Goal: Task Accomplishment & Management: Complete application form

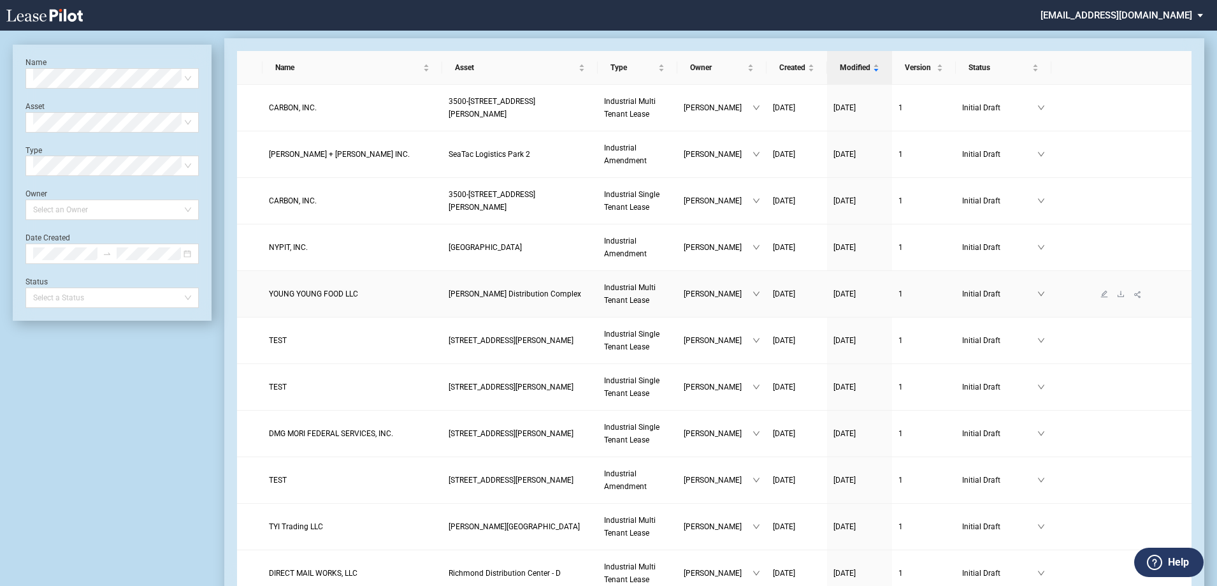
click at [366, 291] on link "YOUNG YOUNG FOOD LLC" at bounding box center [352, 293] width 167 height 13
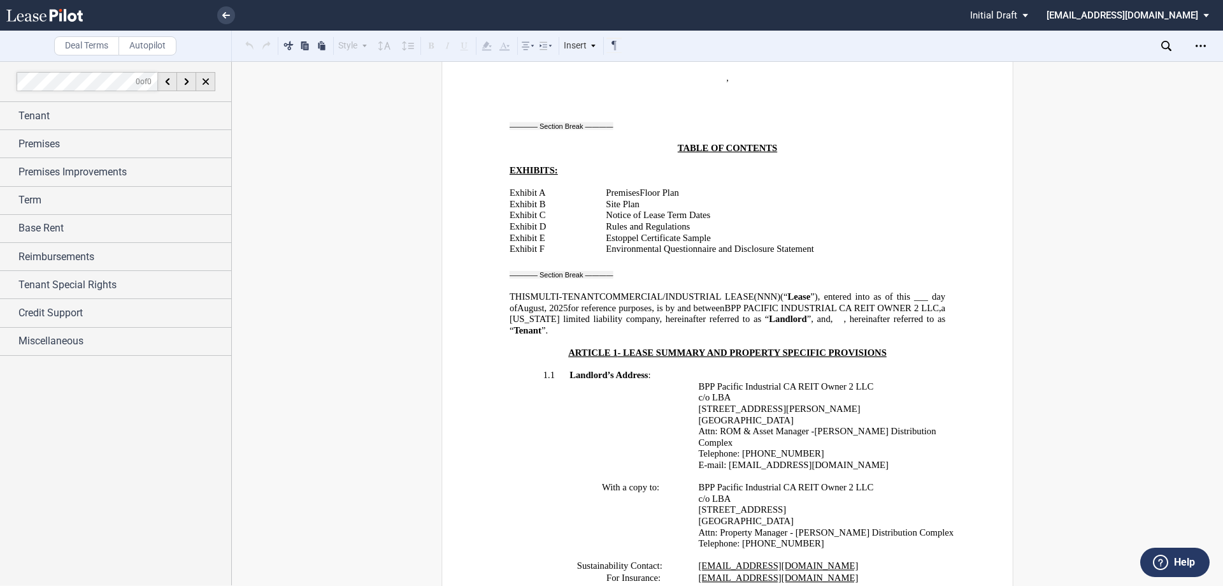
scroll to position [127, 0]
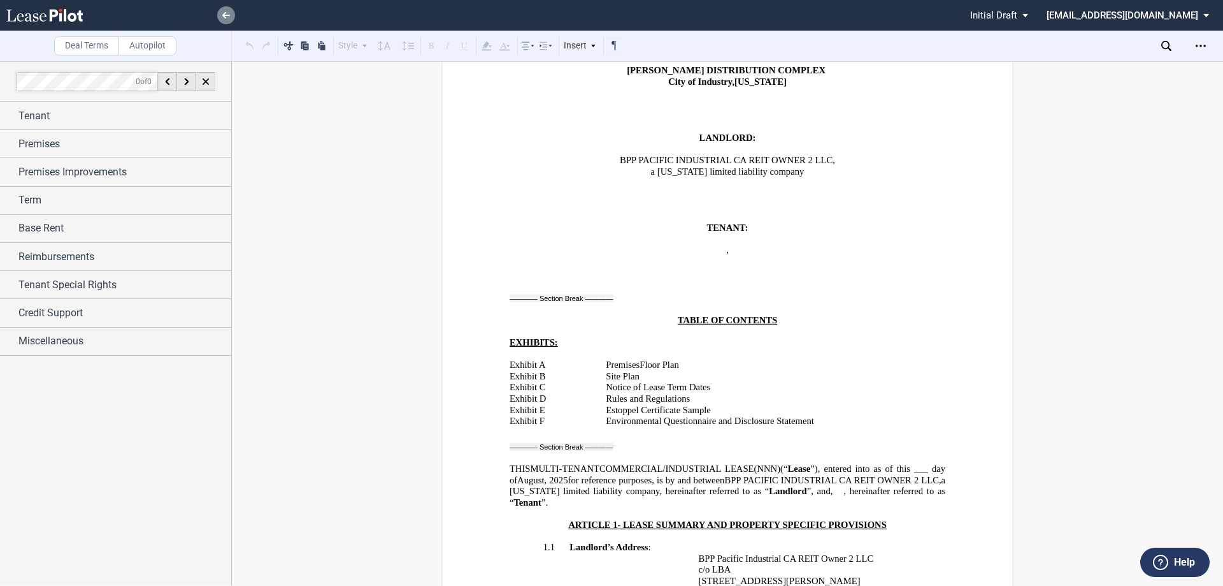
click at [220, 15] on link at bounding box center [226, 15] width 18 height 18
click at [228, 18] on icon at bounding box center [226, 15] width 8 height 6
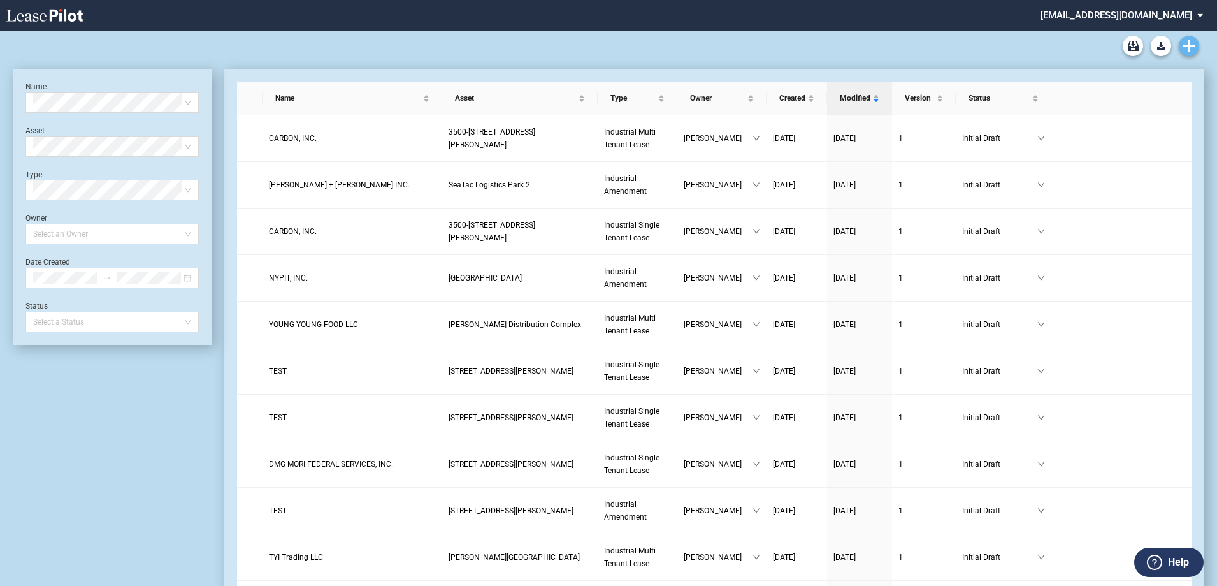
click at [1183, 44] on link "Create new document" at bounding box center [1189, 46] width 20 height 20
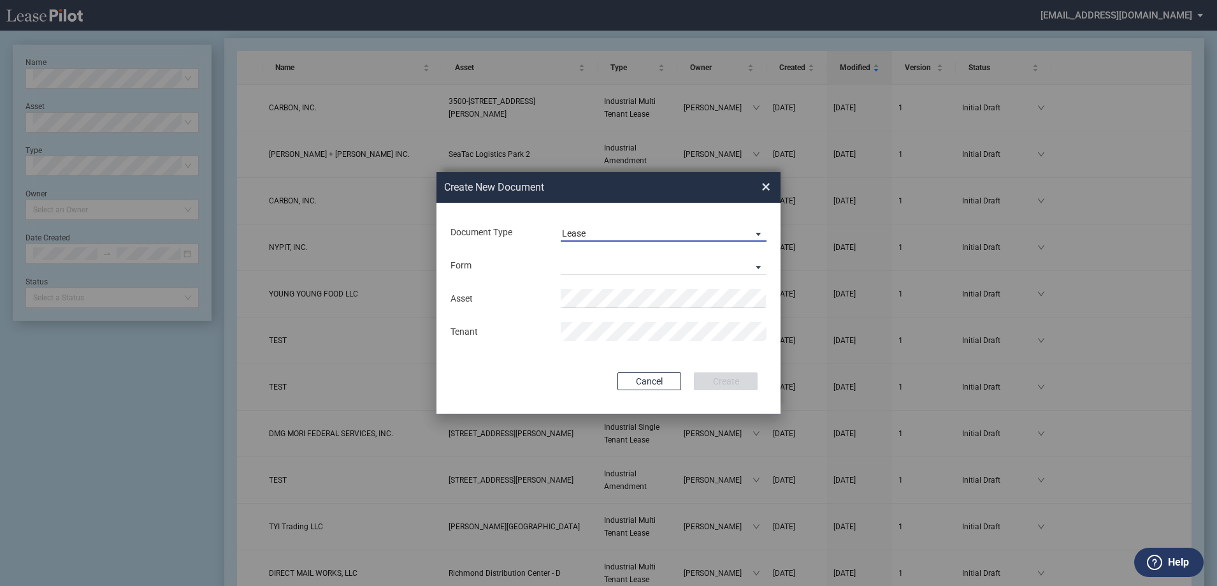
click at [615, 233] on span "Lease" at bounding box center [653, 233] width 183 height 13
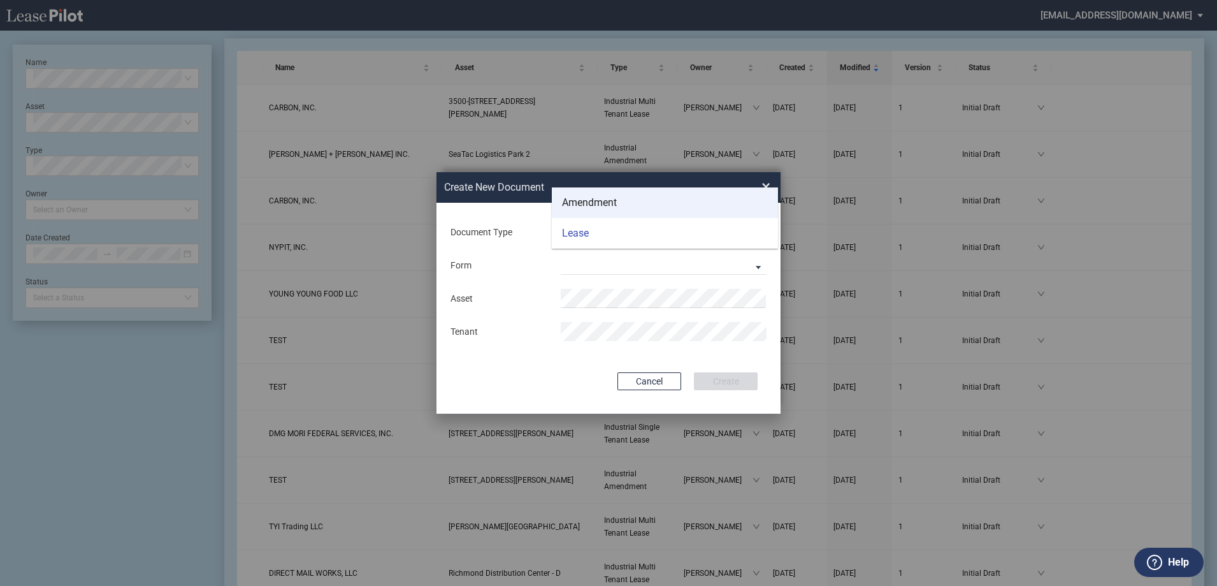
click at [583, 208] on div "Amendment" at bounding box center [589, 203] width 55 height 14
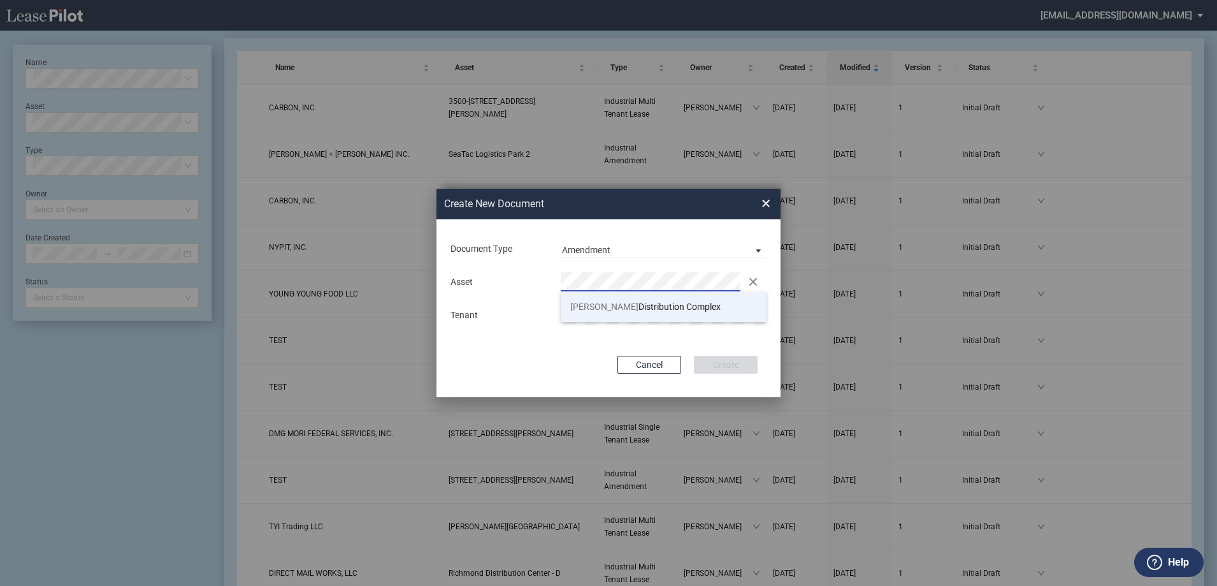
click at [588, 305] on span "Gale Distribution Complex" at bounding box center [645, 306] width 150 height 10
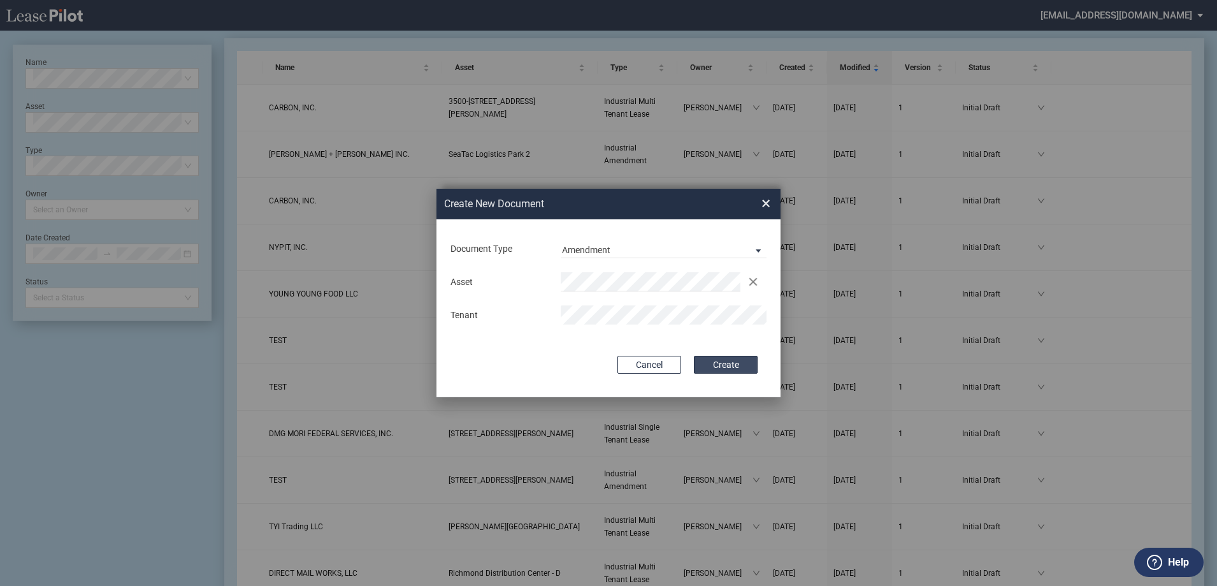
click at [723, 366] on button "Create" at bounding box center [726, 365] width 64 height 18
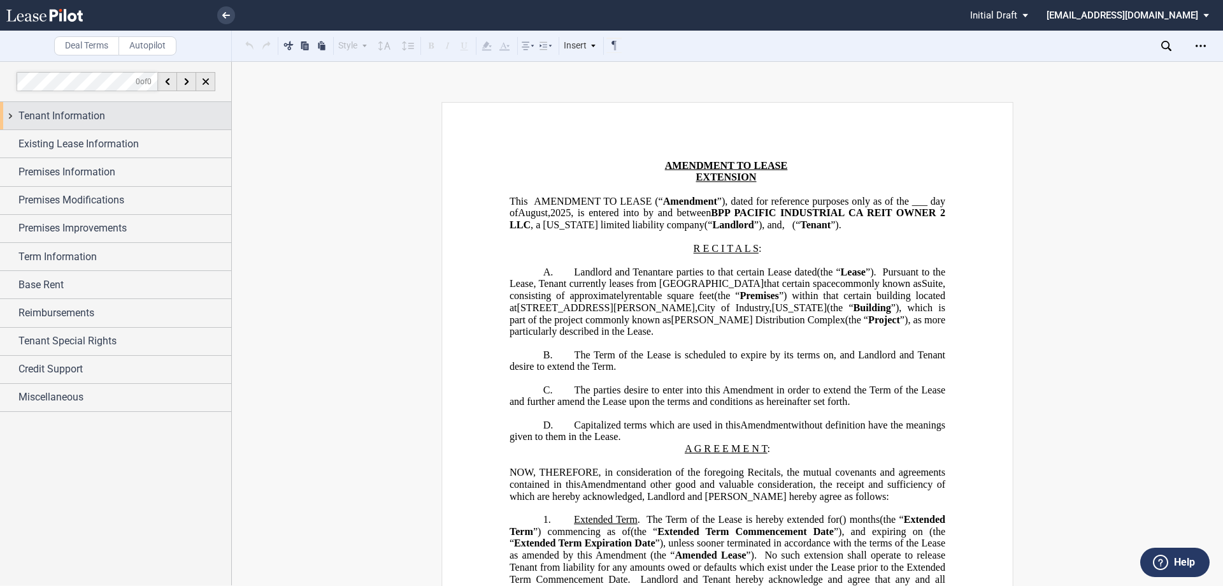
click at [35, 119] on span "Tenant Information" at bounding box center [61, 115] width 87 height 15
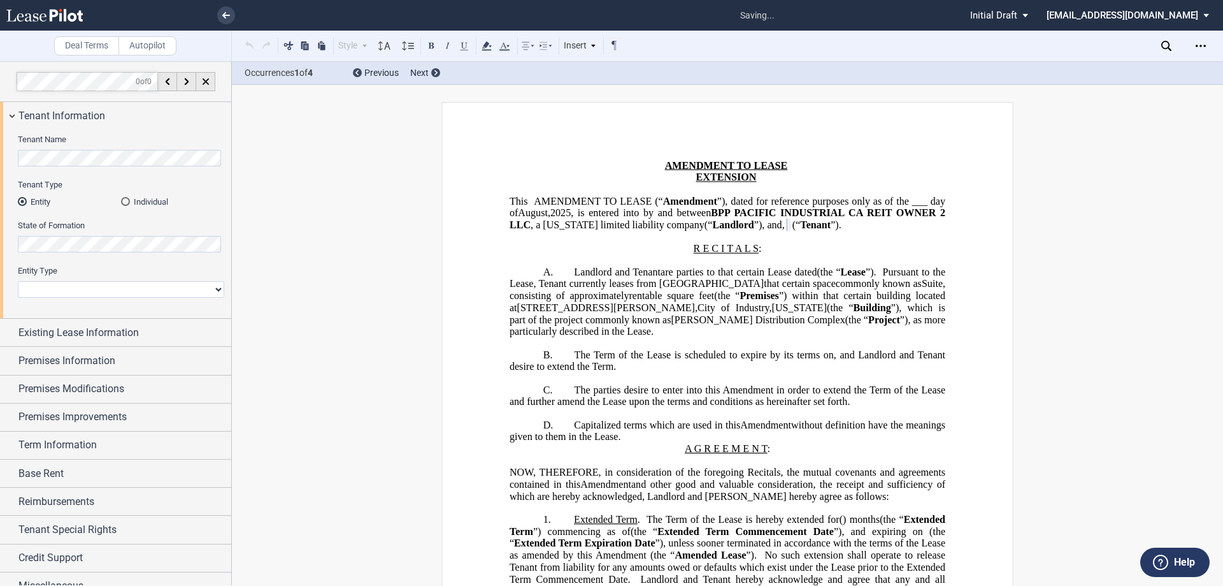
click at [60, 285] on select "Corporation Limited Liability Company General Partnership Limited Partnership O…" at bounding box center [121, 289] width 206 height 17
select select "limited liability company"
click at [18, 281] on select "Corporation Limited Liability Company General Partnership Limited Partnership O…" at bounding box center [121, 289] width 206 height 17
click at [61, 333] on span "Existing Lease Information" at bounding box center [78, 332] width 120 height 15
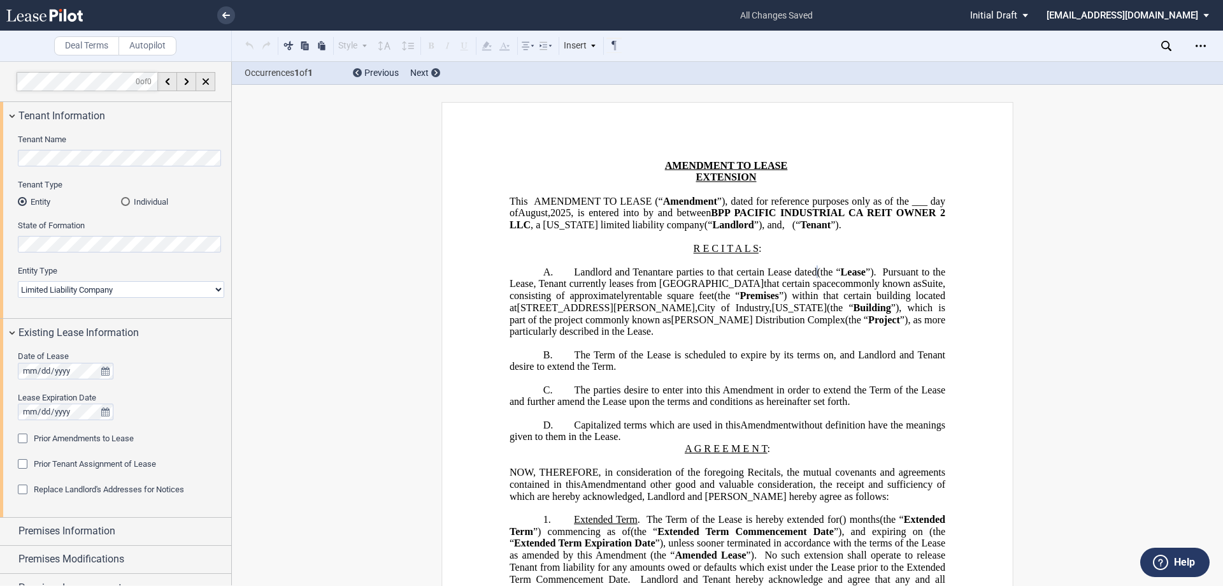
click at [92, 440] on span "Prior Amendments to Lease" at bounding box center [84, 438] width 100 height 10
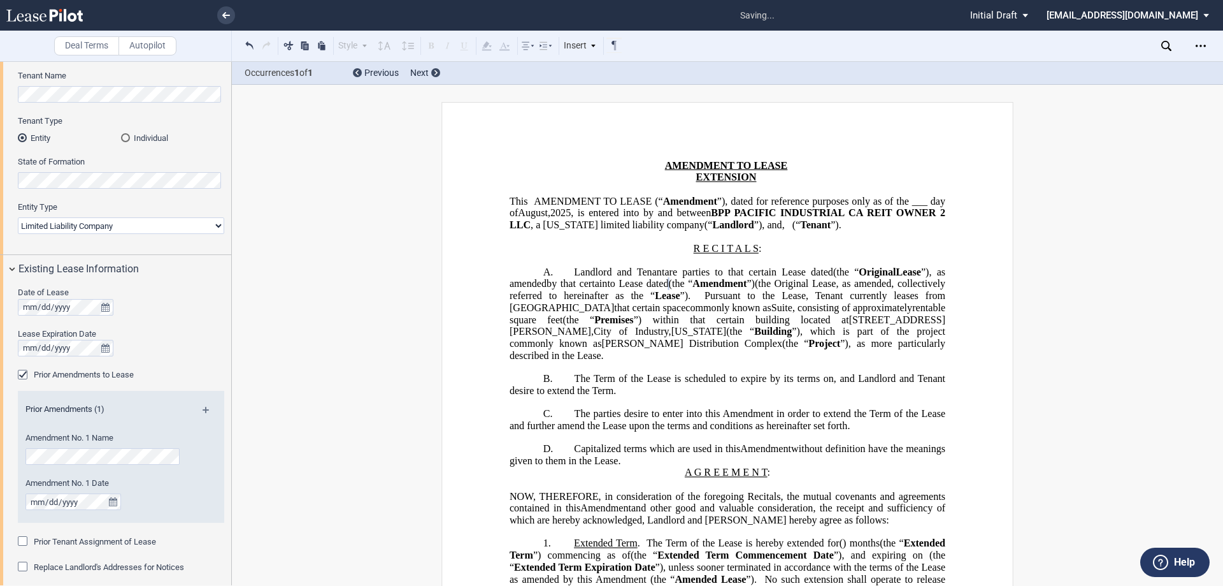
click at [40, 539] on span "Prior Tenant Assignment of Lease" at bounding box center [95, 542] width 122 height 10
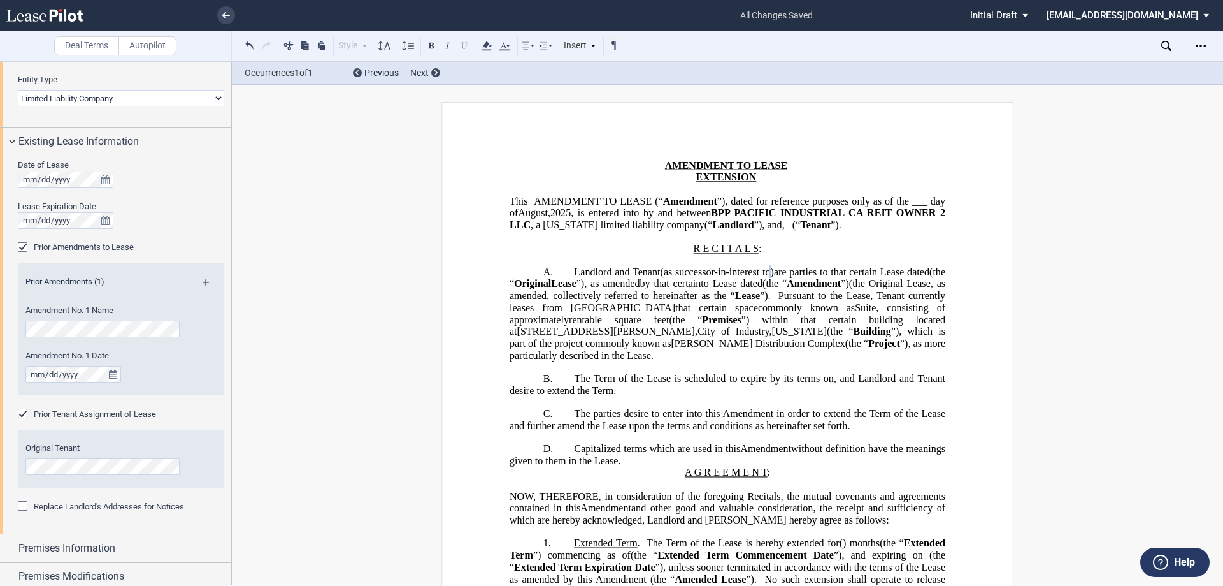
click at [198, 280] on div "Prior Amendments (1)" at bounding box center [121, 284] width 206 height 16
click at [203, 281] on md-icon at bounding box center [211, 286] width 17 height 15
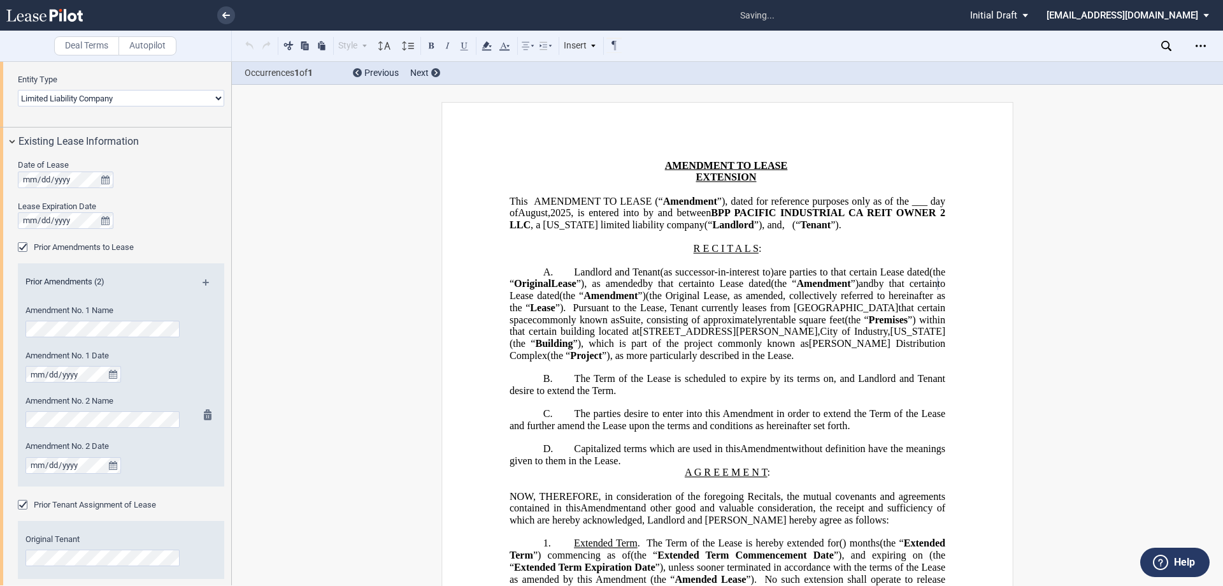
click at [25, 471] on div "Amendment No. 2 Date" at bounding box center [104, 462] width 172 height 45
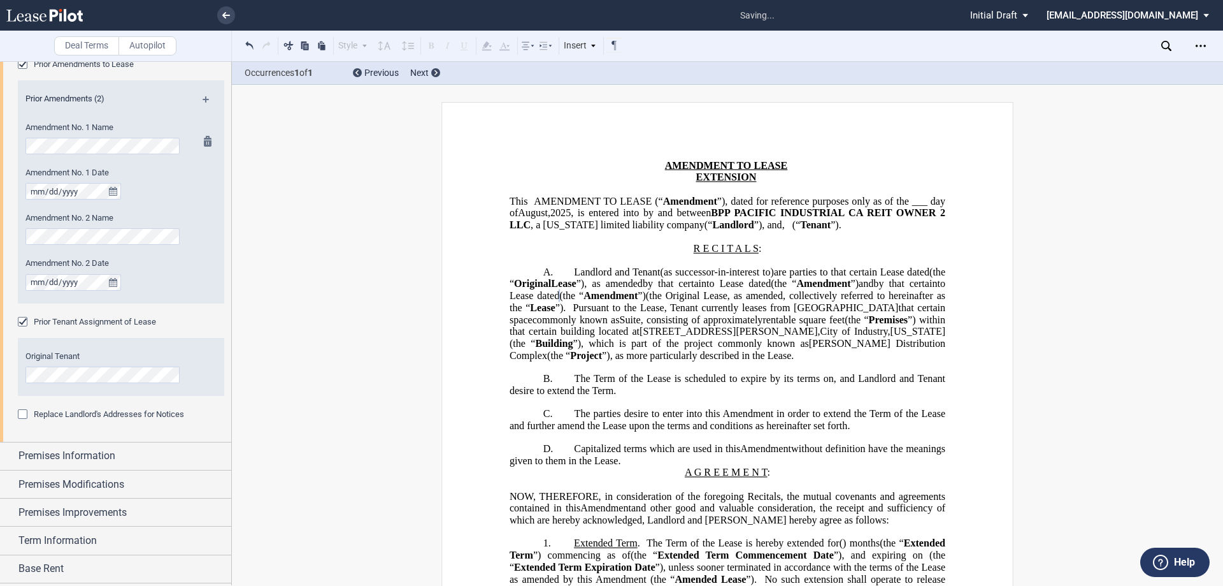
scroll to position [446, 0]
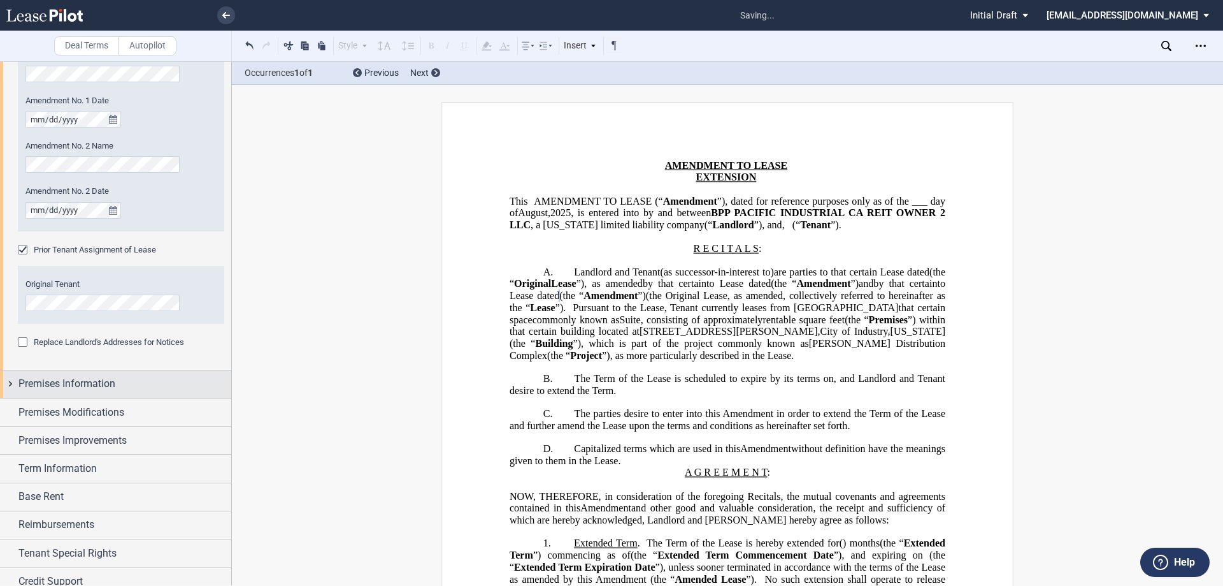
click at [64, 384] on span "Premises Information" at bounding box center [66, 383] width 97 height 15
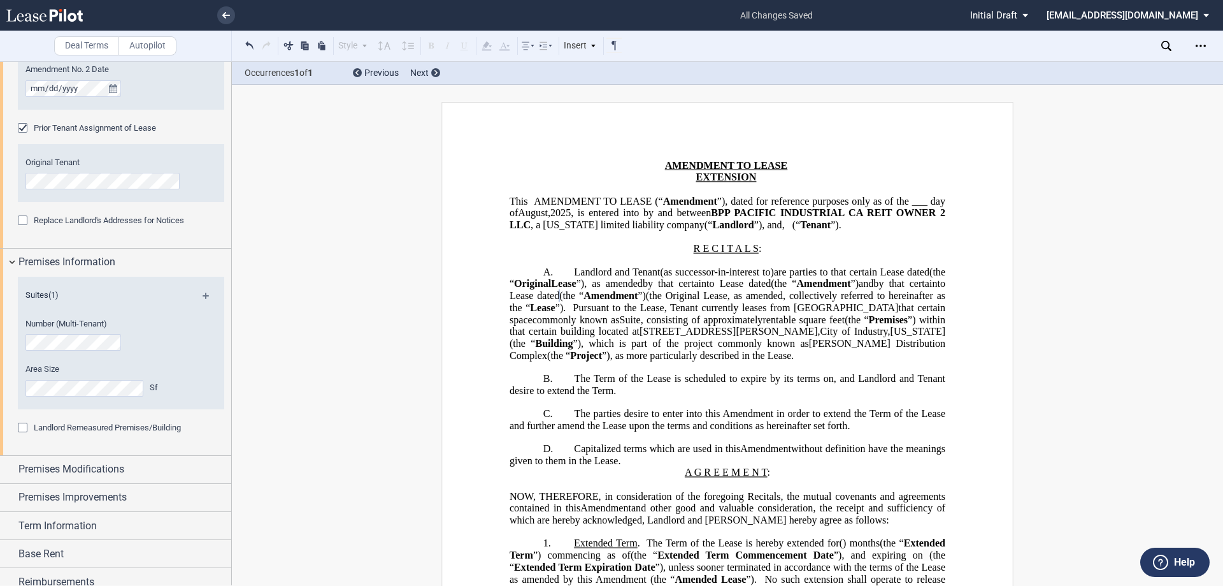
scroll to position [663, 0]
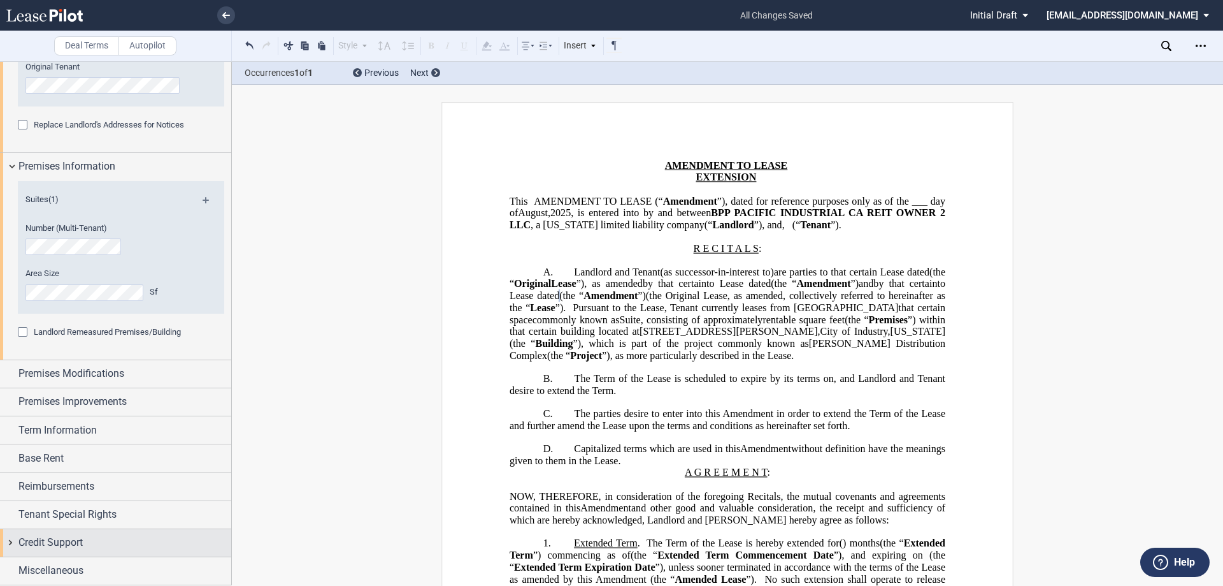
drag, startPoint x: 50, startPoint y: 567, endPoint x: 61, endPoint y: 531, distance: 37.3
click at [50, 567] on span "Miscellaneous" at bounding box center [50, 570] width 65 height 15
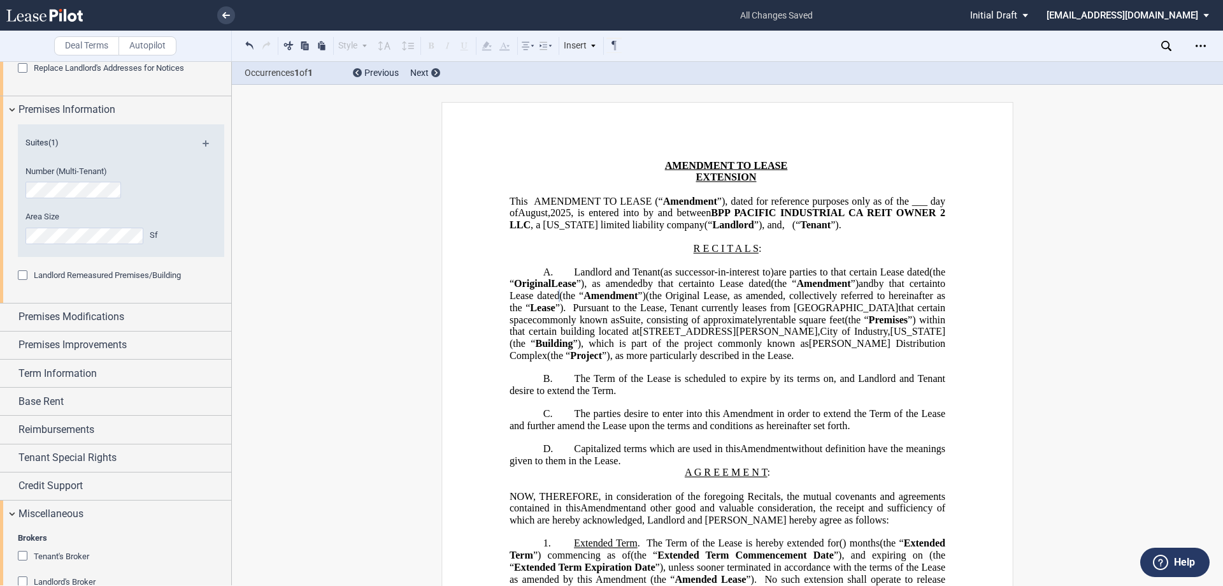
scroll to position [731, 0]
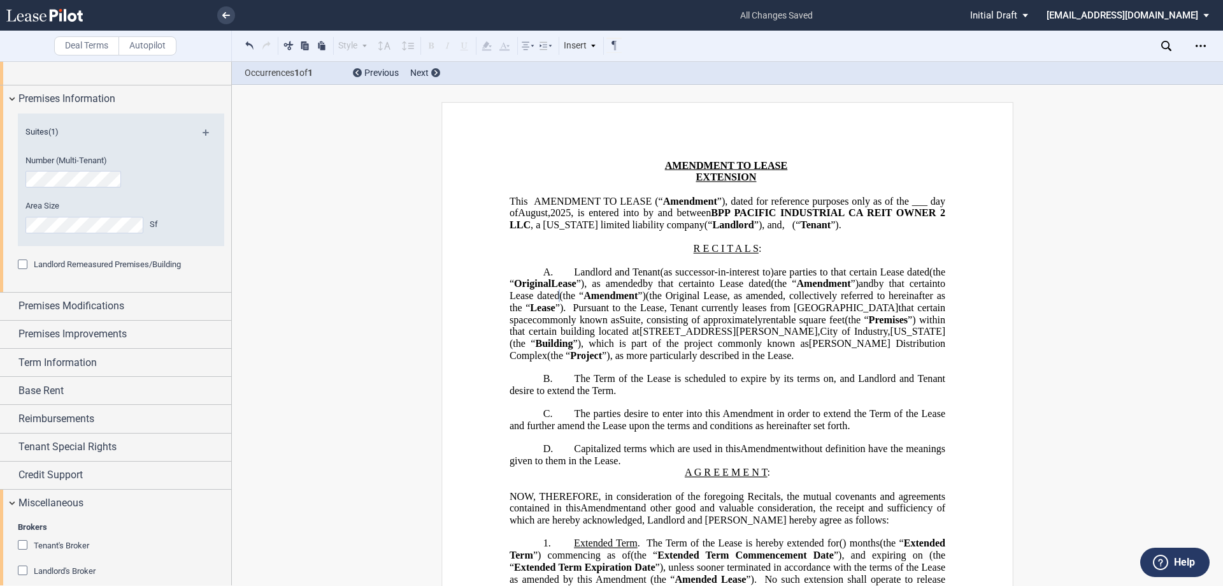
click at [38, 549] on span "Tenant's Broker" at bounding box center [61, 545] width 55 height 10
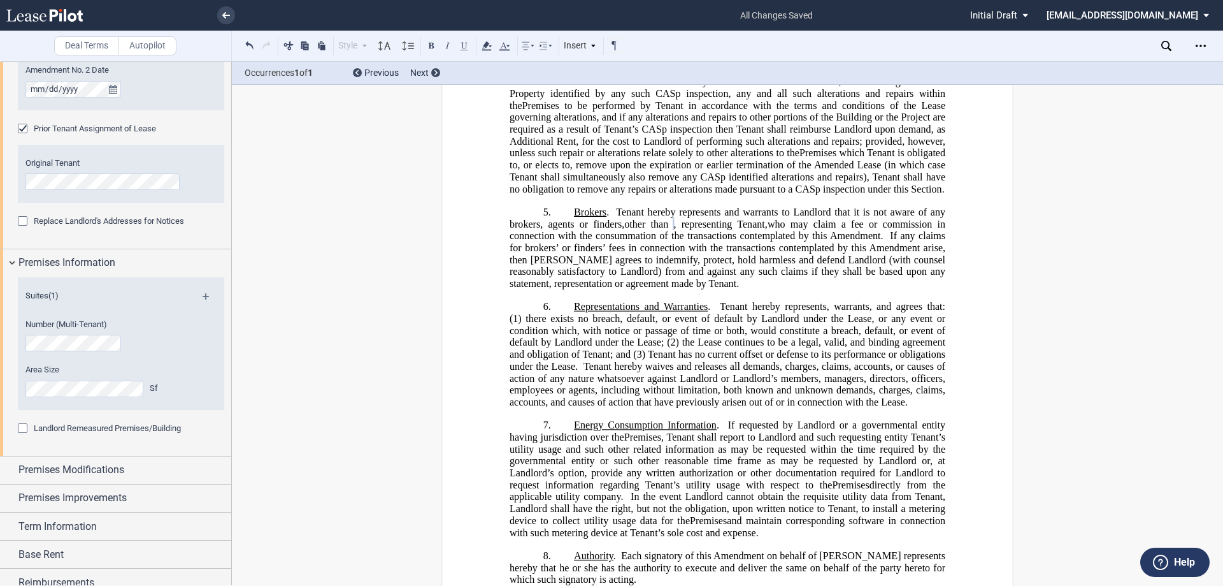
scroll to position [573, 0]
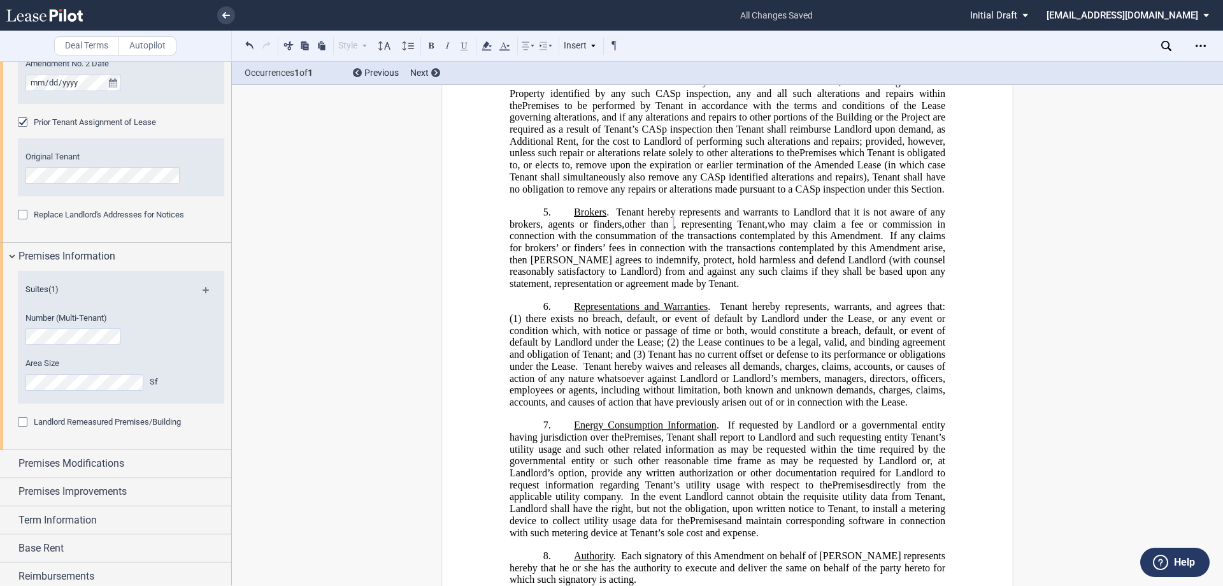
click at [203, 291] on md-icon at bounding box center [211, 294] width 17 height 15
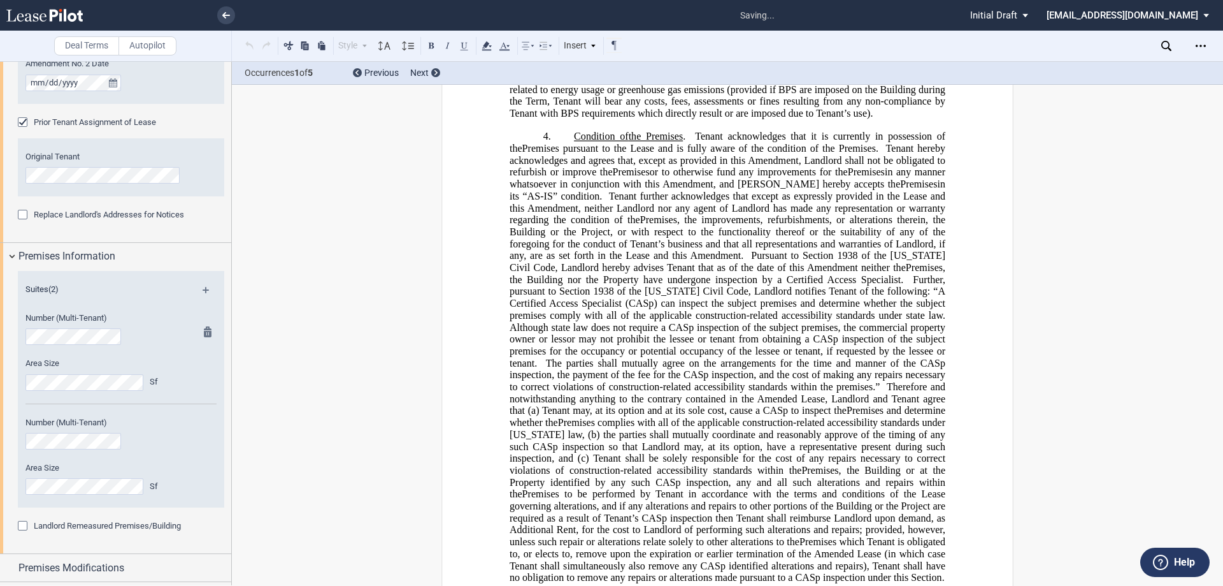
scroll to position [72, 0]
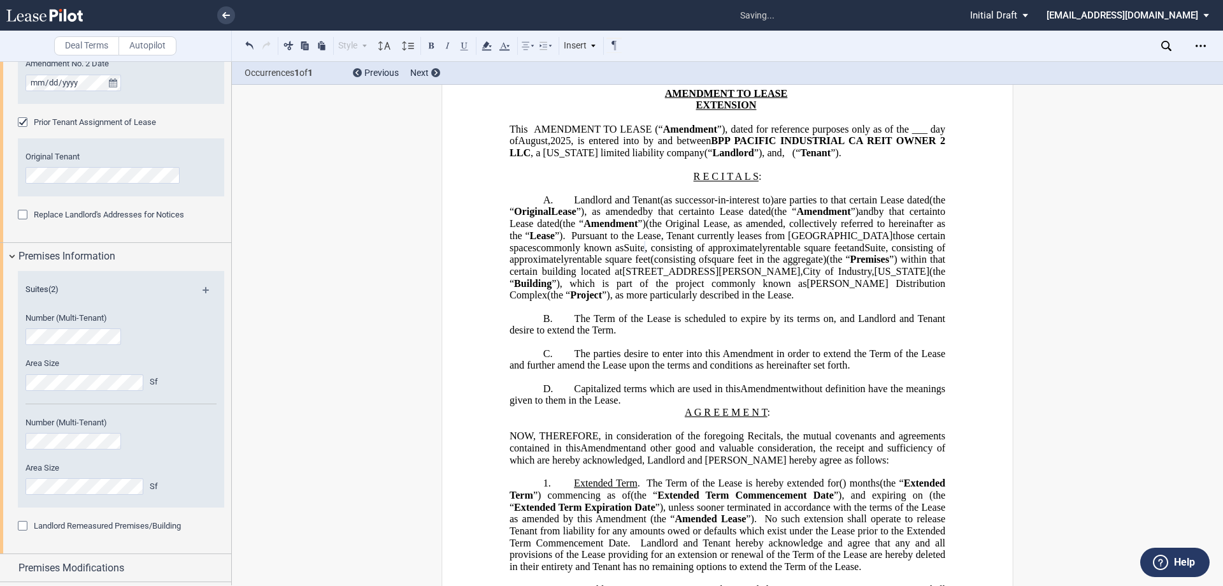
click at [624, 253] on span "Suite , consisting of approximately rentable square feet" at bounding box center [737, 246] width 226 height 11
click at [638, 253] on span "Suites , consisting of approximately rentable square feet" at bounding box center [736, 246] width 227 height 11
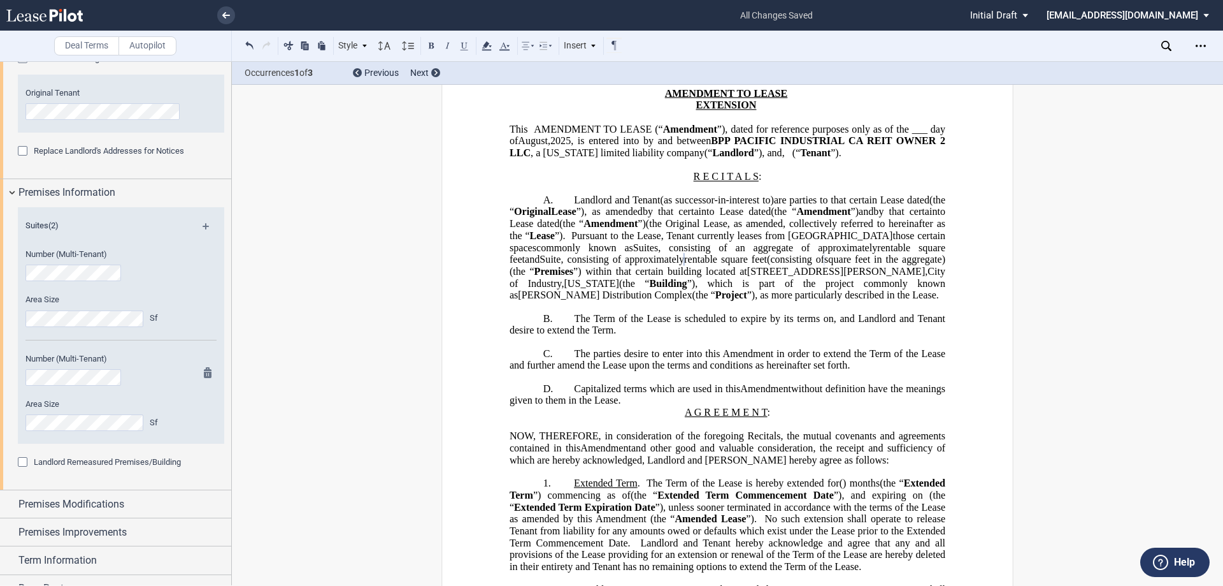
scroll to position [701, 0]
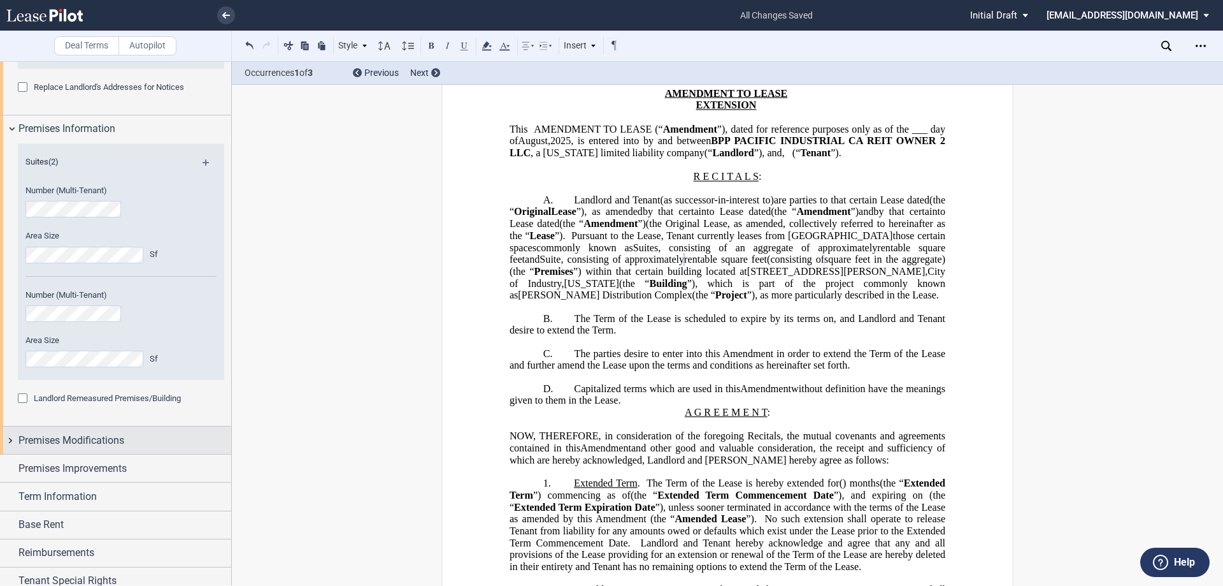
click at [41, 433] on span "Premises Modifications" at bounding box center [71, 440] width 106 height 15
click at [40, 484] on select "None Expansion Relocation Reduction Termination" at bounding box center [121, 482] width 206 height 17
select select "expansion"
click at [18, 474] on select "None Expansion Relocation Reduction Termination" at bounding box center [121, 482] width 206 height 17
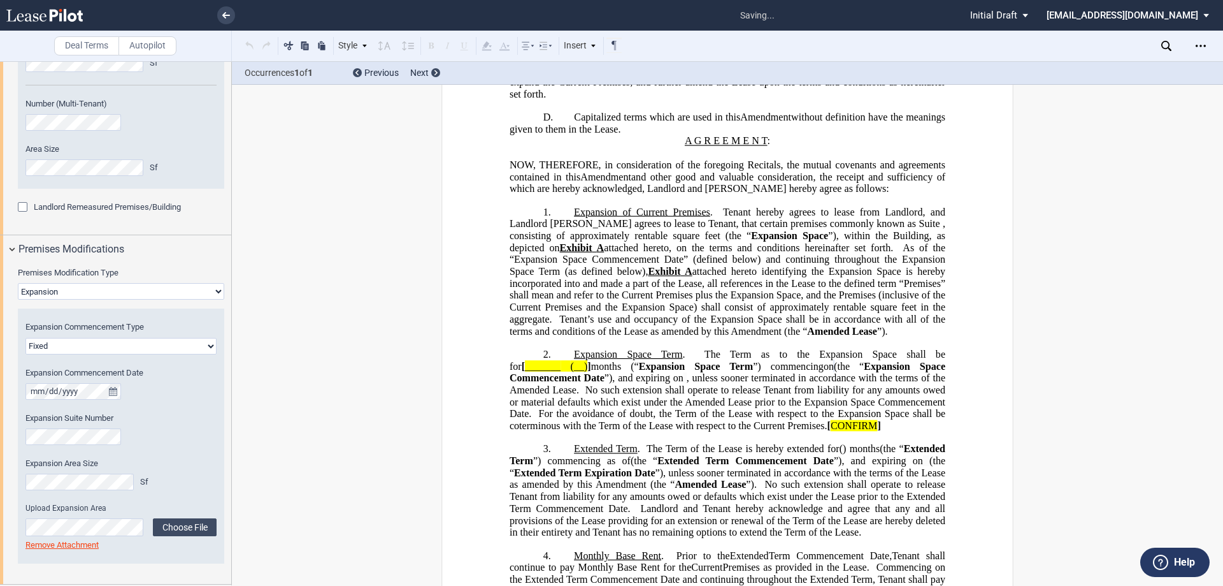
scroll to position [486, 0]
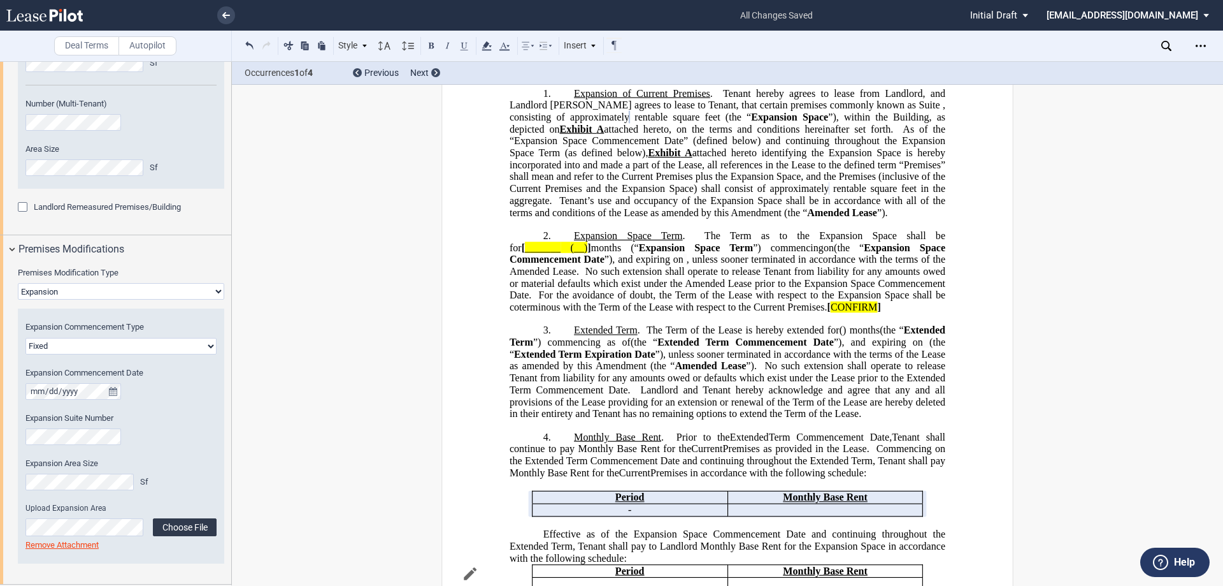
click at [175, 529] on label "Choose File" at bounding box center [185, 527] width 64 height 18
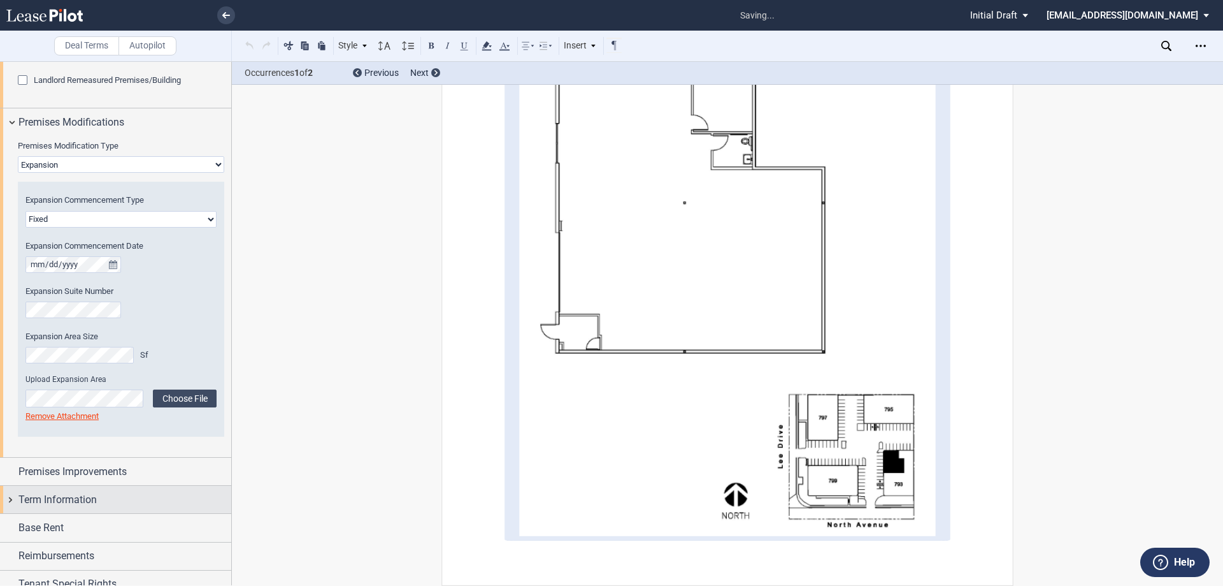
scroll to position [1019, 0]
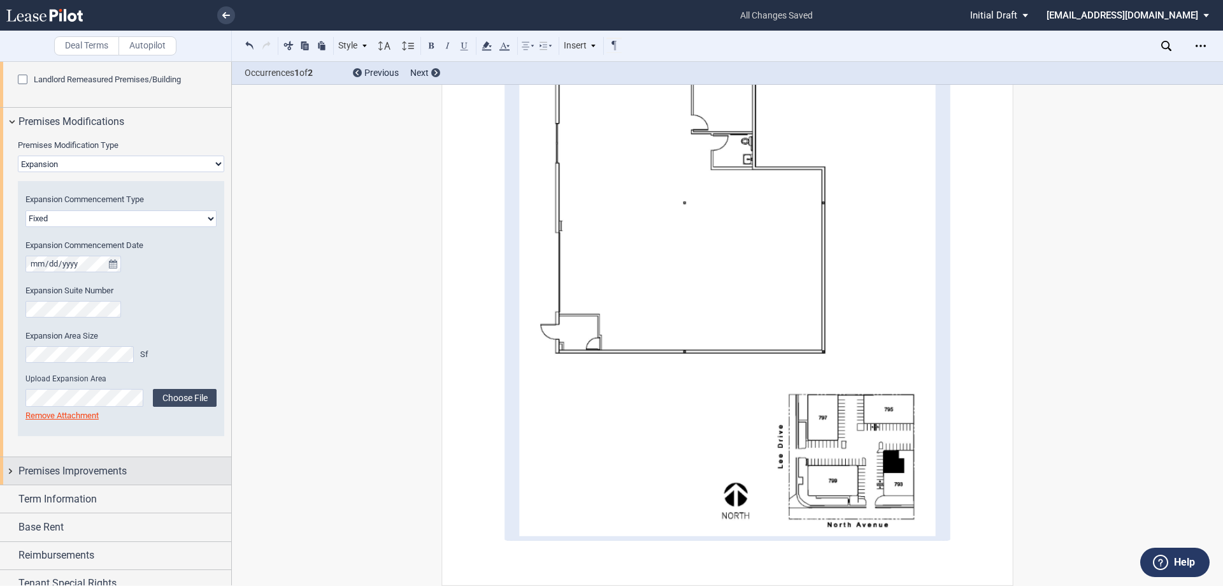
click at [104, 465] on span "Premises Improvements" at bounding box center [72, 470] width 108 height 15
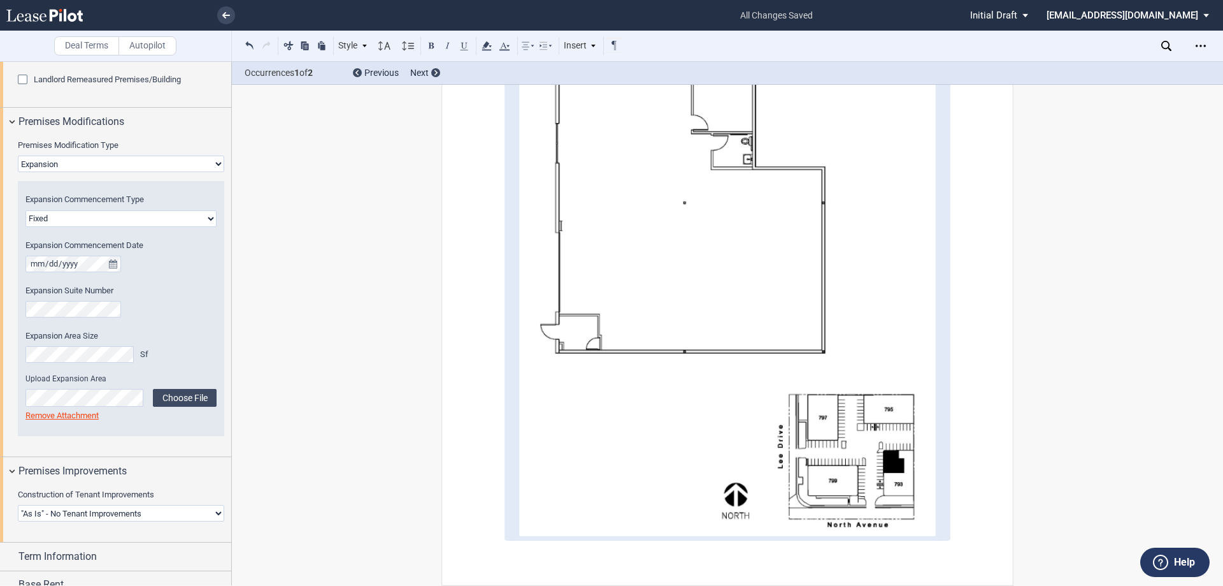
scroll to position [1211, 0]
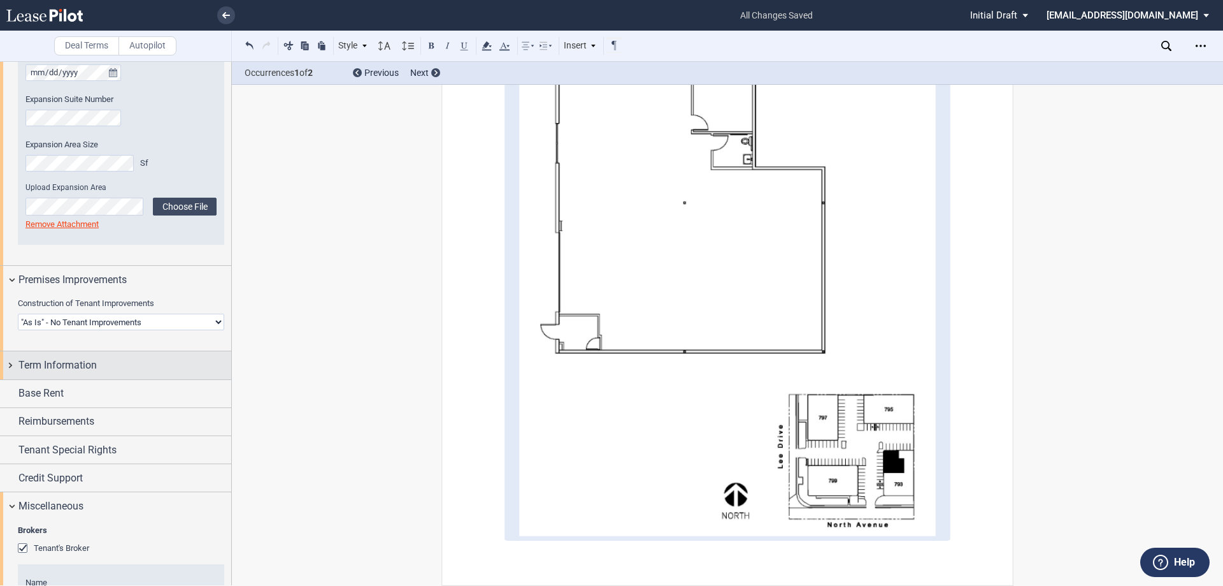
click at [54, 369] on span "Term Information" at bounding box center [57, 364] width 78 height 15
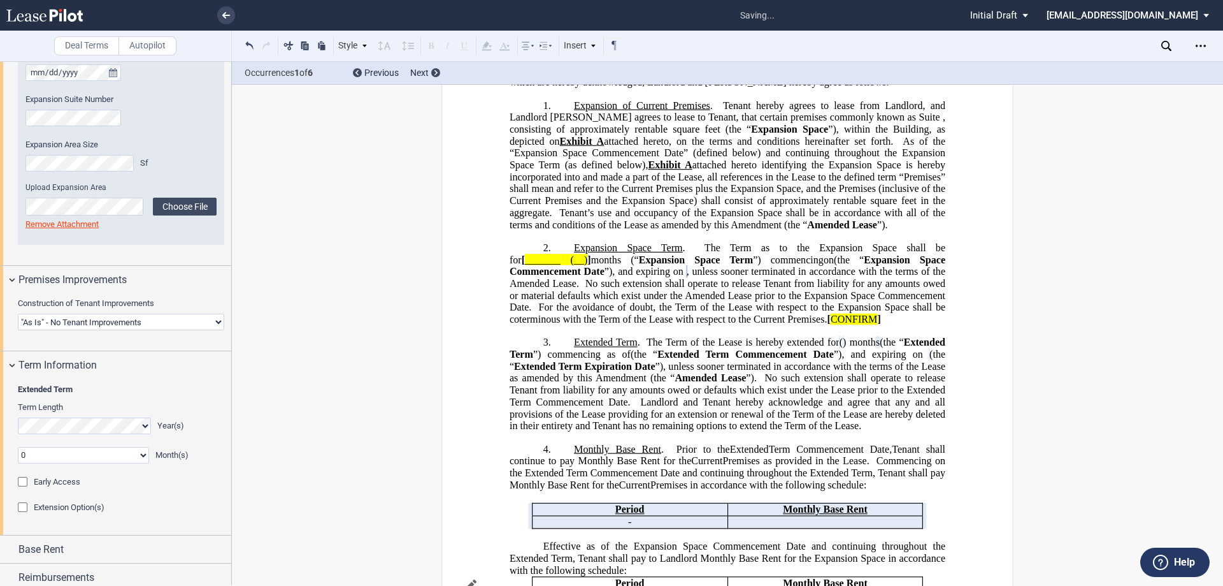
click at [40, 455] on select "0 1 2 3 4 5 6 7 8 9 10 11" at bounding box center [83, 455] width 131 height 17
click at [36, 457] on select "0 1 2 3 4 5 6 7 8 9 10 11" at bounding box center [83, 455] width 131 height 17
select select "number:2"
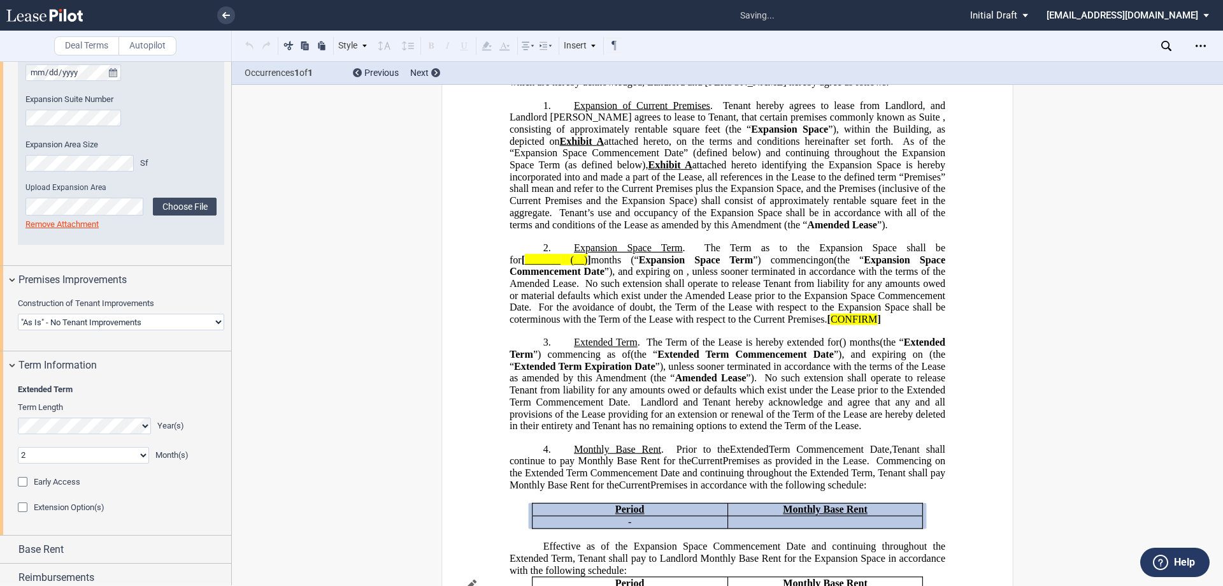
click at [137, 482] on div "Early Access" at bounding box center [121, 482] width 206 height 13
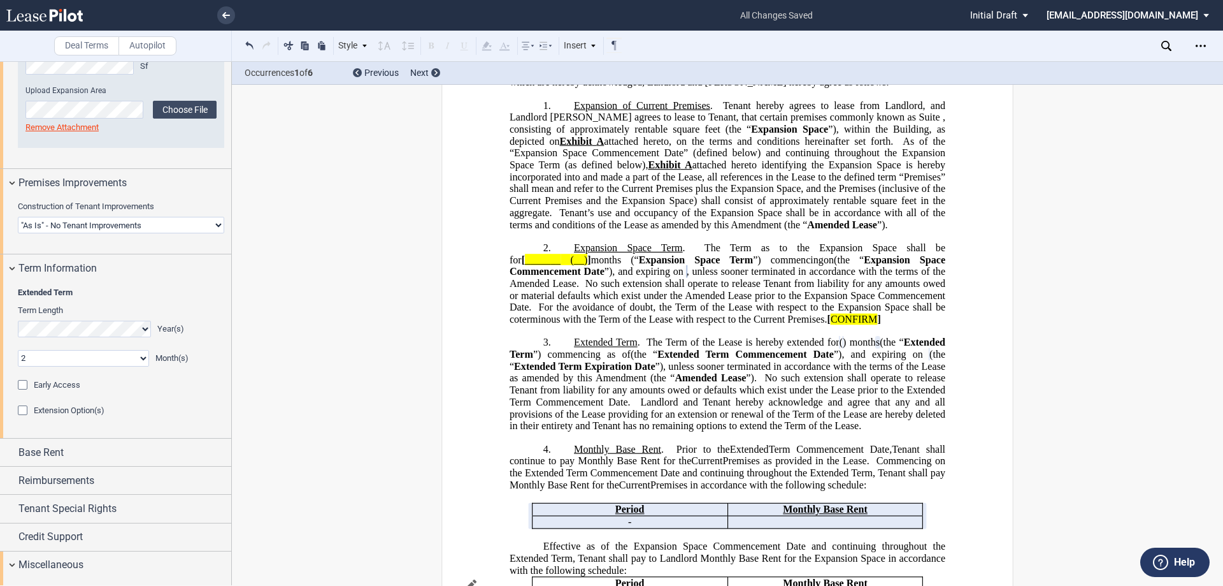
scroll to position [1338, 0]
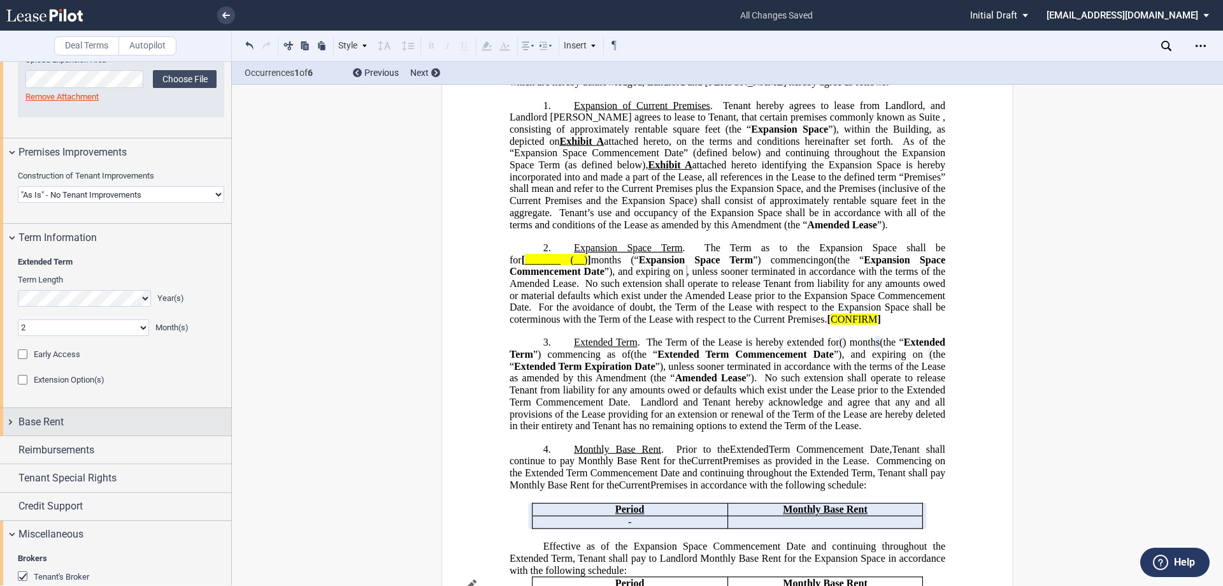
click at [65, 415] on div "Base Rent" at bounding box center [124, 421] width 213 height 15
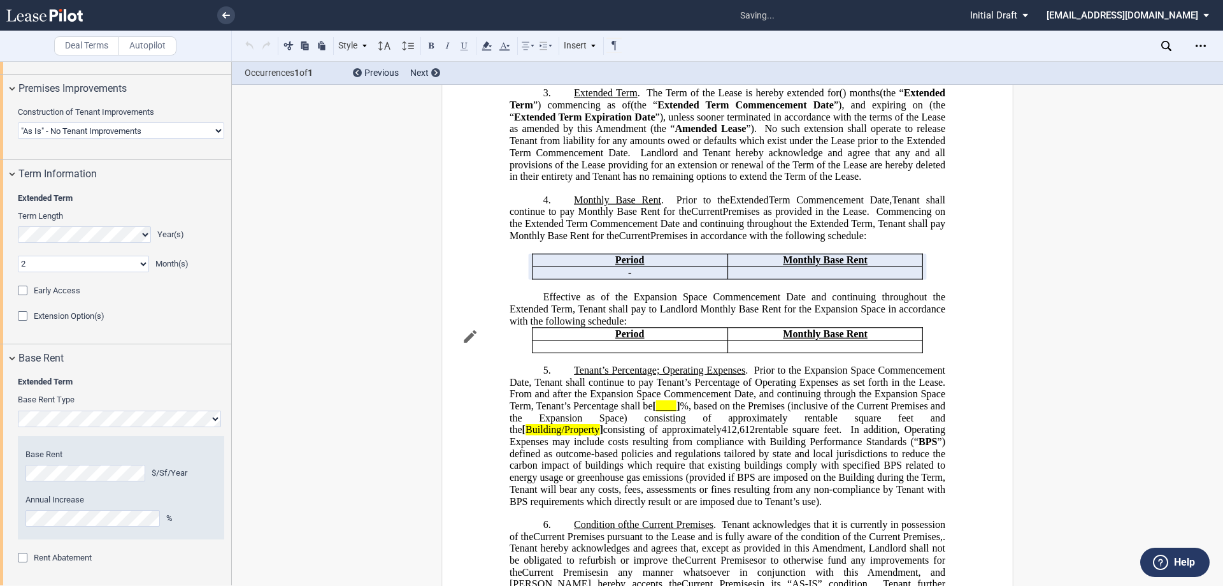
scroll to position [764, 0]
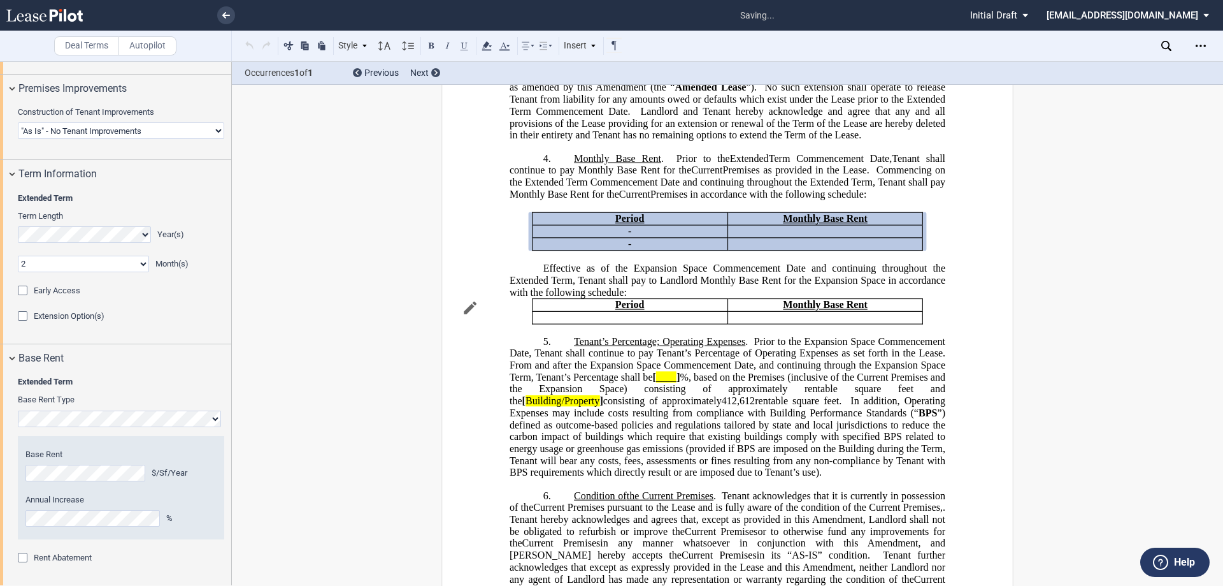
click at [27, 508] on editor-control "Annual Increase %" at bounding box center [120, 510] width 191 height 32
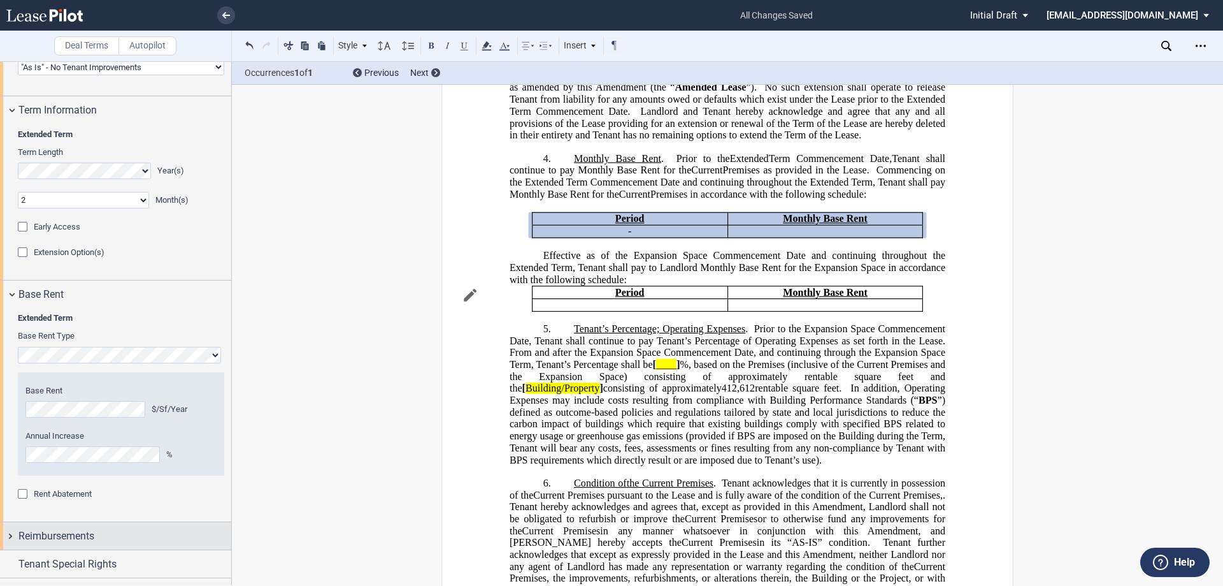
scroll to position [1529, 0]
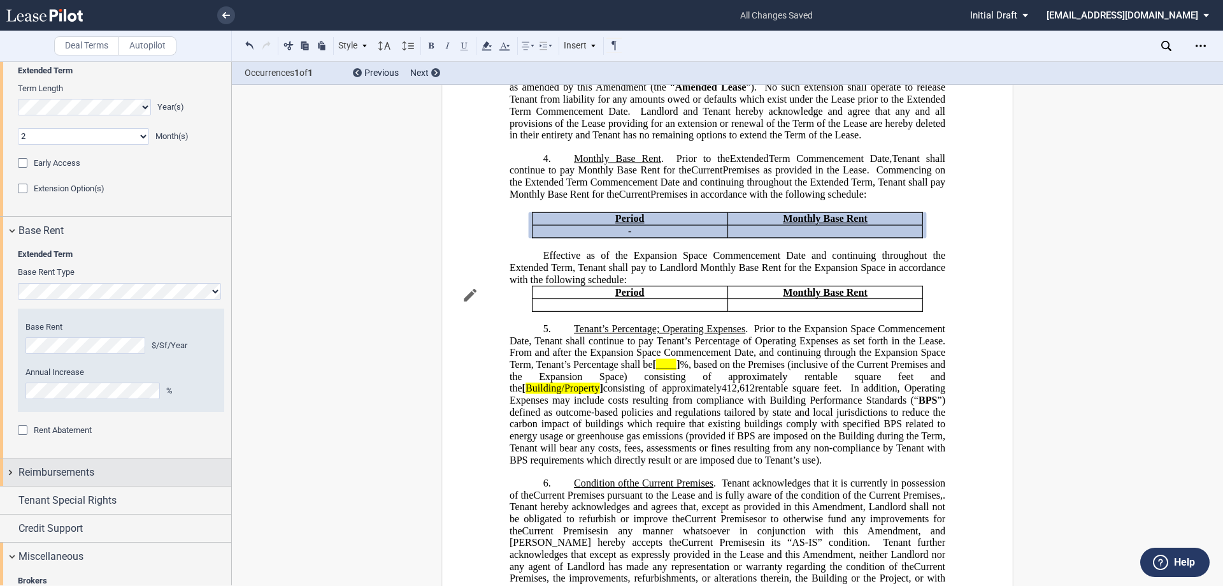
click at [80, 477] on span "Reimbursements" at bounding box center [56, 472] width 76 height 15
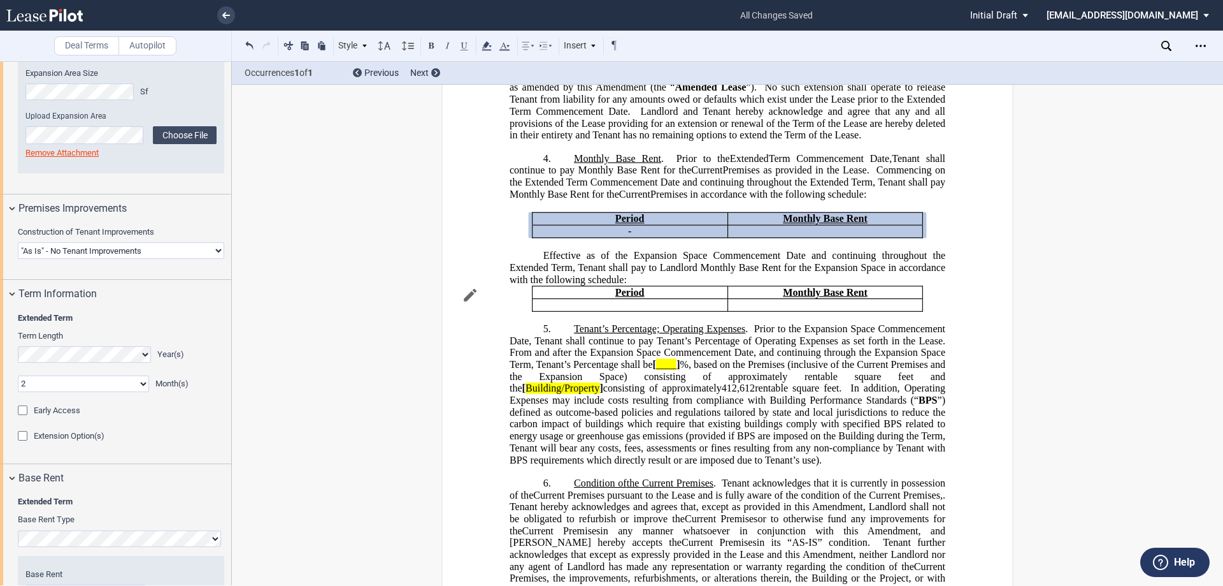
scroll to position [1274, 0]
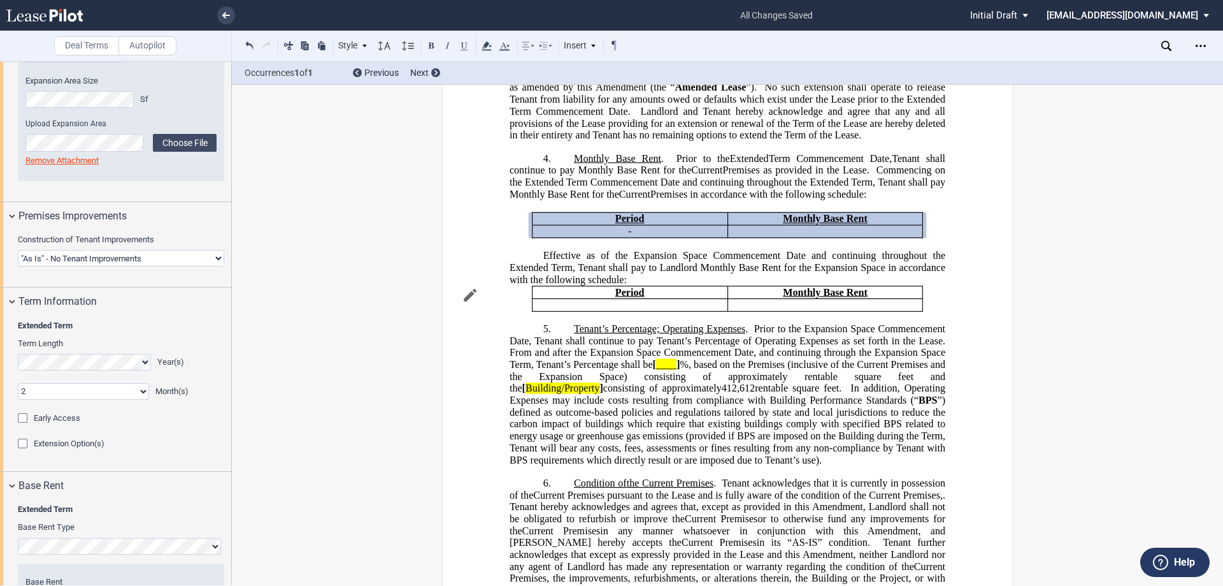
click at [57, 442] on span "Extension Option(s)" at bounding box center [69, 443] width 71 height 10
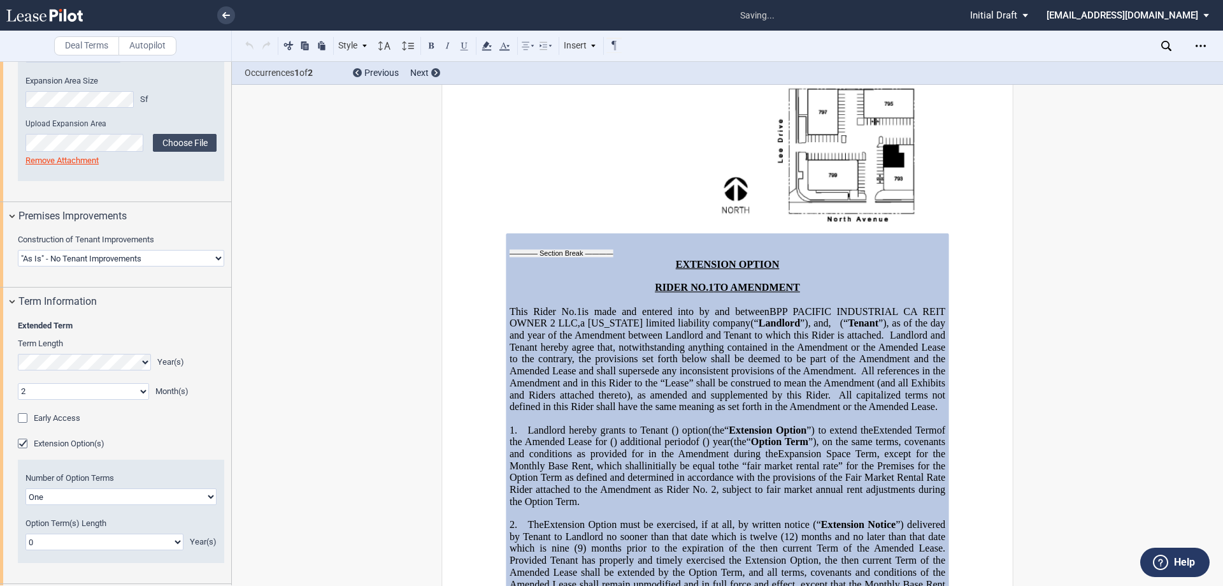
scroll to position [3394, 0]
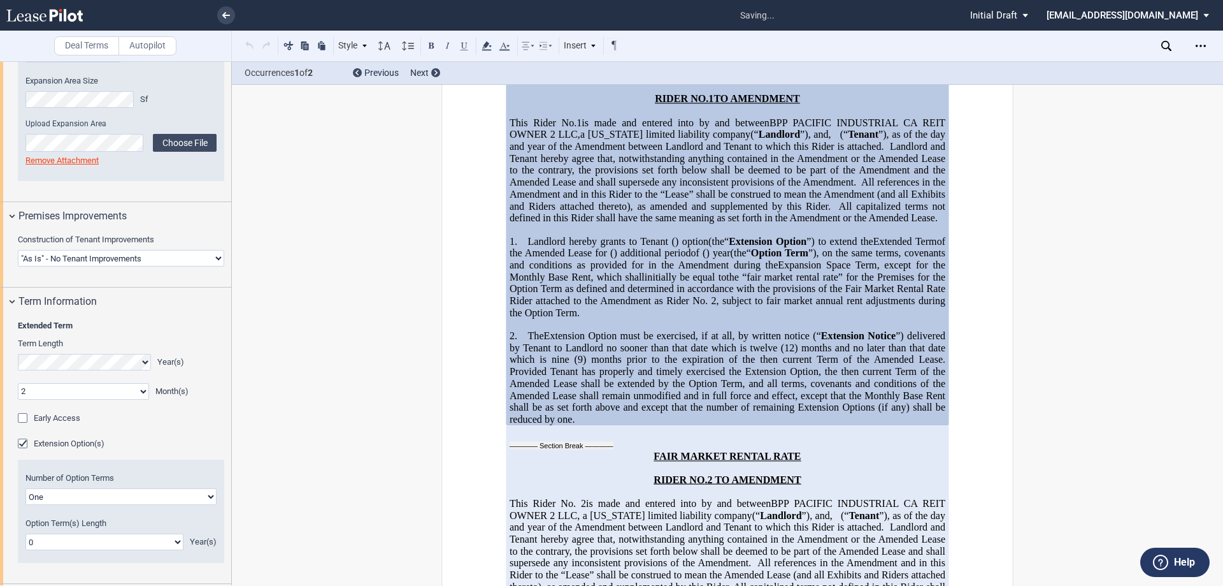
click at [64, 539] on select "0 1 2 3 4 5 6 7 8 9 10 11 12 13 14 15 16 17 18 19 20" at bounding box center [104, 541] width 158 height 17
select select "number:3"
click at [25, 533] on select "0 1 2 3 4 5 6 7 8 9 10 11 12 13 14 15 16 17 18 19 20" at bounding box center [104, 541] width 158 height 17
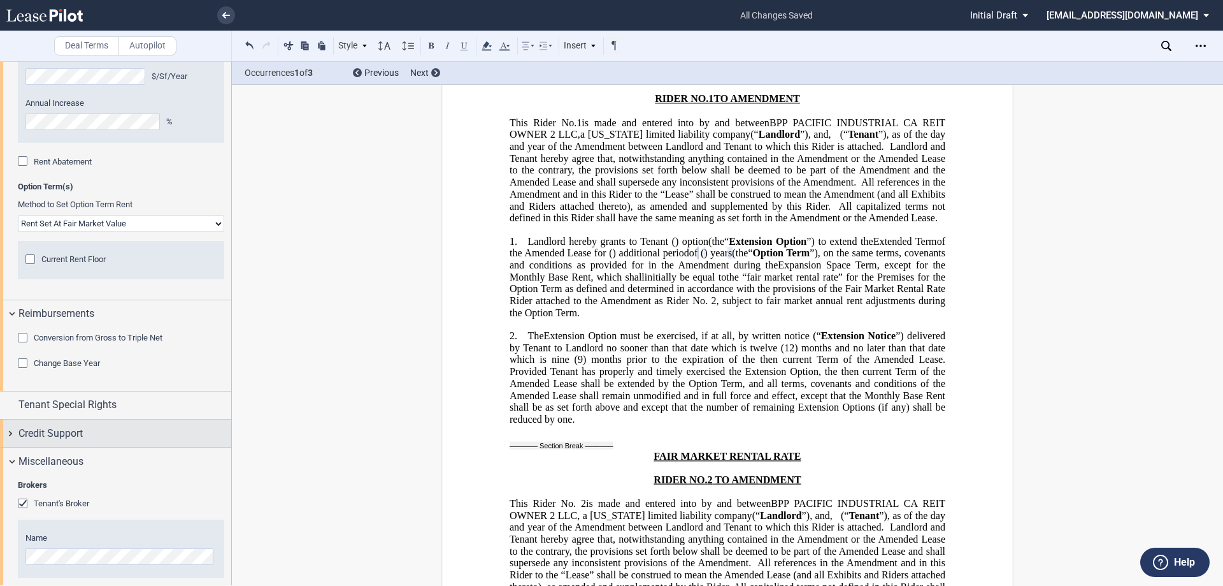
scroll to position [1912, 0]
click at [53, 403] on span "Tenant Special Rights" at bounding box center [67, 403] width 98 height 15
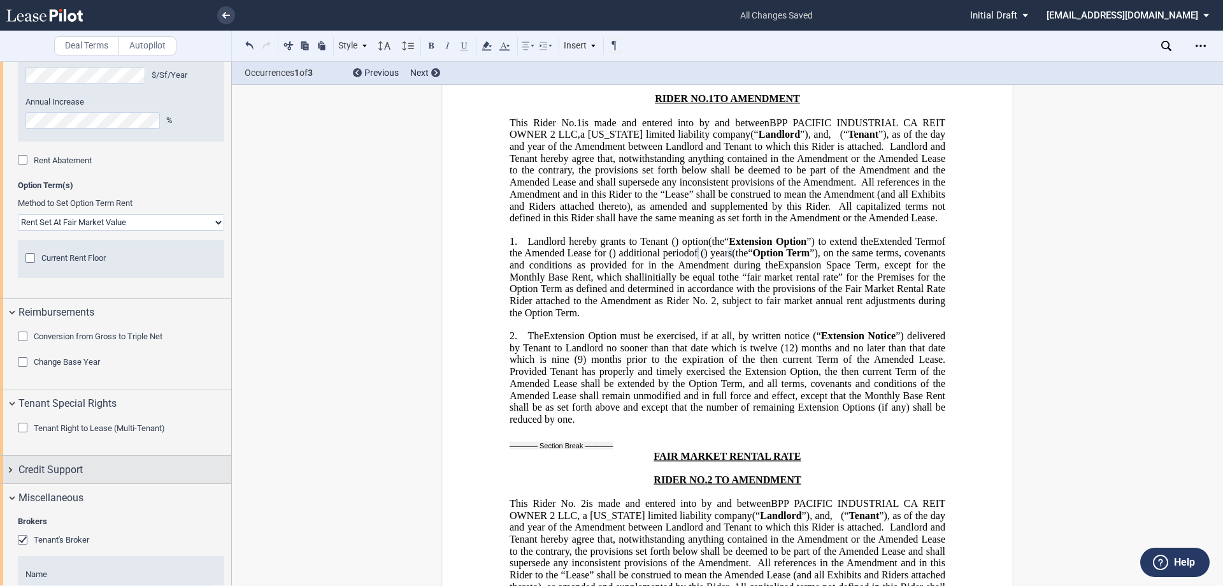
click at [55, 470] on span "Credit Support" at bounding box center [50, 469] width 64 height 15
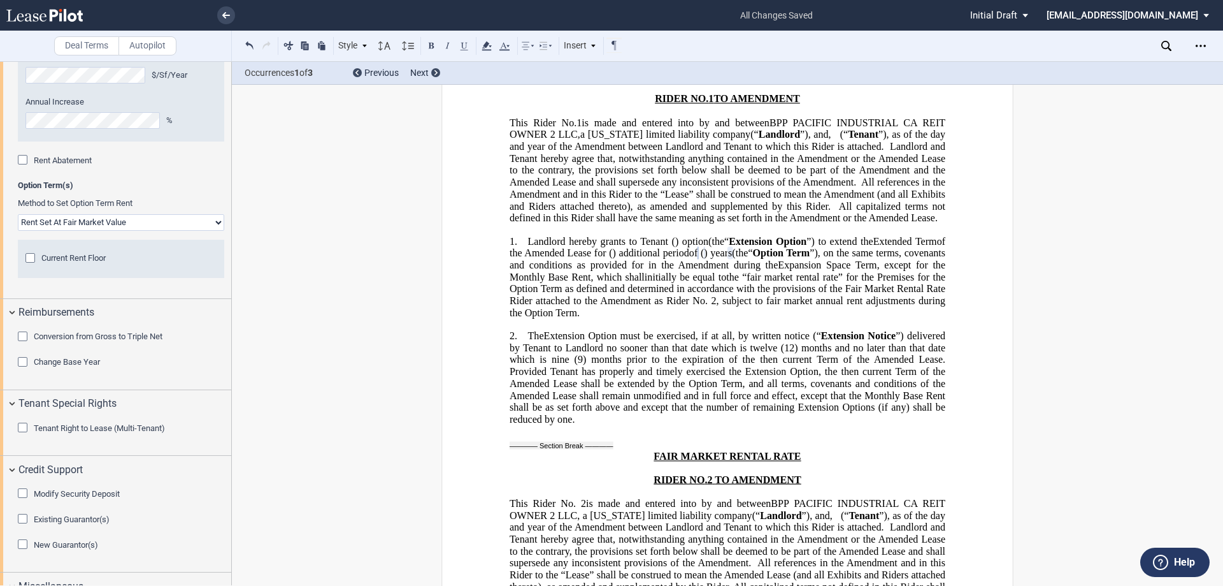
click at [79, 497] on span "Modify Security Deposit" at bounding box center [77, 494] width 86 height 10
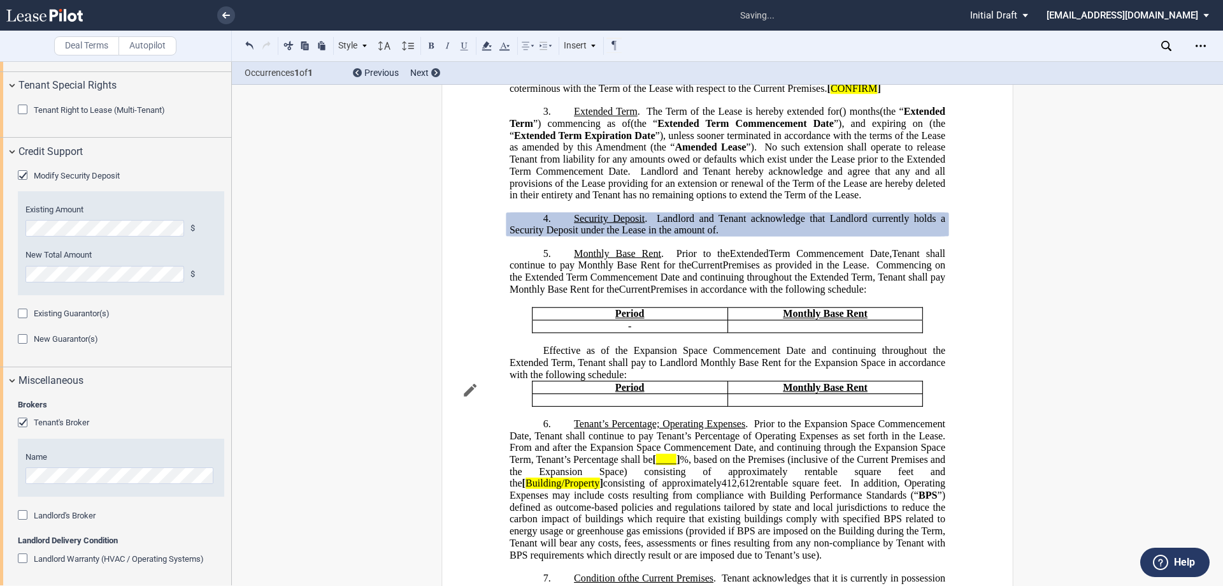
scroll to position [2231, 0]
click at [69, 557] on span "Landlord Warranty (HVAC / Operating Systems)" at bounding box center [119, 557] width 170 height 10
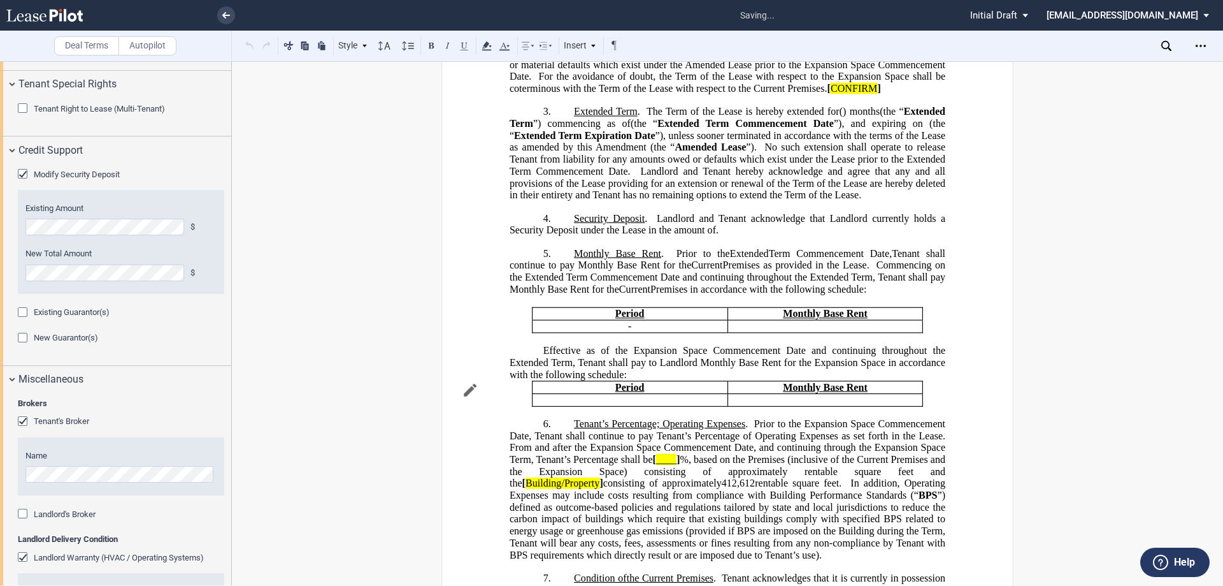
scroll to position [2303, 0]
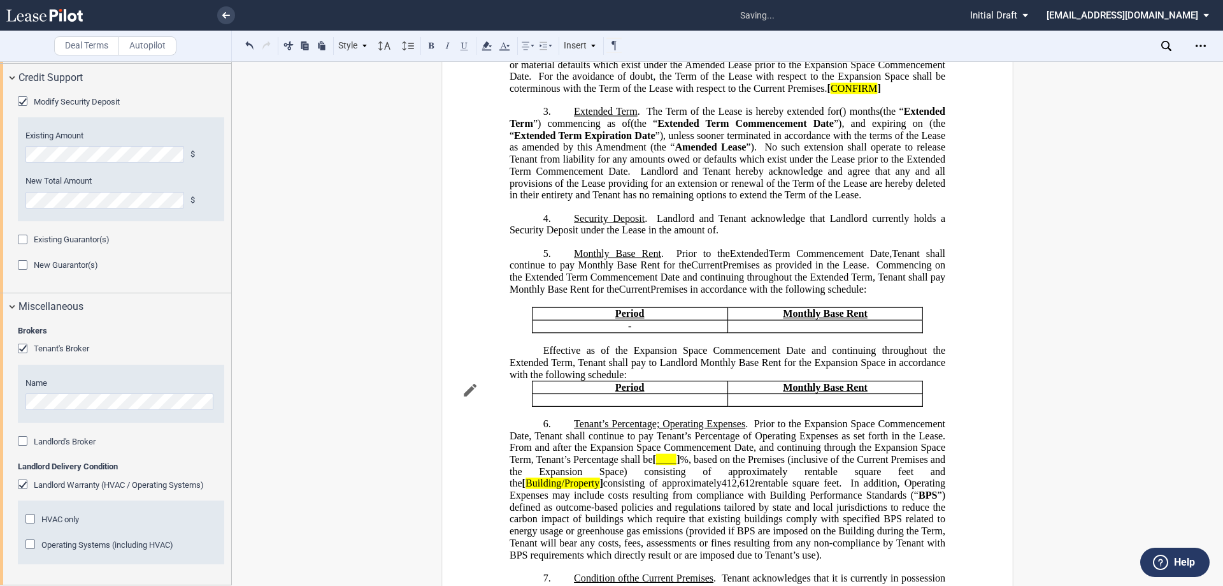
click at [68, 547] on span "Operating Systems (including HVAC)" at bounding box center [107, 545] width 132 height 10
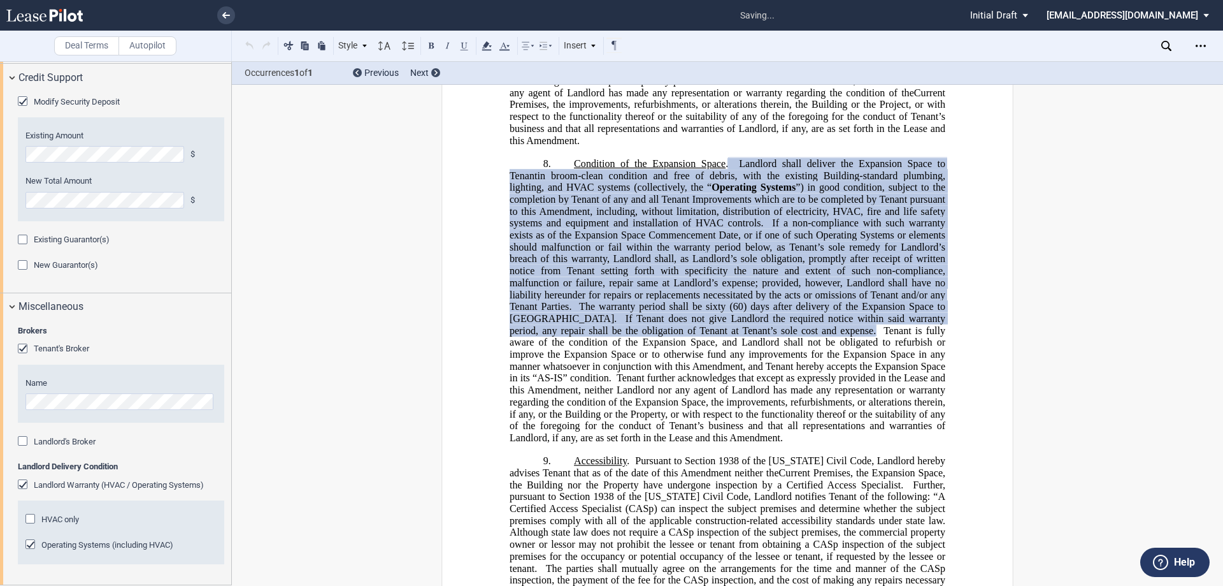
scroll to position [1288, 0]
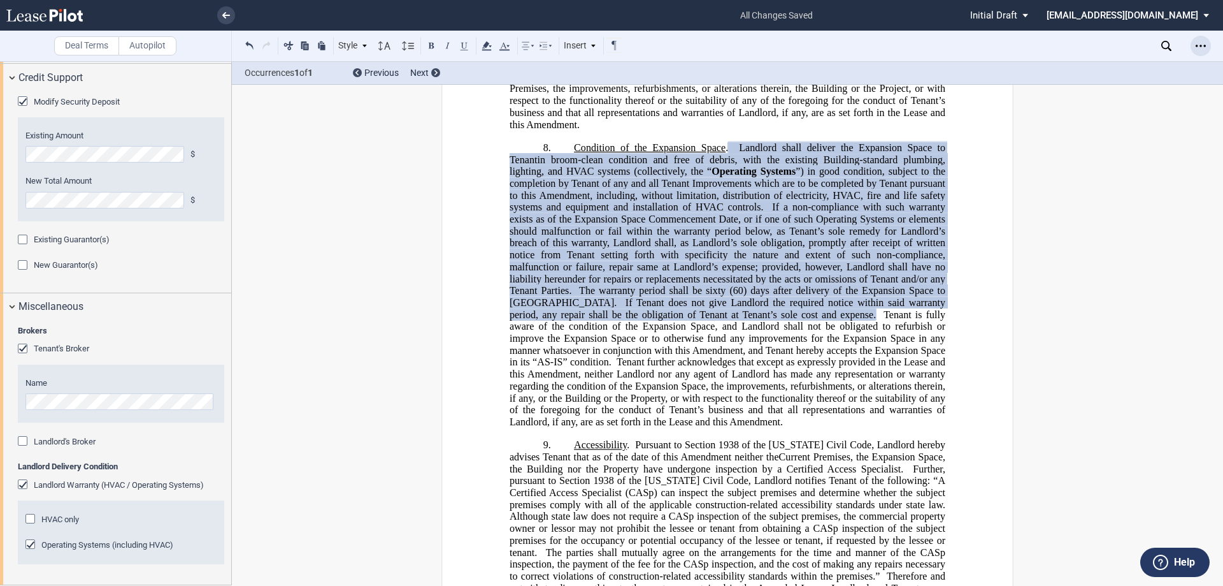
click at [1205, 43] on icon "Open Lease options menu" at bounding box center [1201, 46] width 10 height 10
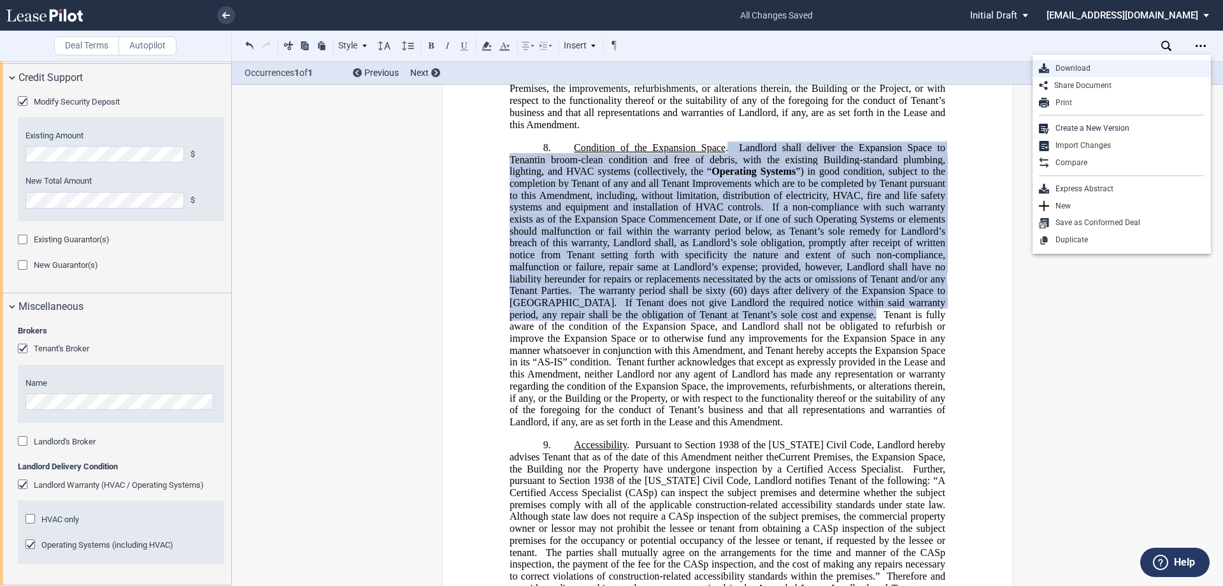
click at [1101, 71] on div "Download" at bounding box center [1126, 68] width 155 height 11
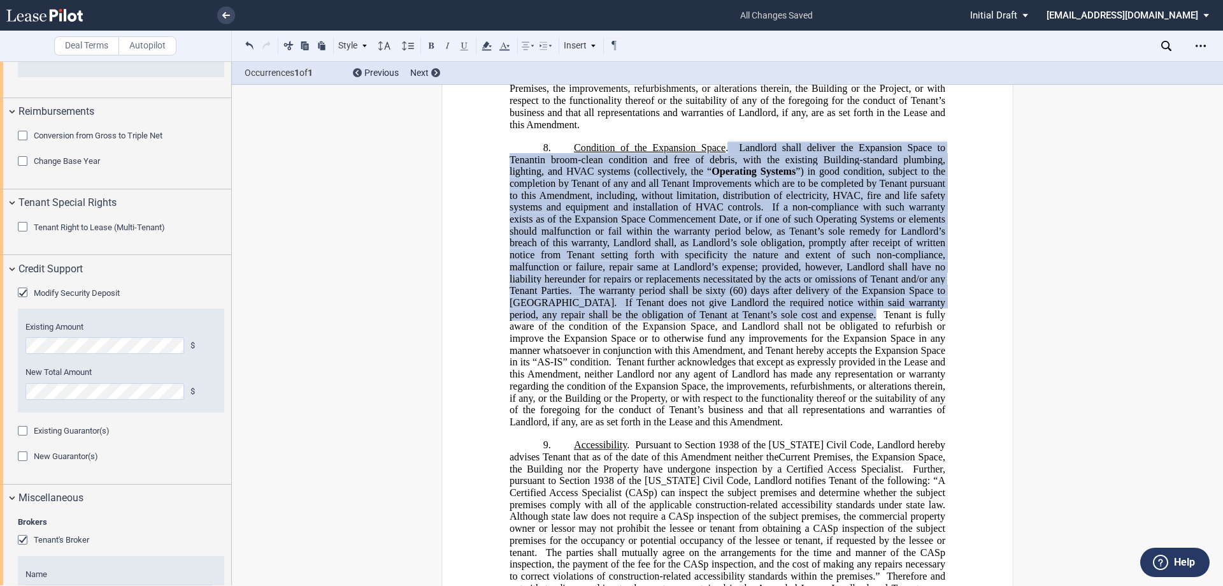
scroll to position [1794, 0]
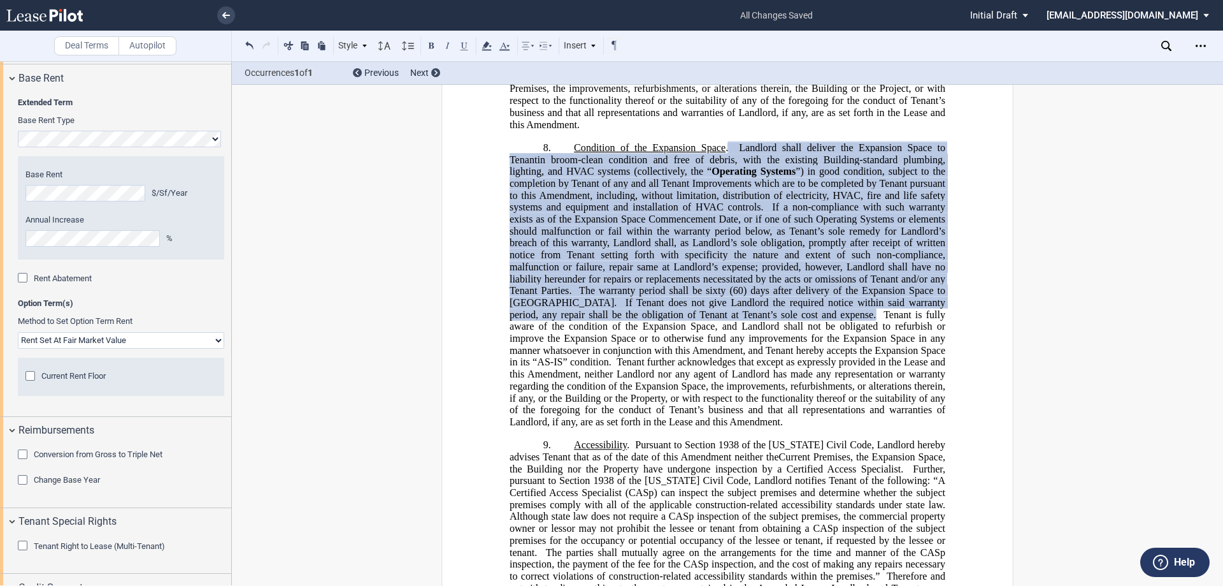
click at [30, 382] on div "Current Rent Floor" at bounding box center [31, 377] width 13 height 13
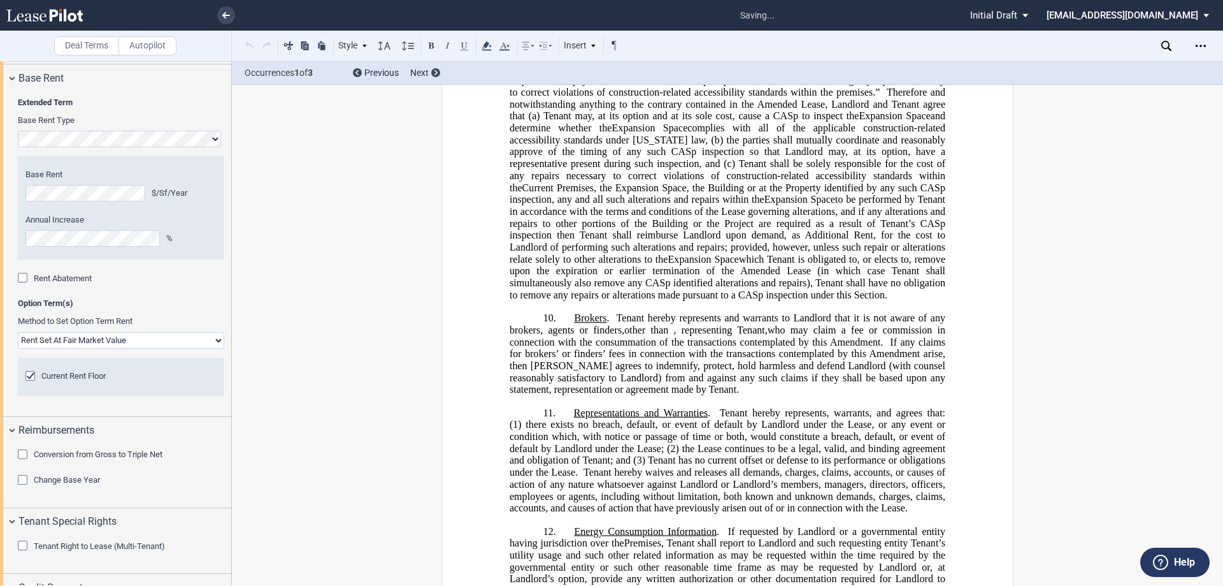
scroll to position [3671, 0]
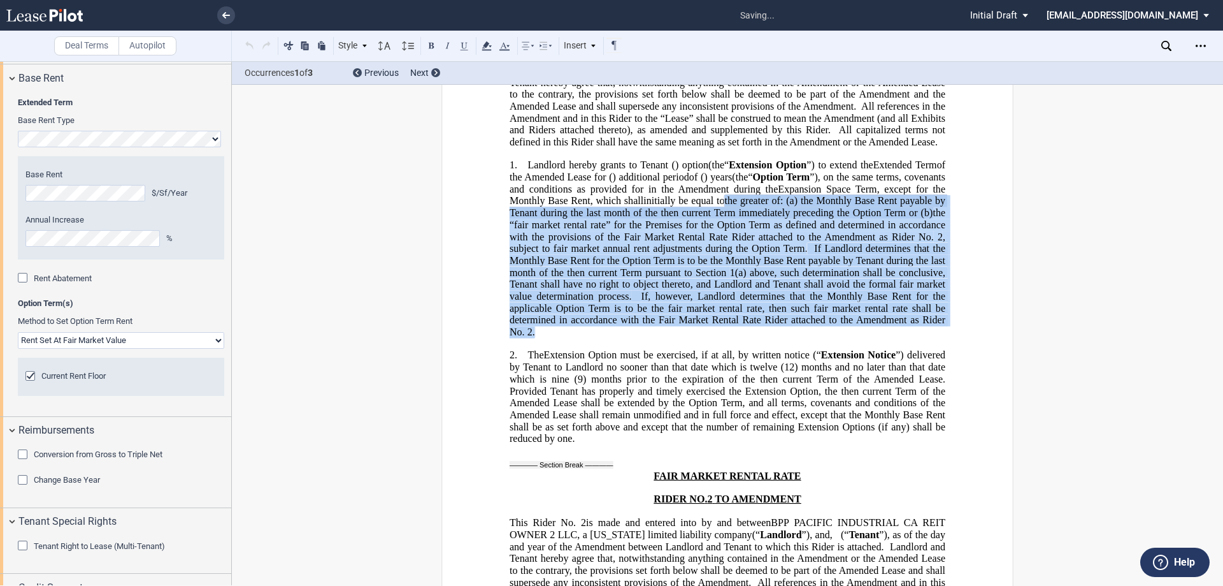
drag, startPoint x: 813, startPoint y: 270, endPoint x: 814, endPoint y: 407, distance: 137.0
click at [814, 338] on p "1. Landlord hereby grants to Tenant ﻿ ﻿ ( ﻿ ﻿ ) option s ( collectively, the “ …" at bounding box center [728, 248] width 436 height 179
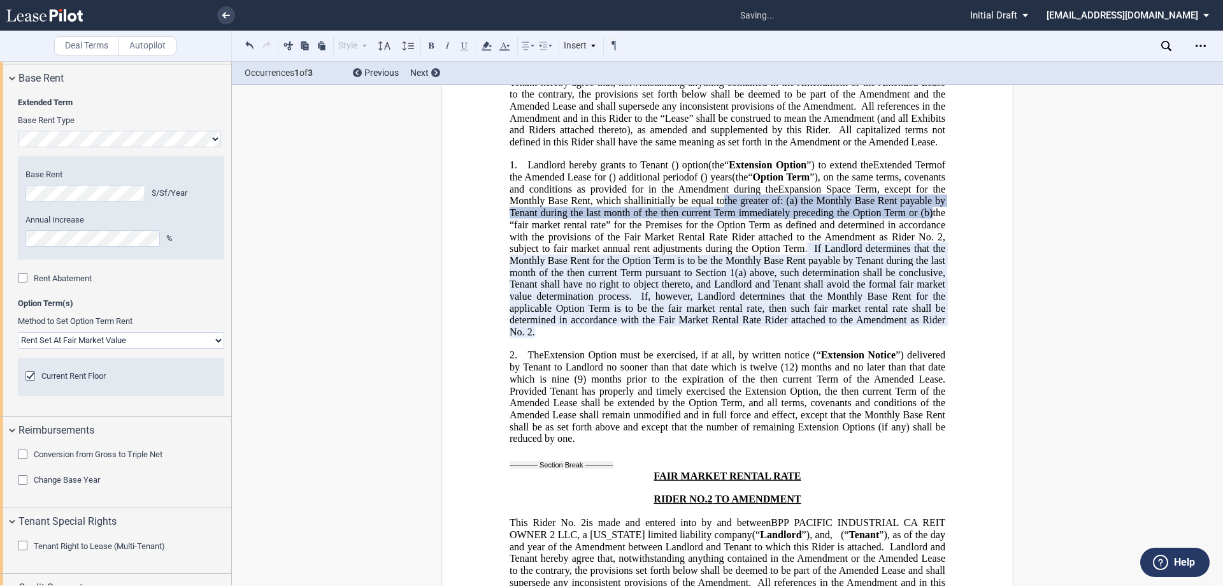
drag, startPoint x: 731, startPoint y: 363, endPoint x: 656, endPoint y: 397, distance: 81.8
click at [675, 338] on p "1. Landlord hereby grants to Tenant ﻿ ﻿ ( ﻿ ﻿ ) option s ( collectively, the “ …" at bounding box center [728, 248] width 436 height 179
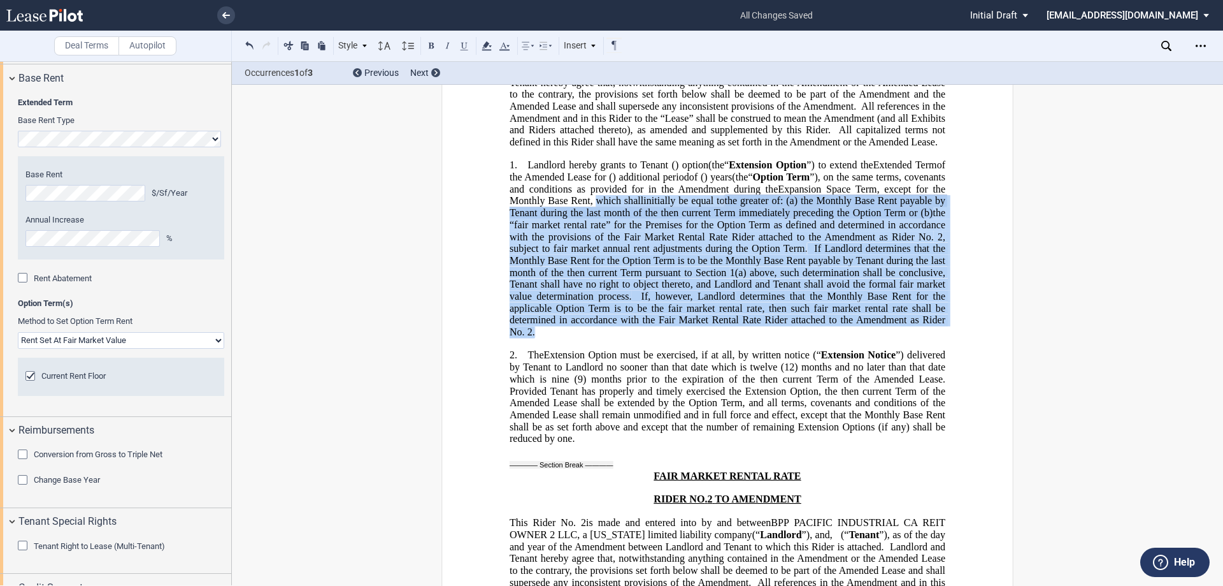
drag, startPoint x: 645, startPoint y: 405, endPoint x: 683, endPoint y: 272, distance: 138.5
click at [683, 272] on p "1. Landlord hereby grants to Tenant ﻿ ﻿ ( ﻿ ﻿ ) option s ( collectively, the “ …" at bounding box center [728, 248] width 436 height 179
click at [221, 14] on link at bounding box center [226, 15] width 18 height 18
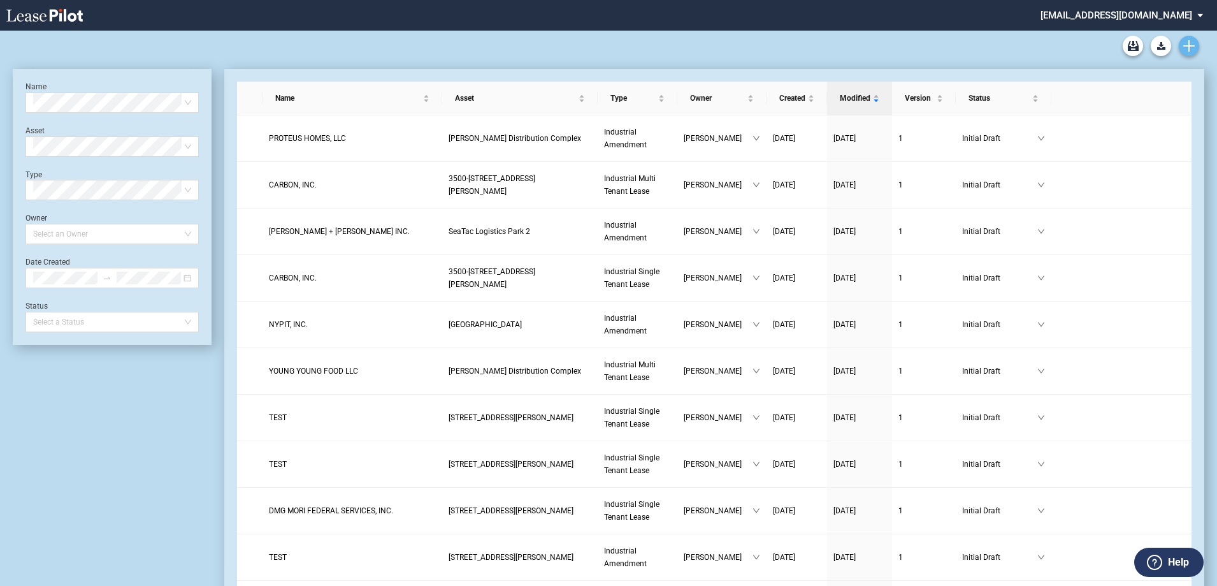
click at [1188, 45] on use "Create new document" at bounding box center [1188, 45] width 11 height 11
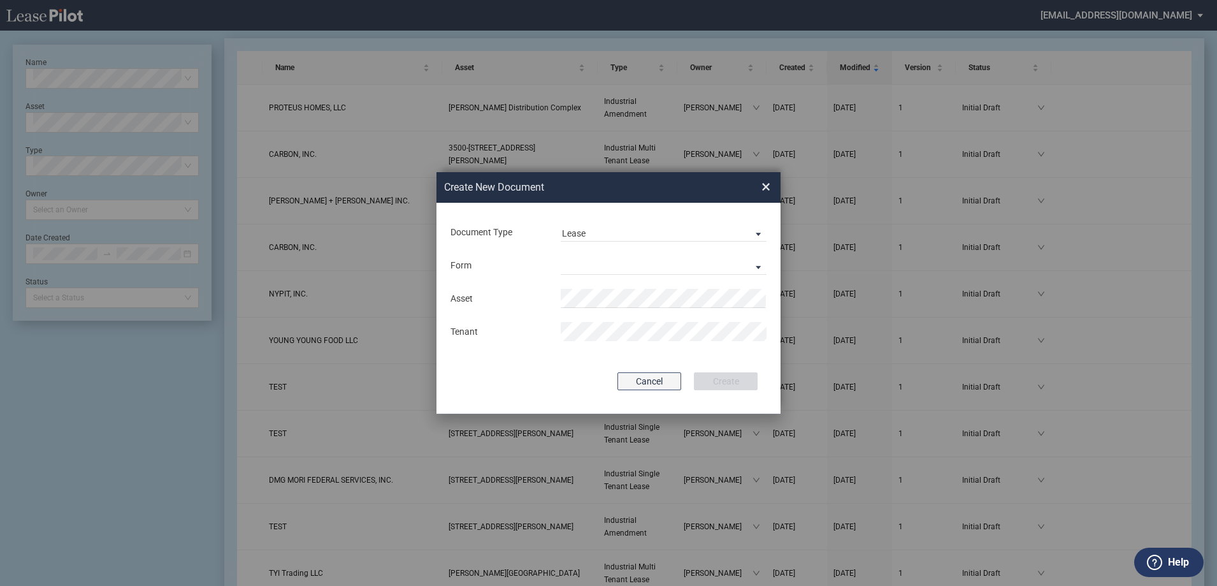
click at [670, 385] on button "Cancel" at bounding box center [649, 381] width 64 height 18
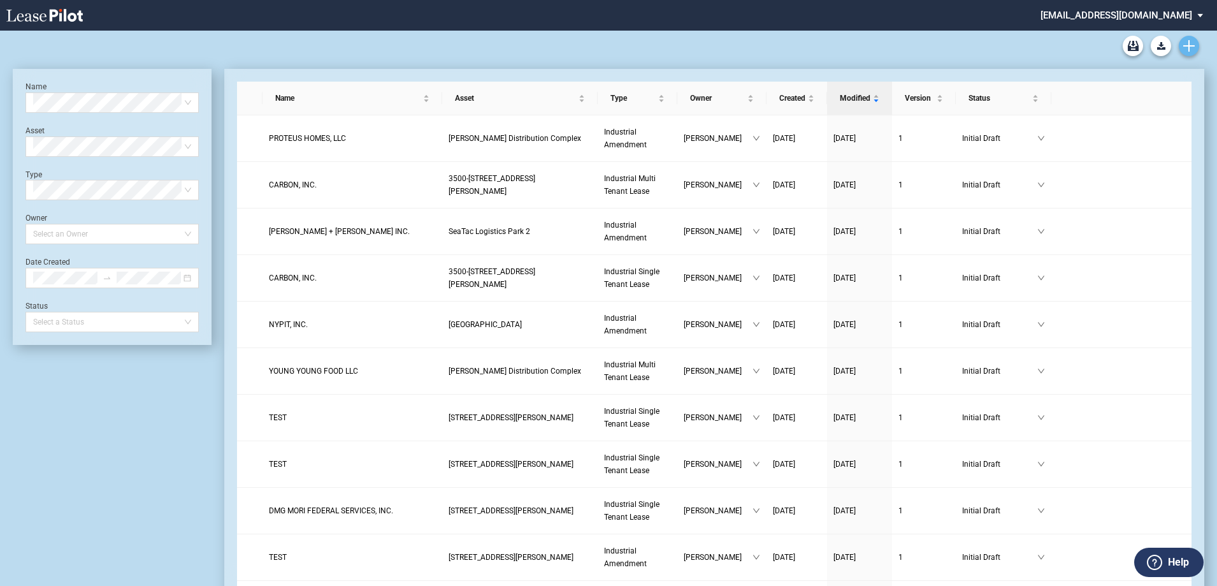
click at [1182, 53] on link "Create new document" at bounding box center [1189, 46] width 20 height 20
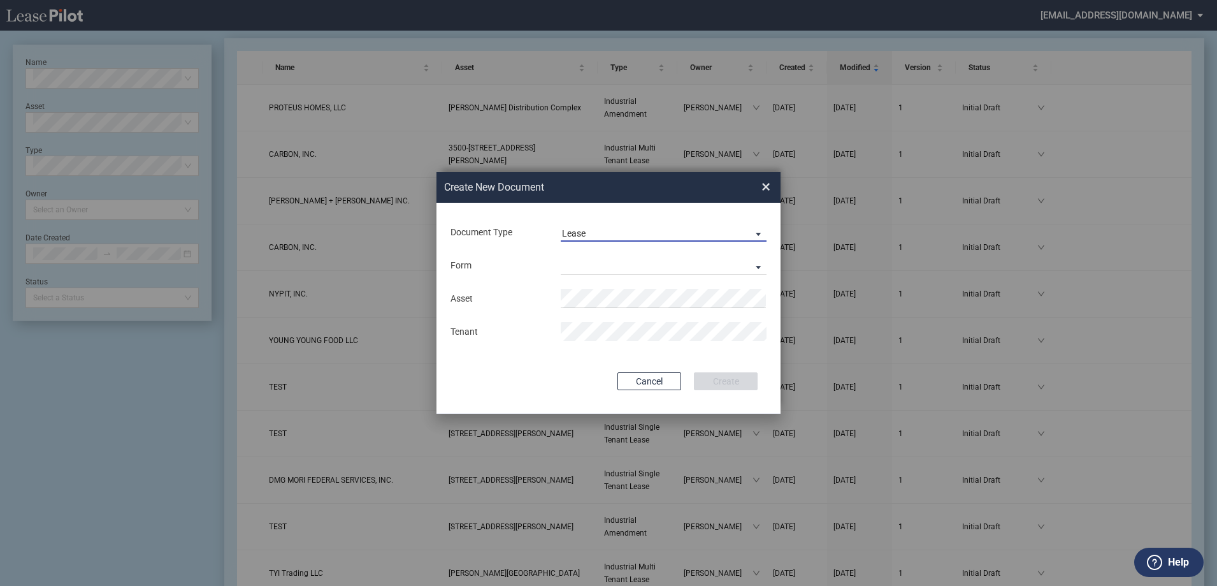
click at [636, 235] on span "Lease" at bounding box center [653, 233] width 183 height 13
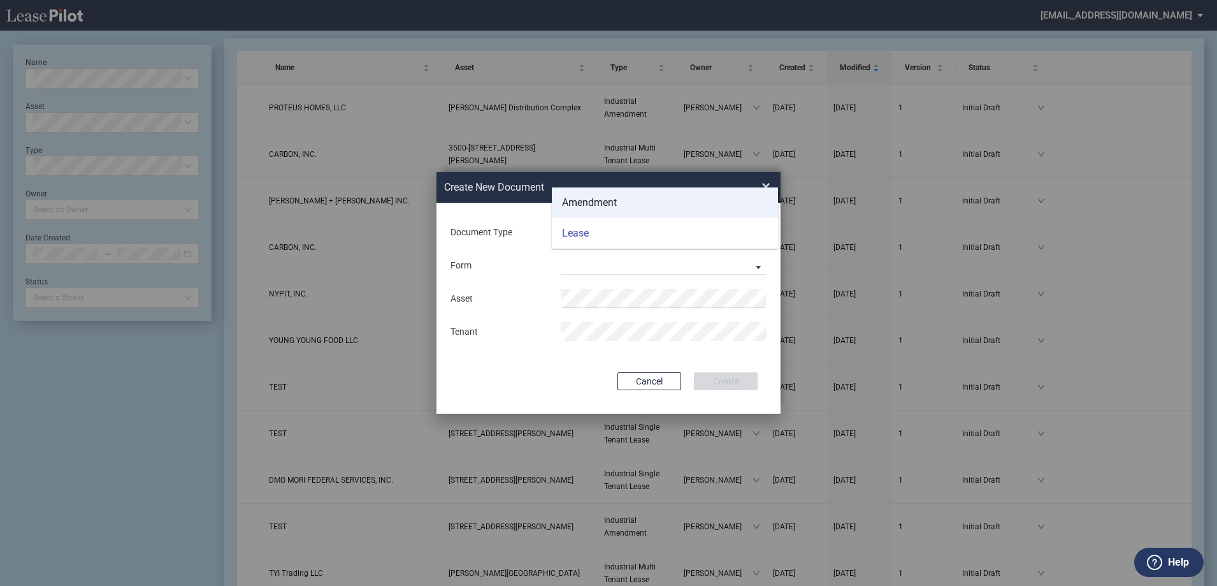
click at [623, 215] on md-option "Amendment" at bounding box center [665, 202] width 226 height 31
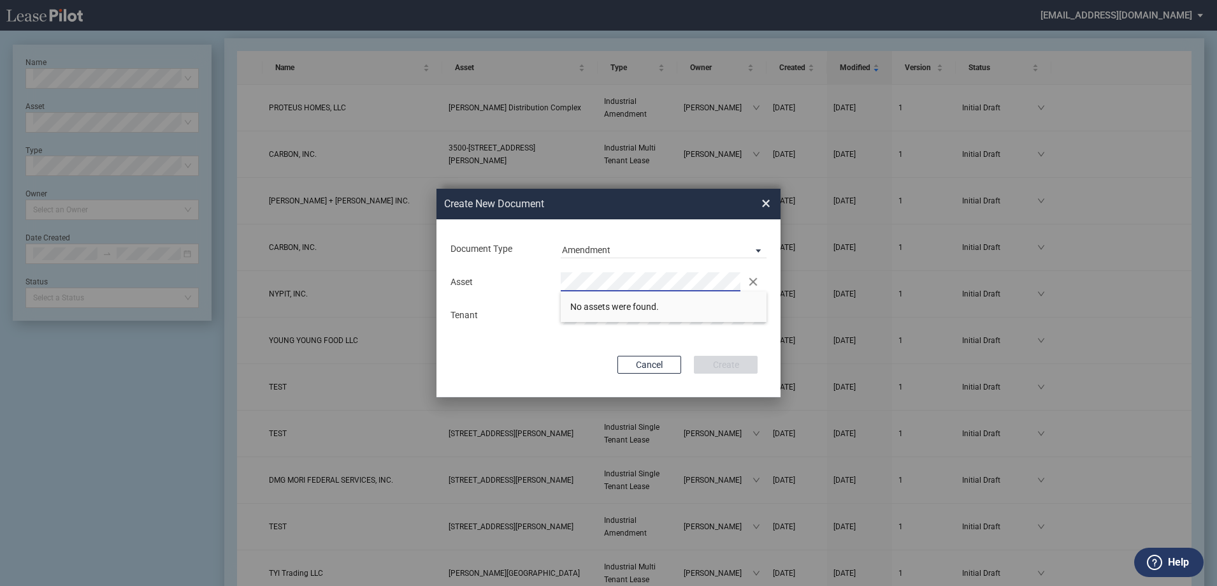
click at [522, 288] on div "Asset Clear There are no matches available." at bounding box center [608, 281] width 331 height 19
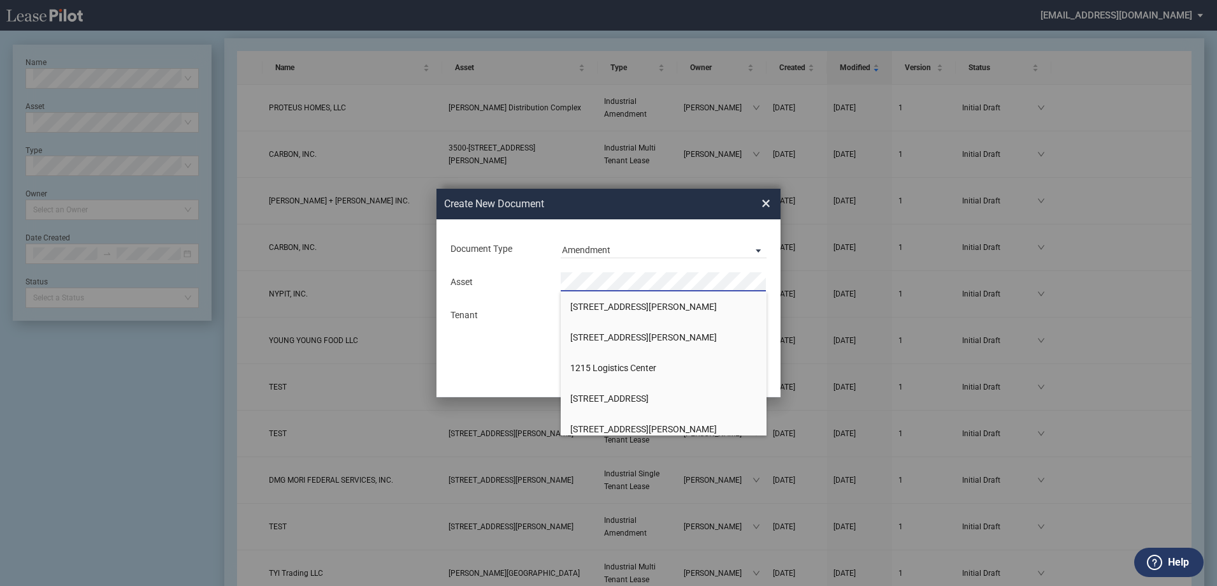
click at [763, 197] on div "Create New Document Create New Conformed Deal ×" at bounding box center [608, 204] width 344 height 31
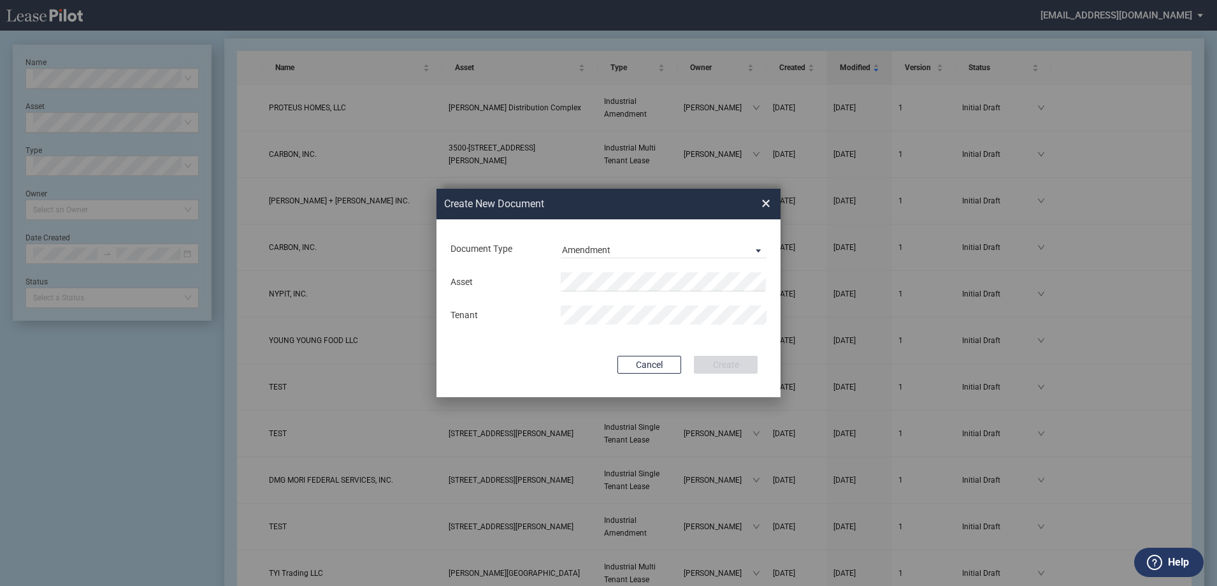
click at [768, 203] on span "×" at bounding box center [765, 203] width 9 height 20
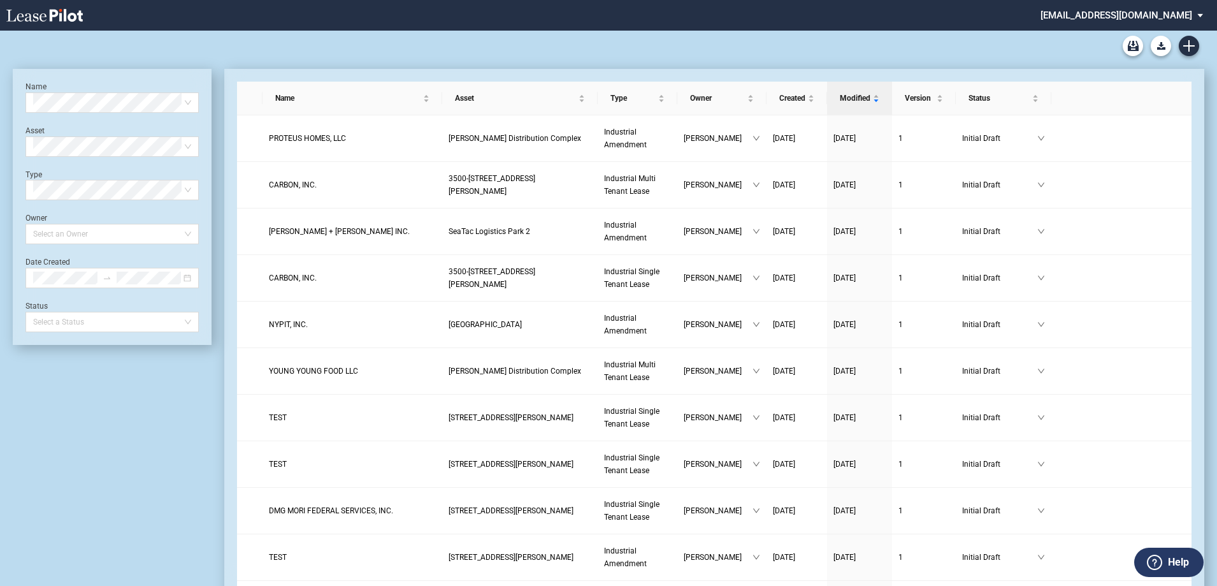
scroll to position [31, 0]
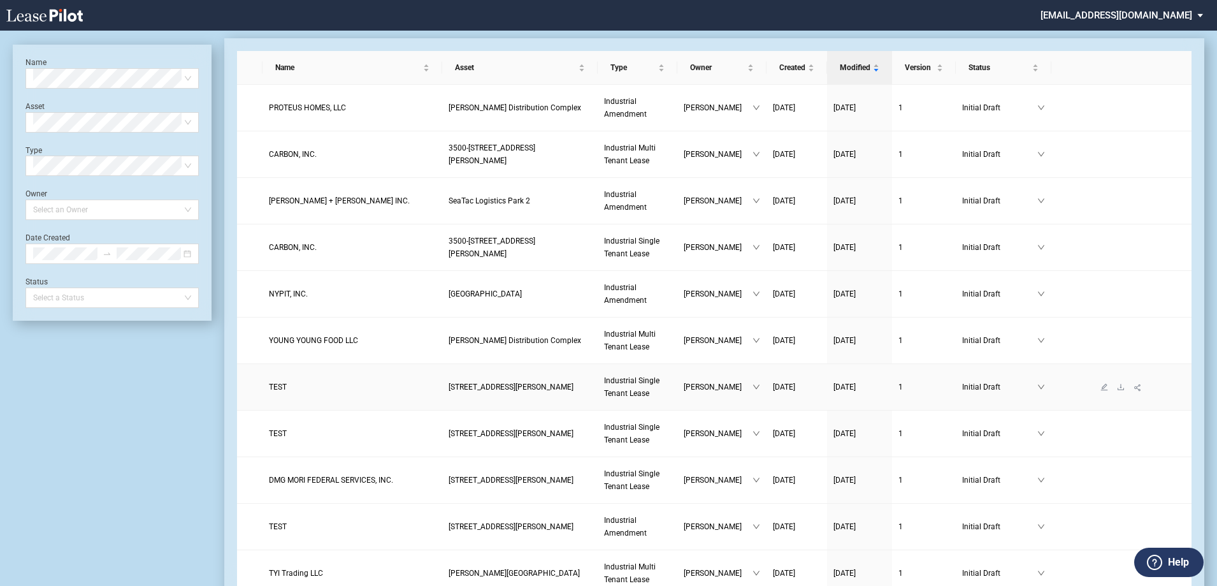
click at [494, 387] on span "[STREET_ADDRESS][PERSON_NAME]" at bounding box center [511, 386] width 125 height 9
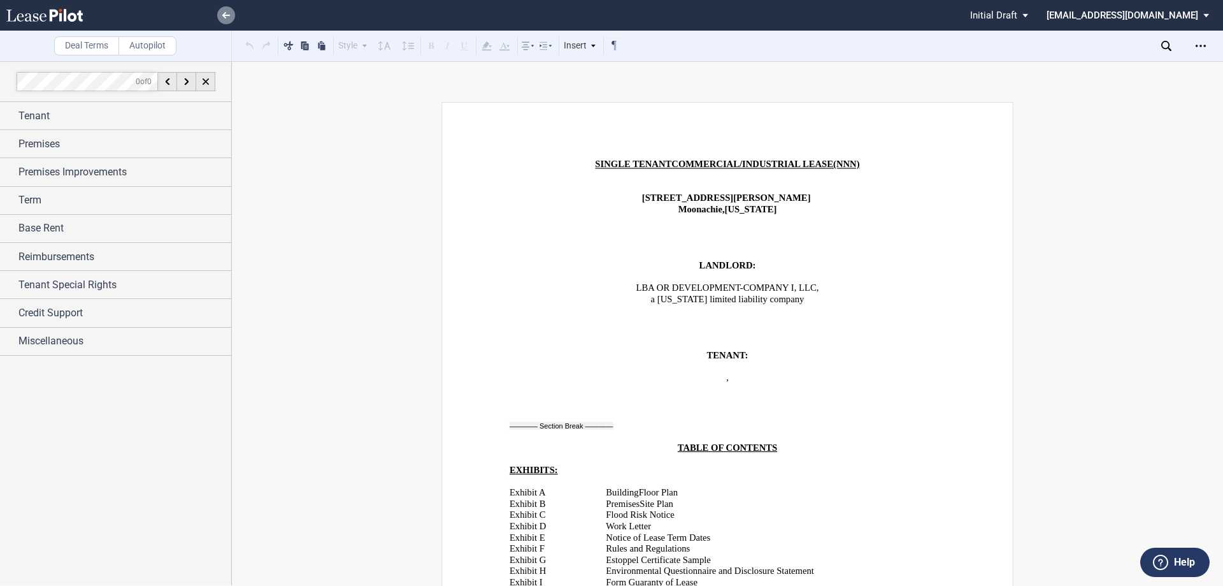
click at [227, 18] on icon at bounding box center [226, 15] width 8 height 6
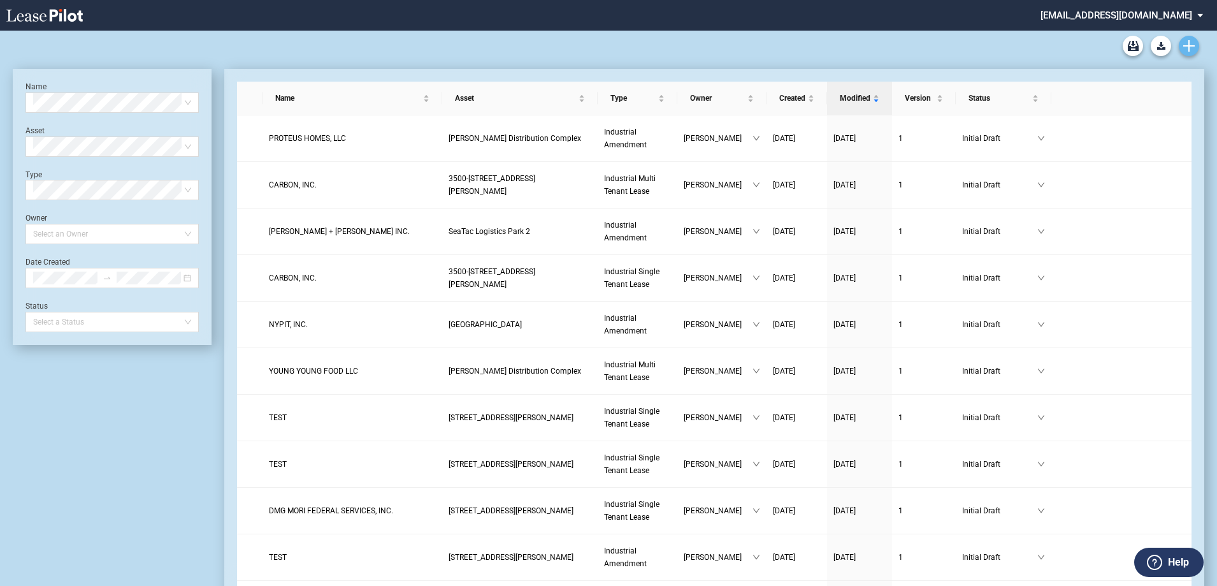
click at [1192, 47] on use "Create new document" at bounding box center [1188, 45] width 11 height 11
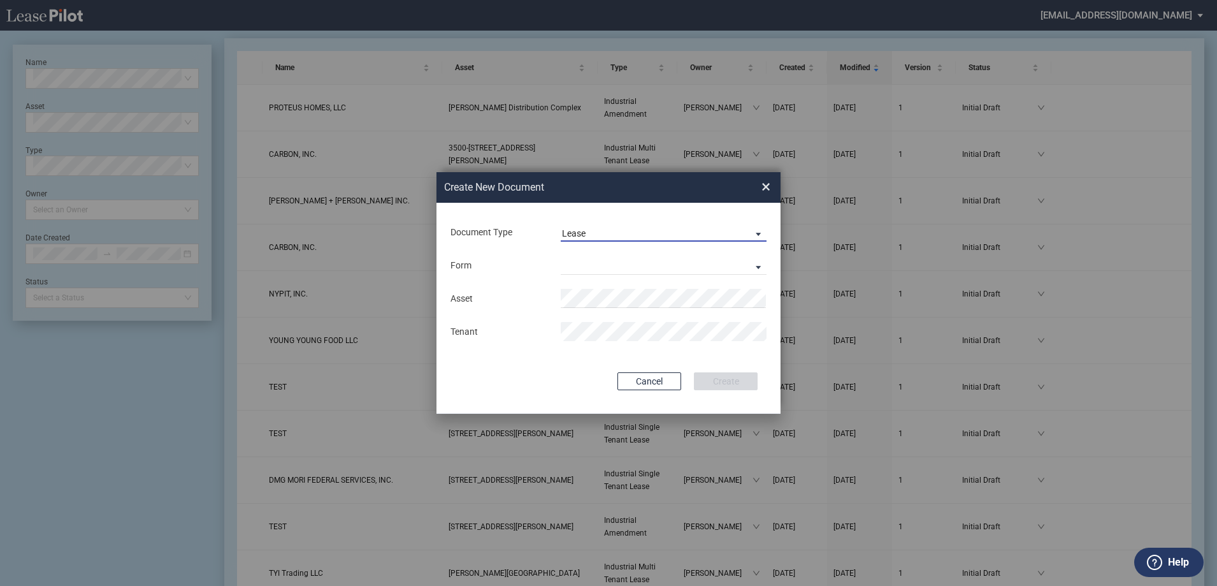
click at [633, 227] on span "Lease" at bounding box center [653, 233] width 183 height 13
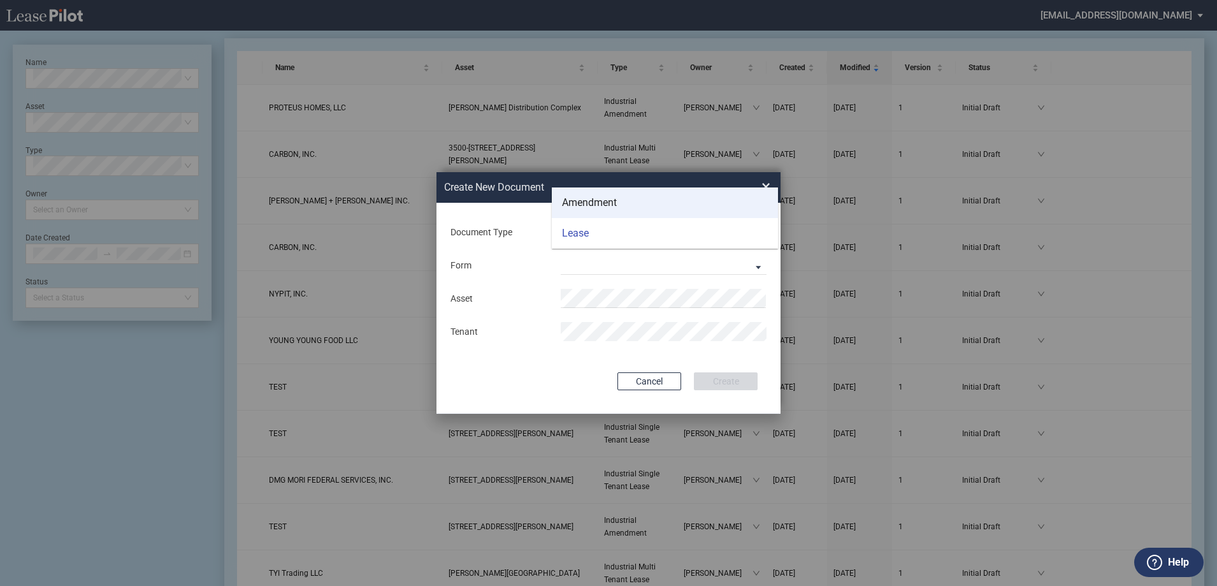
click at [586, 208] on div "Amendment" at bounding box center [589, 203] width 55 height 14
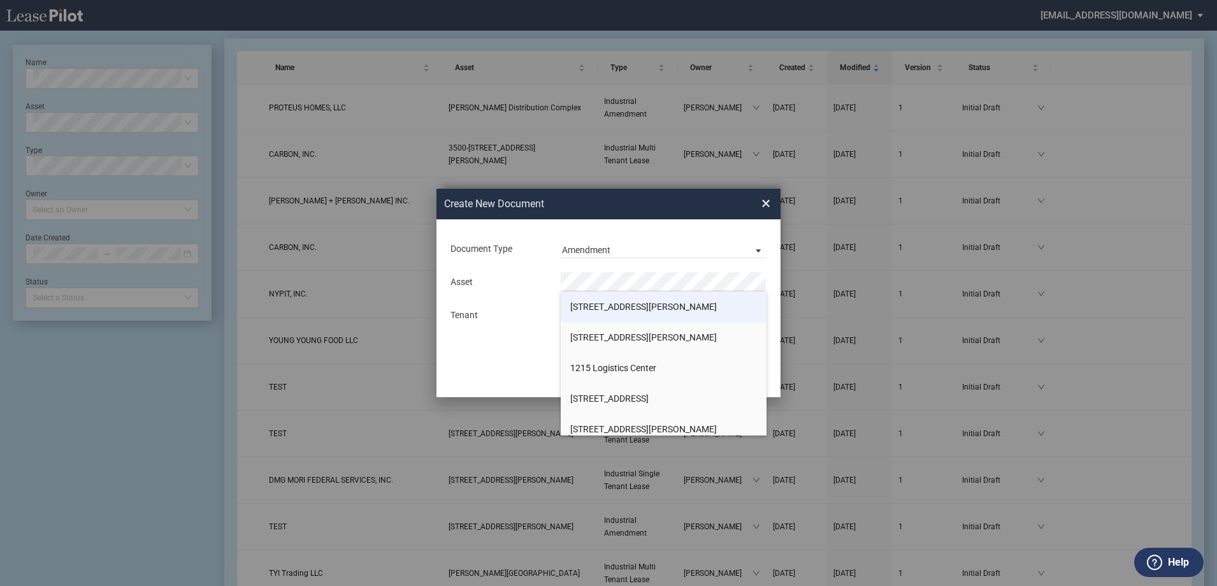
click at [580, 308] on span "[STREET_ADDRESS][PERSON_NAME]" at bounding box center [643, 306] width 147 height 10
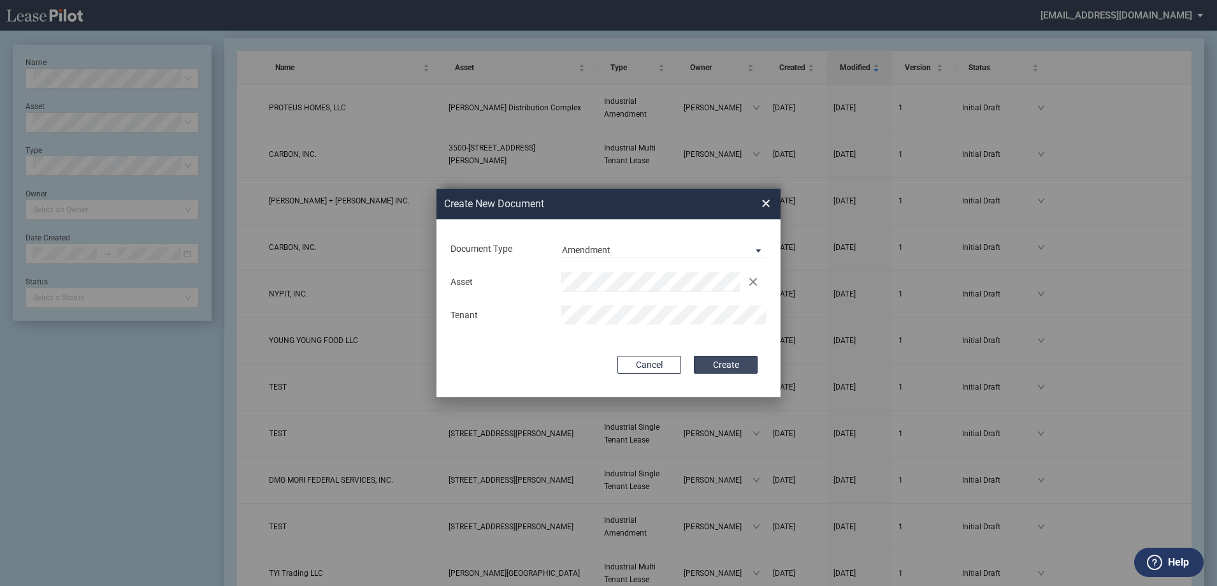
click at [726, 364] on button "Create" at bounding box center [726, 365] width 64 height 18
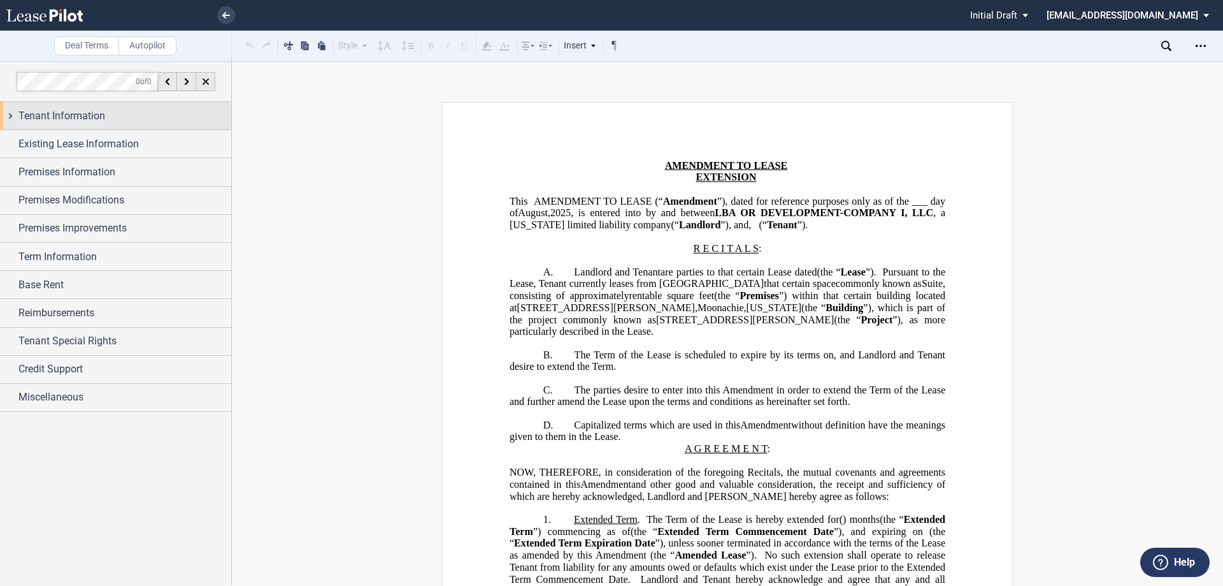
click at [38, 108] on span "Tenant Information" at bounding box center [61, 115] width 87 height 15
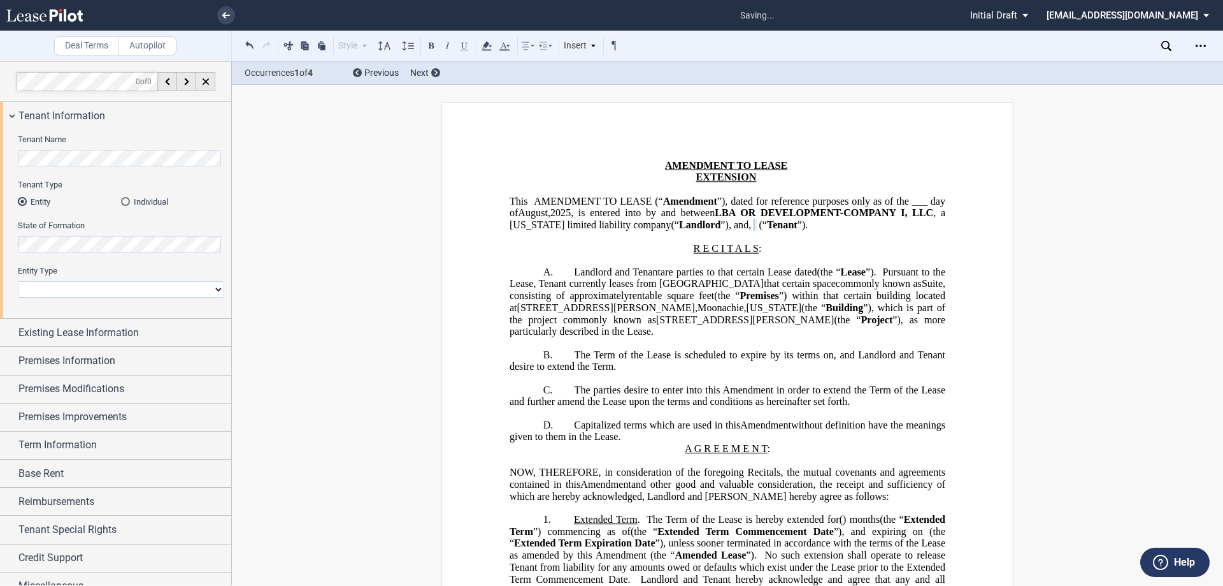
click at [37, 298] on select "Corporation Limited Liability Company General Partnership Limited Partnership O…" at bounding box center [121, 289] width 206 height 17
select select "corporation"
click at [18, 281] on select "Corporation Limited Liability Company General Partnership Limited Partnership O…" at bounding box center [121, 289] width 206 height 17
click at [81, 334] on span "Existing Lease Information" at bounding box center [78, 332] width 120 height 15
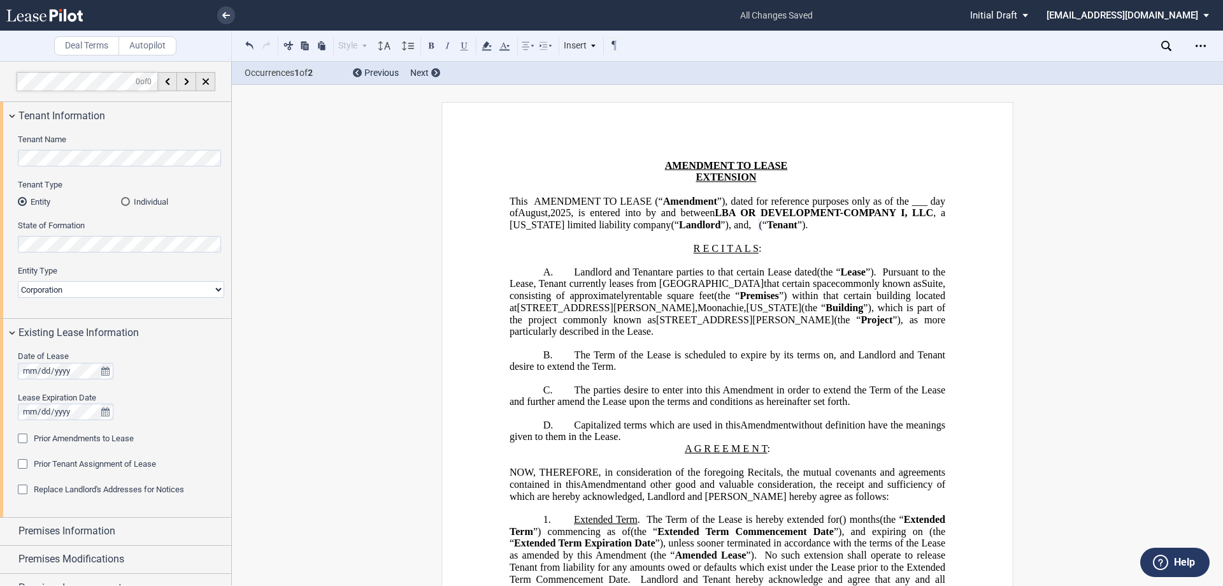
click at [56, 465] on span "Prior Tenant Assignment of Lease" at bounding box center [95, 464] width 122 height 10
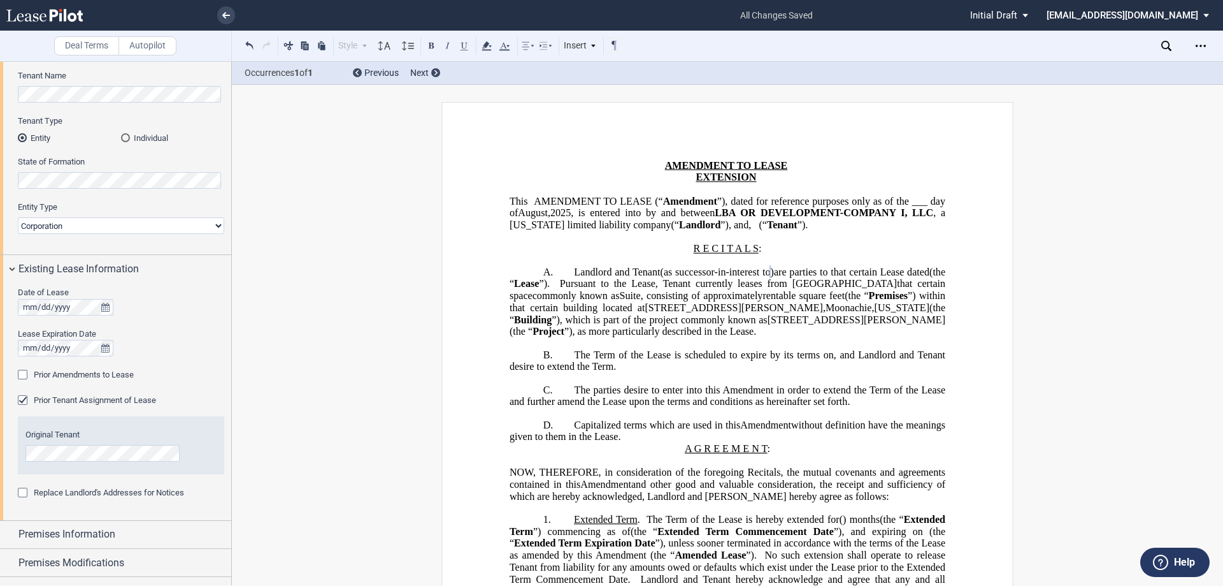
click at [34, 491] on span "Replace Landlord's Addresses for Notices" at bounding box center [109, 492] width 150 height 10
drag, startPoint x: 754, startPoint y: 212, endPoint x: 524, endPoint y: 223, distance: 230.3
click at [715, 219] on span "LBA OR DEVELOPMENT-COMPANY I, LLC" at bounding box center [824, 212] width 219 height 11
click at [774, 277] on span "are parties to that certain Lease dated" at bounding box center [851, 271] width 155 height 11
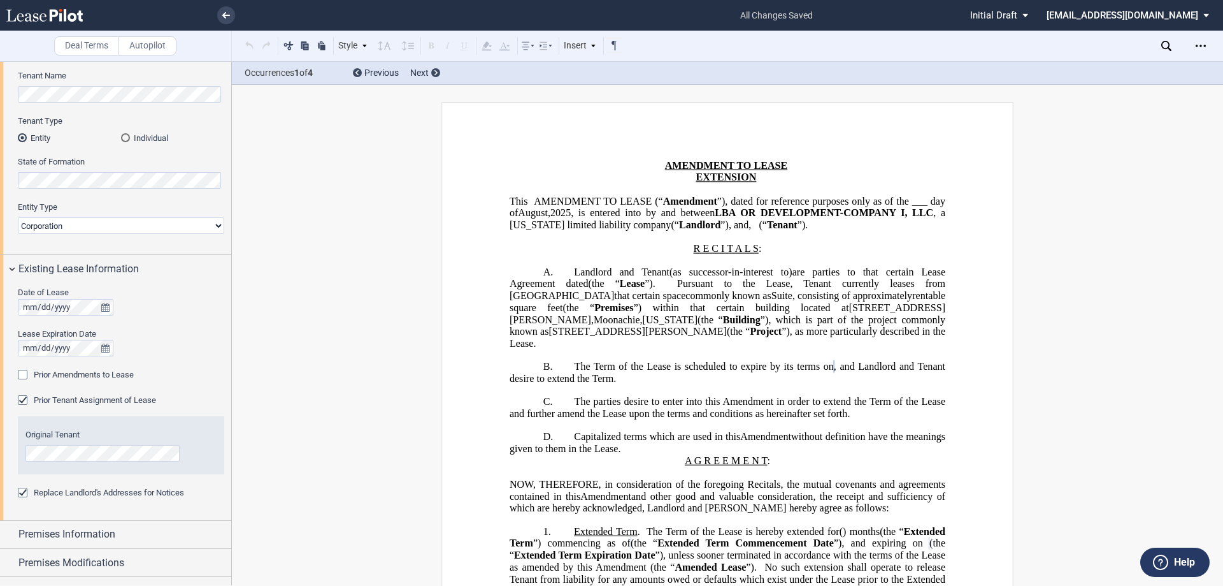
click at [28, 377] on div "Prior Amendments to Lease" at bounding box center [24, 376] width 13 height 13
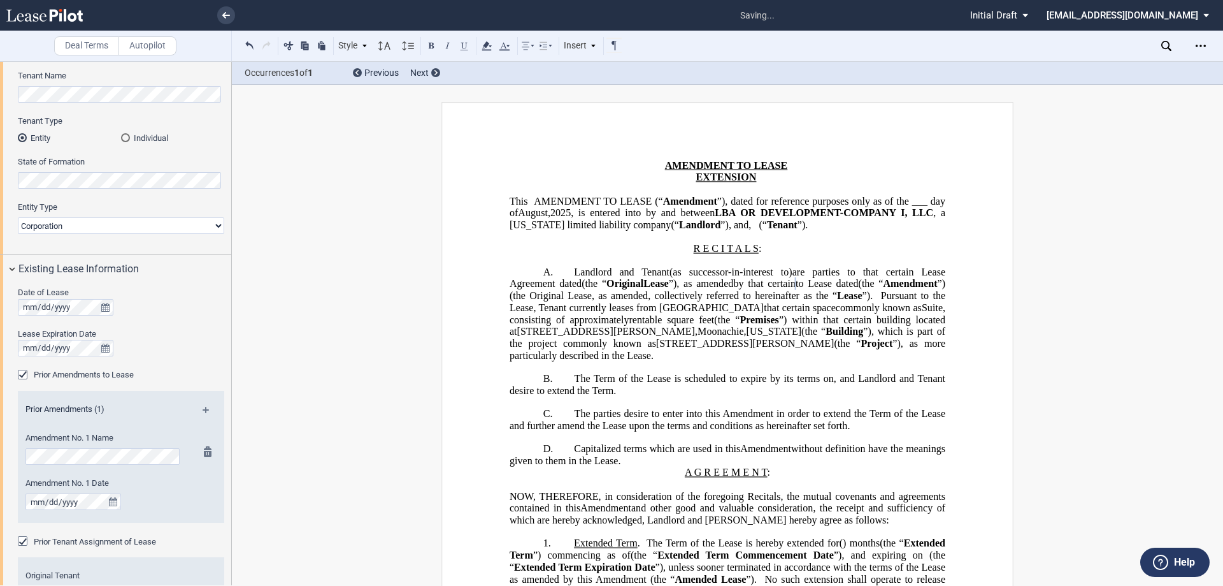
click at [24, 508] on div "Amendment No. 1 Date" at bounding box center [104, 499] width 172 height 45
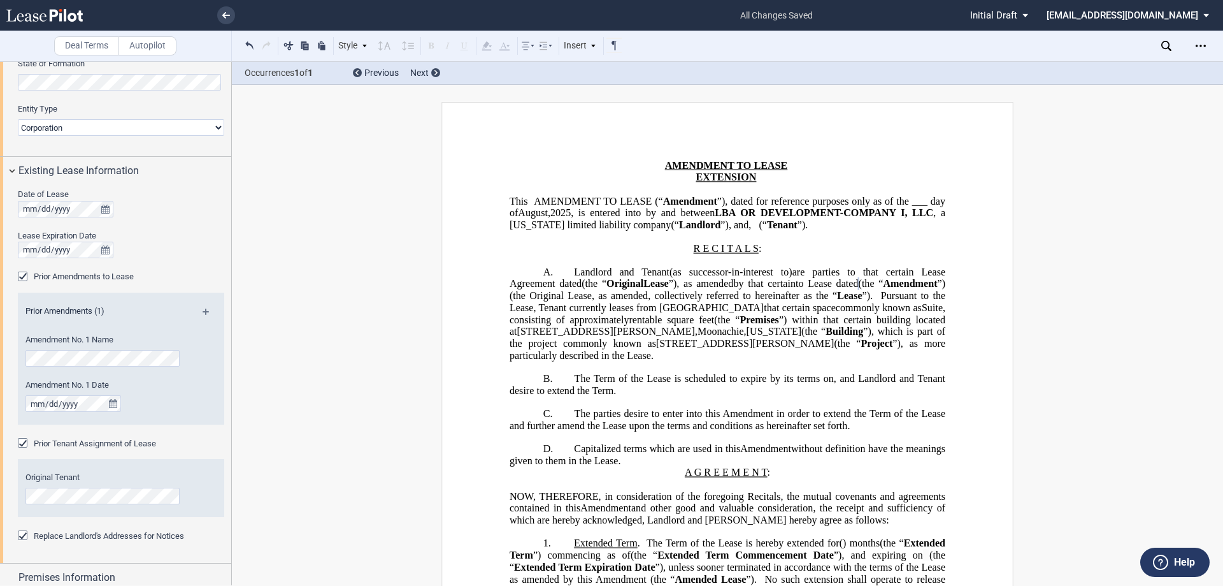
scroll to position [191, 0]
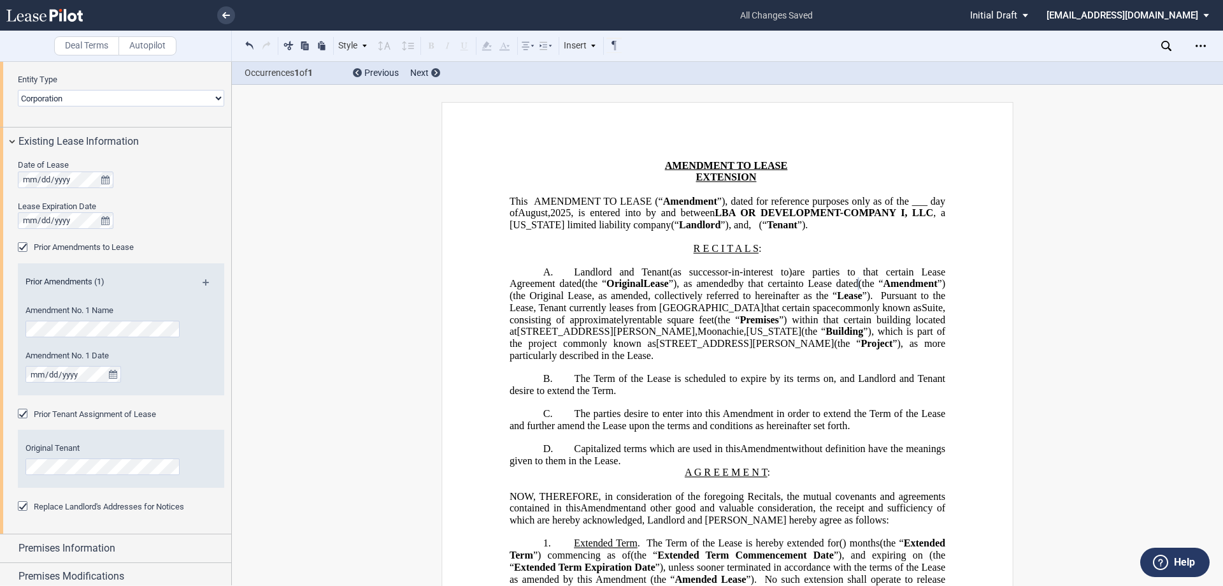
click at [203, 276] on div "Prior Amendments (1)" at bounding box center [121, 284] width 206 height 16
click at [203, 284] on md-icon at bounding box center [211, 286] width 17 height 15
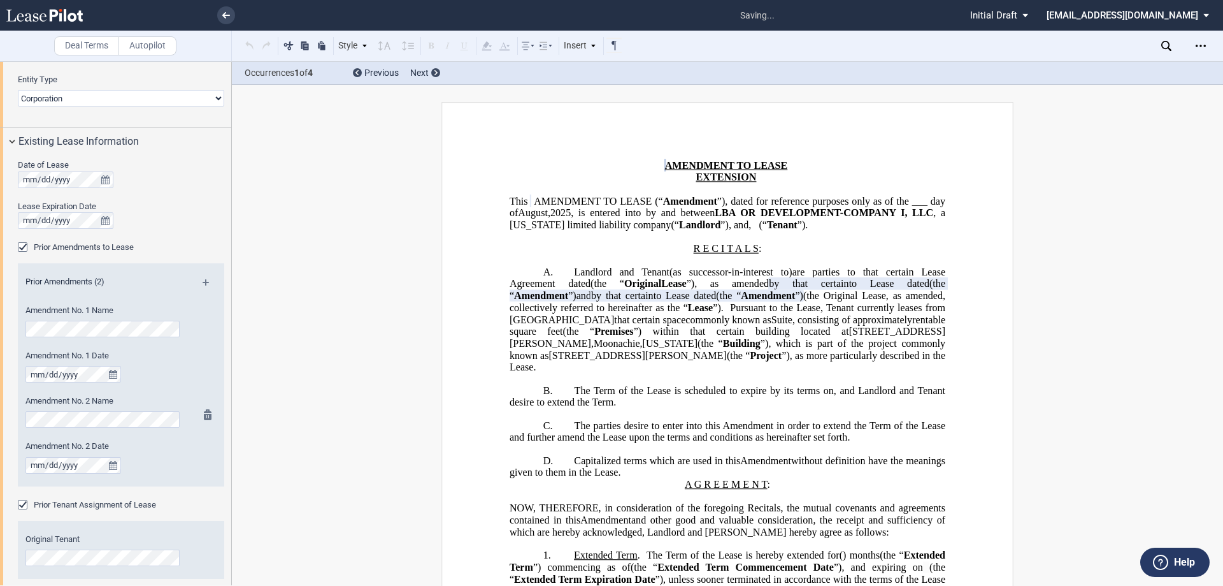
click at [76, 410] on div "Amendment No. 2 Name" at bounding box center [103, 411] width 157 height 32
click at [97, 481] on div "Amendment No. 2 Date" at bounding box center [104, 462] width 172 height 45
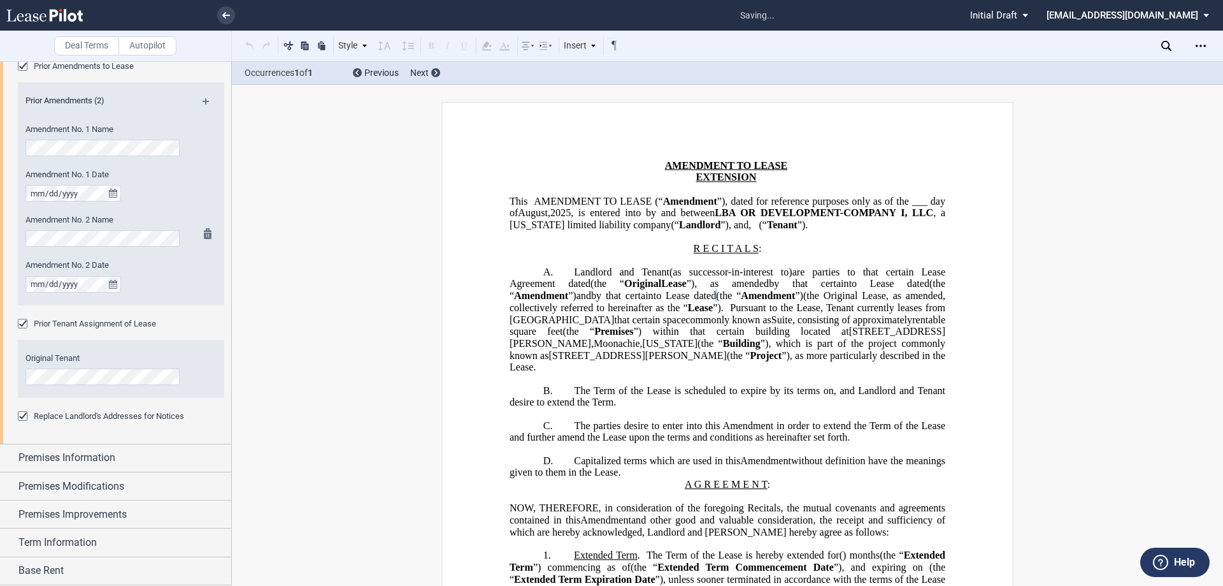
scroll to position [382, 0]
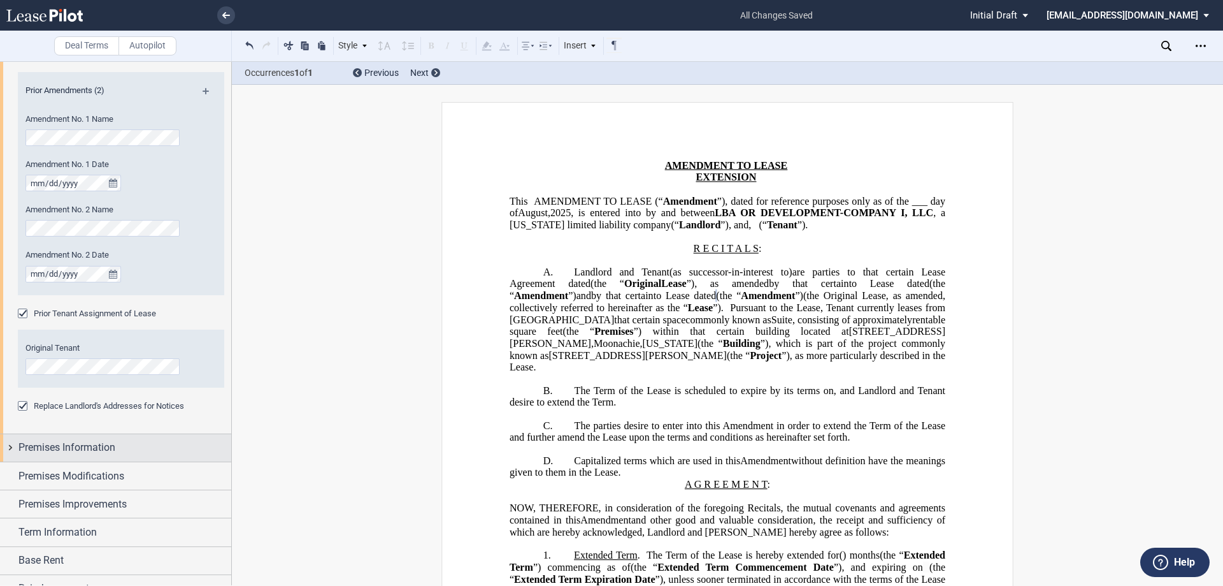
click at [98, 454] on span "Premises Information" at bounding box center [66, 447] width 97 height 15
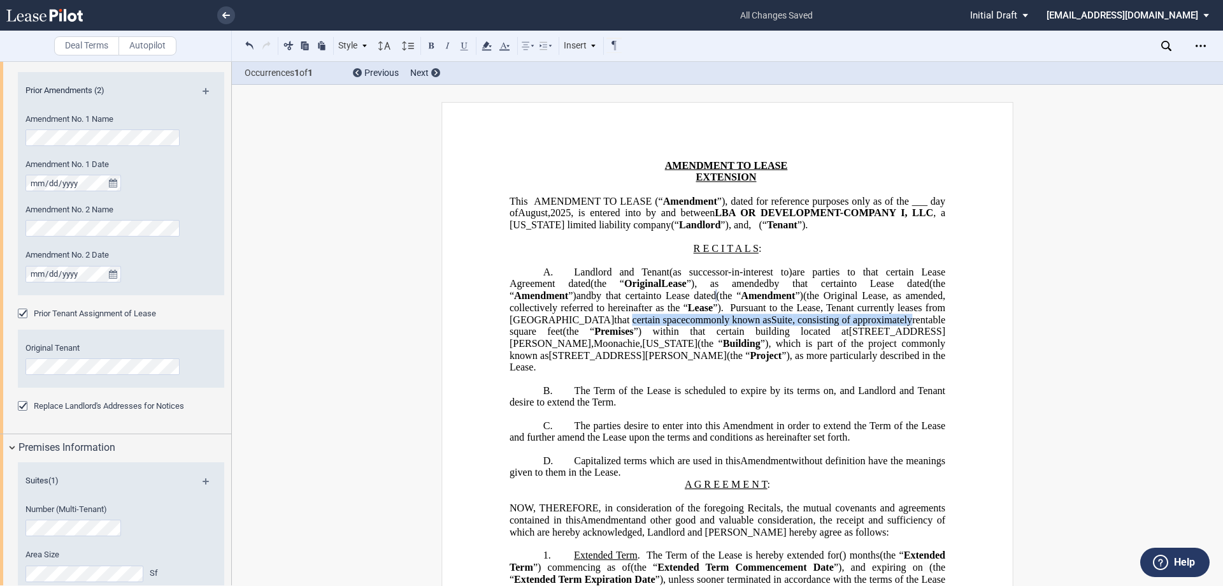
drag, startPoint x: 915, startPoint y: 345, endPoint x: 875, endPoint y: 362, distance: 43.1
click at [875, 362] on p "A. Landlord and [PERSON_NAME] (as successor-in-interest to ﻿ ﻿ ) are parties to…" at bounding box center [728, 319] width 436 height 107
click at [704, 336] on span "Suite , consisting of approximately rentable square feet" at bounding box center [729, 324] width 438 height 23
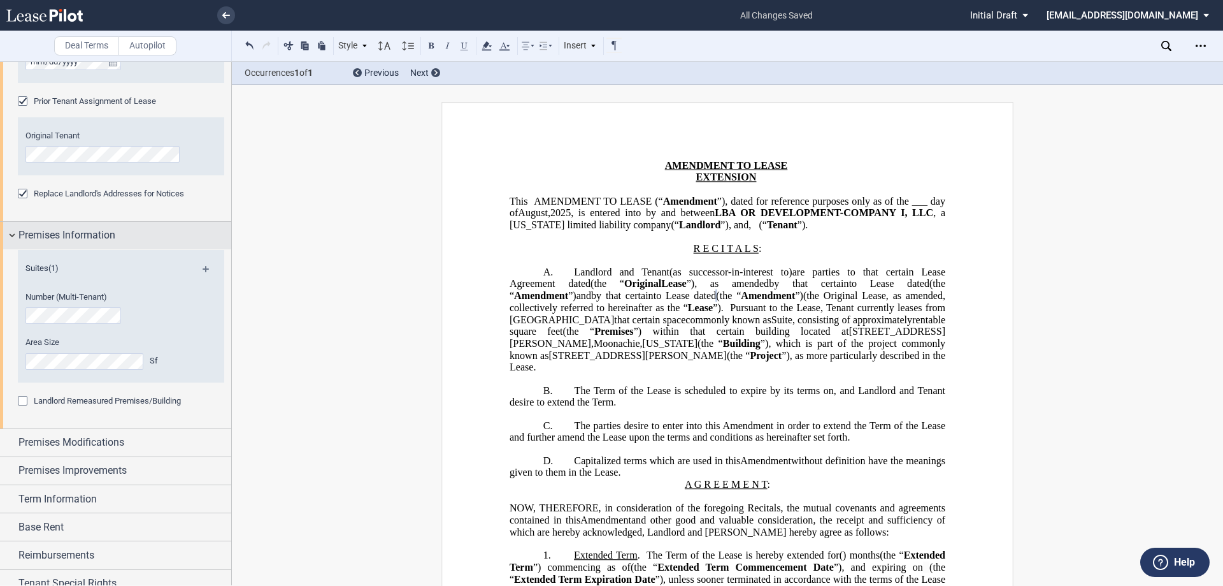
scroll to position [637, 0]
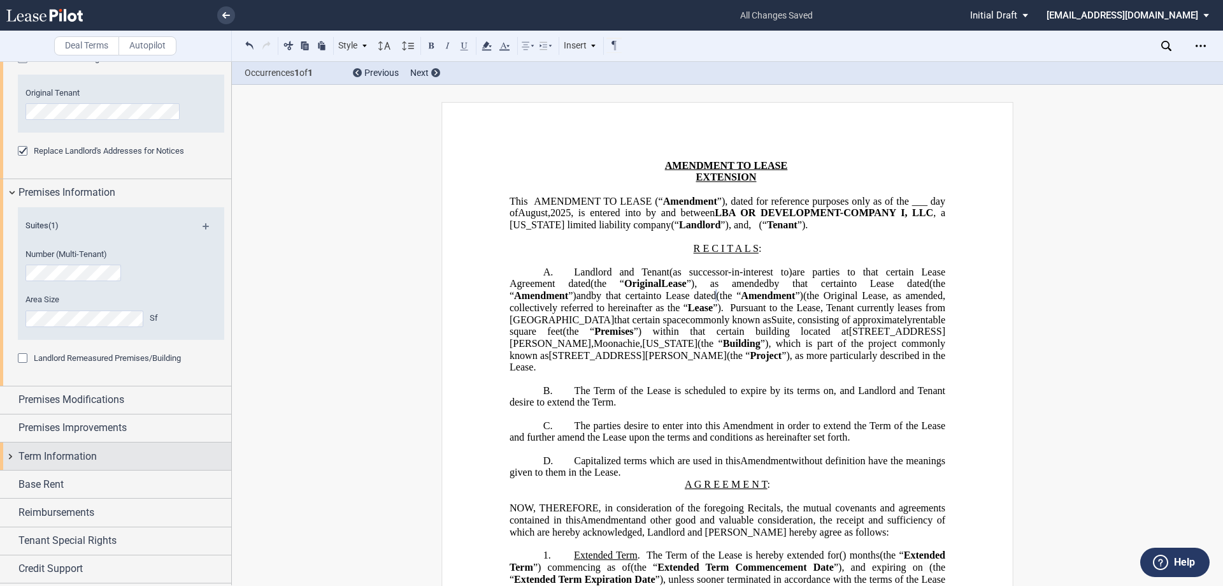
click at [44, 456] on span "Term Information" at bounding box center [57, 456] width 78 height 15
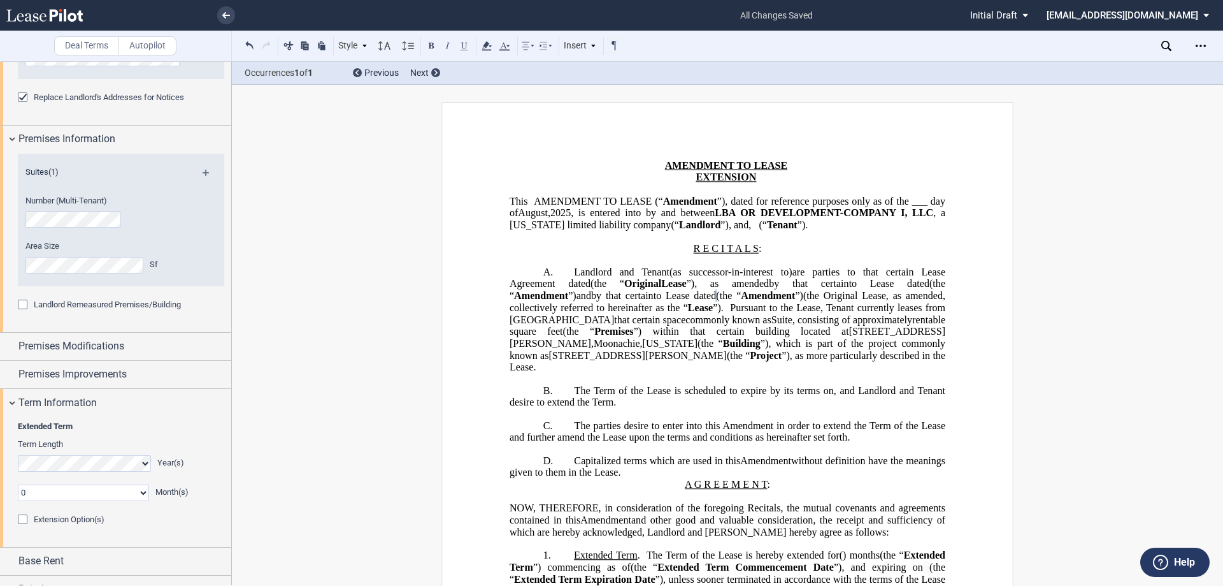
scroll to position [765, 0]
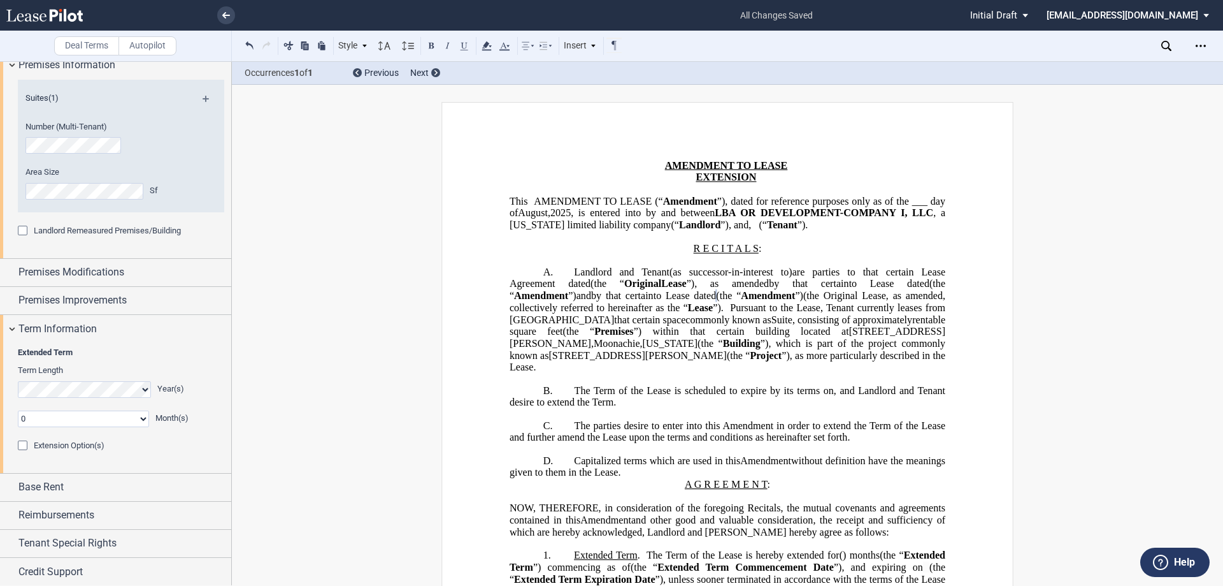
click at [49, 421] on select "0 1 2 3 4 5 6 7 8 9 10 11" at bounding box center [83, 418] width 131 height 17
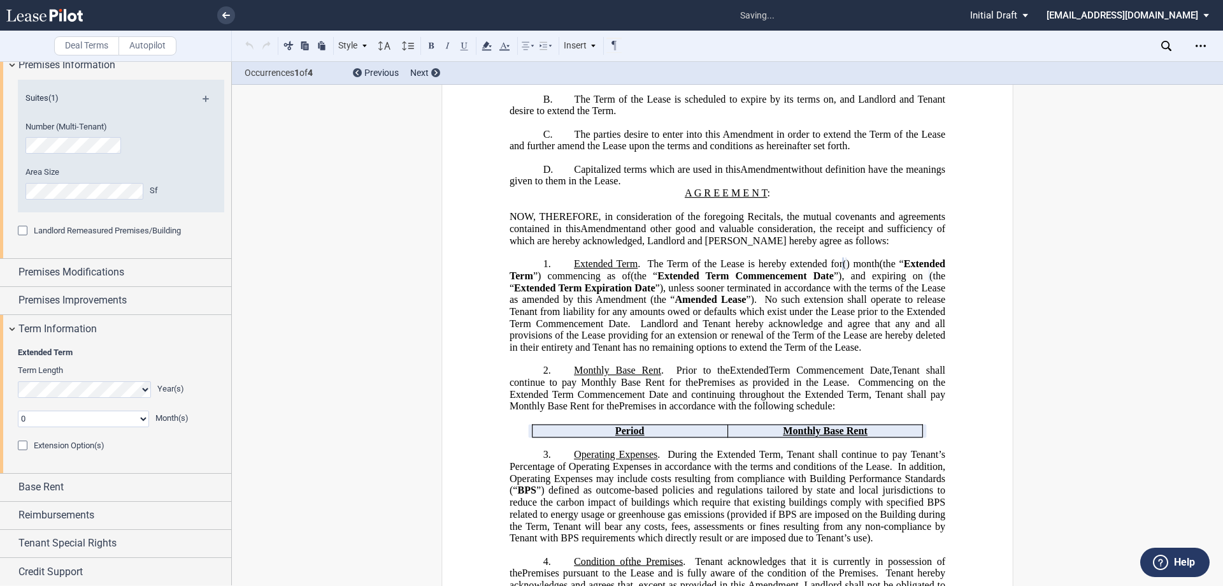
scroll to position [296, 0]
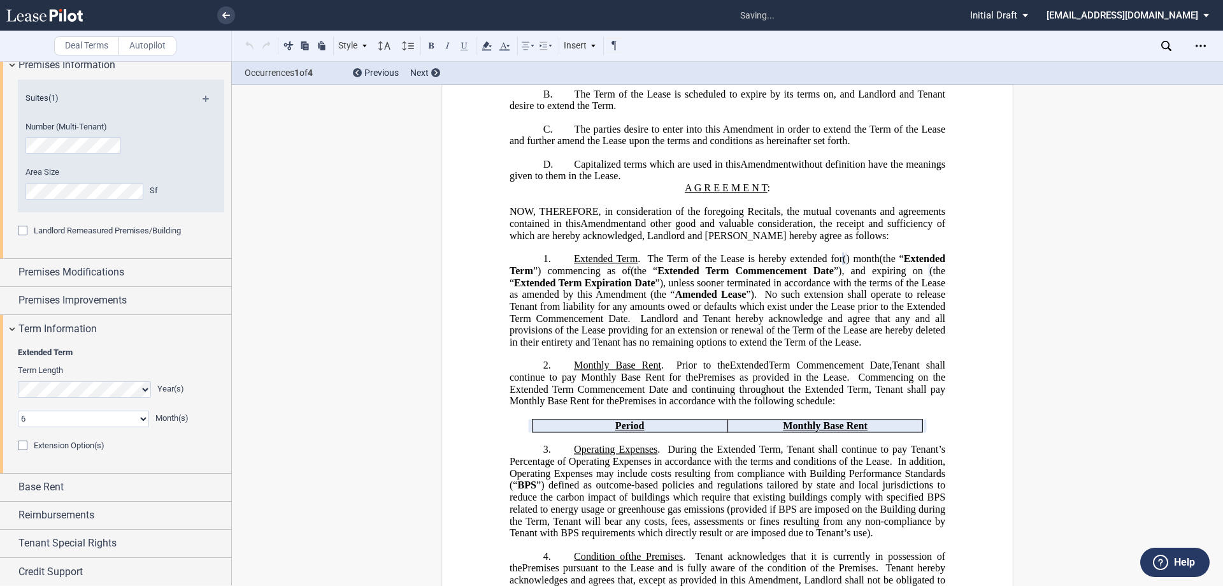
click at [18, 410] on select "0 1 2 3 4 5 6 7 8 9 10 11" at bounding box center [83, 418] width 131 height 17
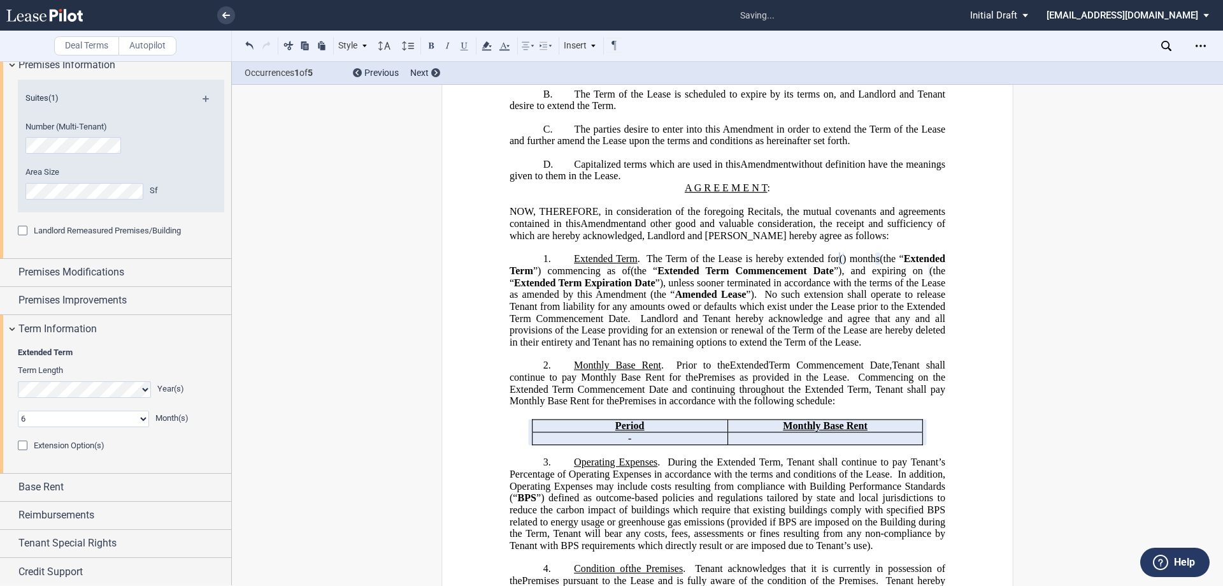
click at [40, 420] on select "0 1 2 3 4 5 6 7 8 9 10 11" at bounding box center [83, 418] width 131 height 17
select select "number:9"
click at [18, 410] on select "0 1 2 3 4 5 6 7 8 9 10 11" at bounding box center [83, 418] width 131 height 17
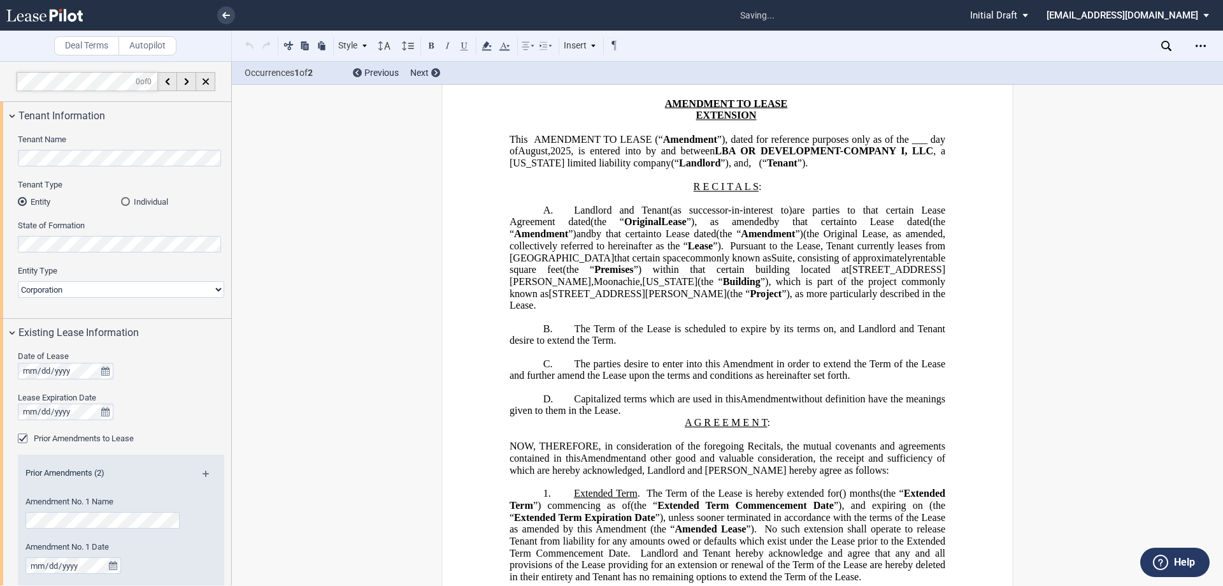
scroll to position [0, 0]
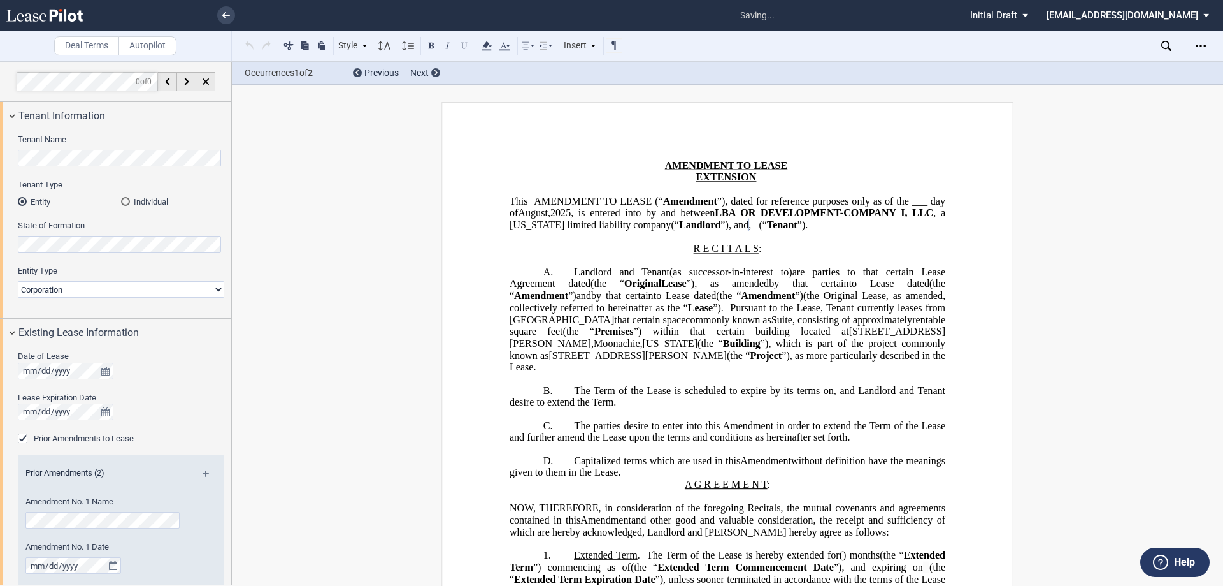
click at [71, 282] on select "Corporation Limited Liability Company General Partnership Limited Partnership O…" at bounding box center [121, 289] width 206 height 17
select select "limited liability company"
click at [18, 281] on select "Corporation Limited Liability Company General Partnership Limited Partnership O…" at bounding box center [121, 289] width 206 height 17
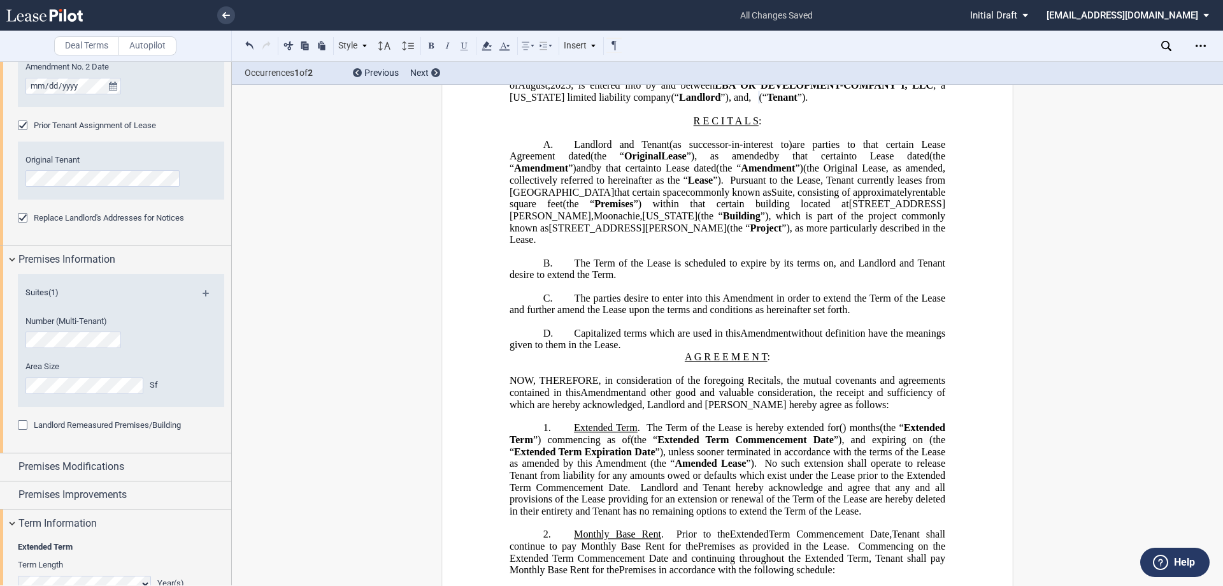
scroll to position [573, 0]
click at [55, 417] on span "Landlord Remeasured Premises/Building" at bounding box center [107, 422] width 147 height 10
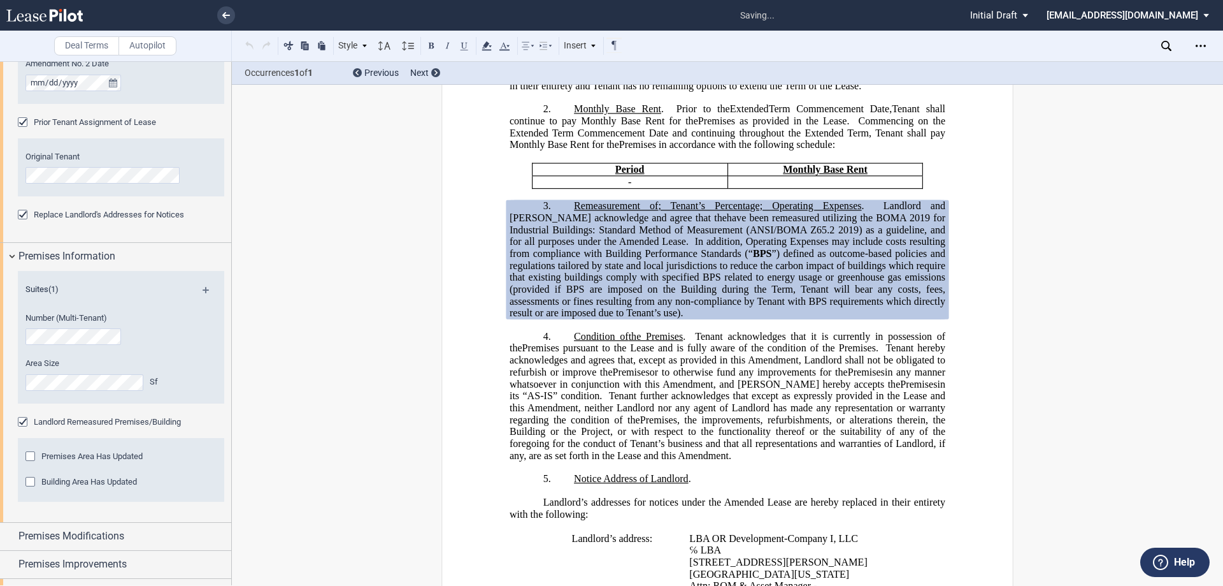
scroll to position [561, 0]
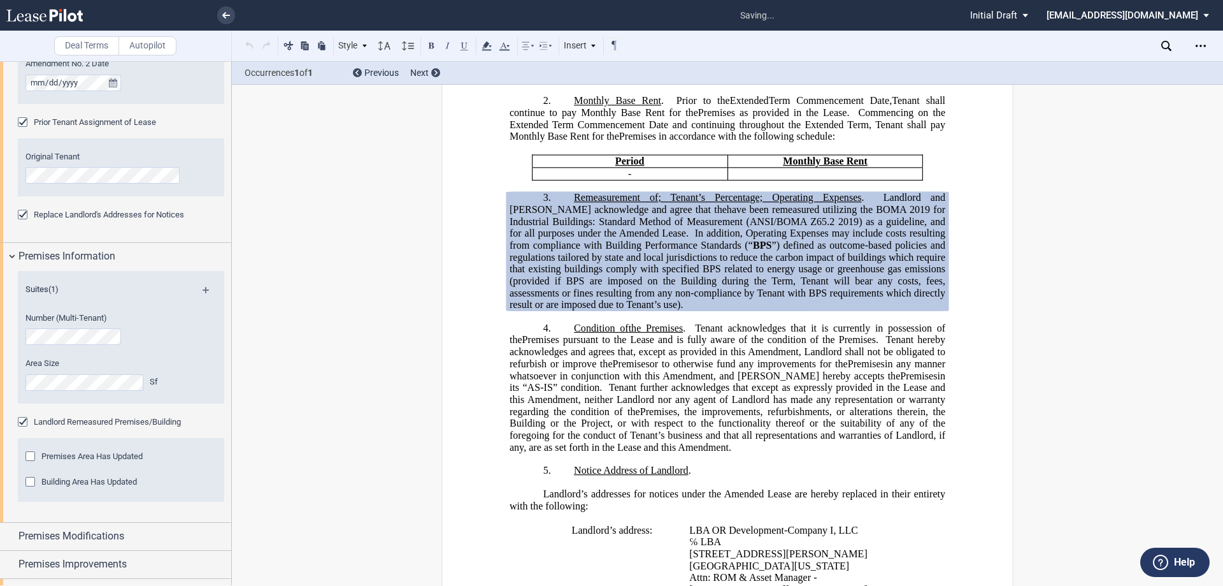
click at [53, 484] on span "Building Area Has Updated" at bounding box center [89, 482] width 96 height 10
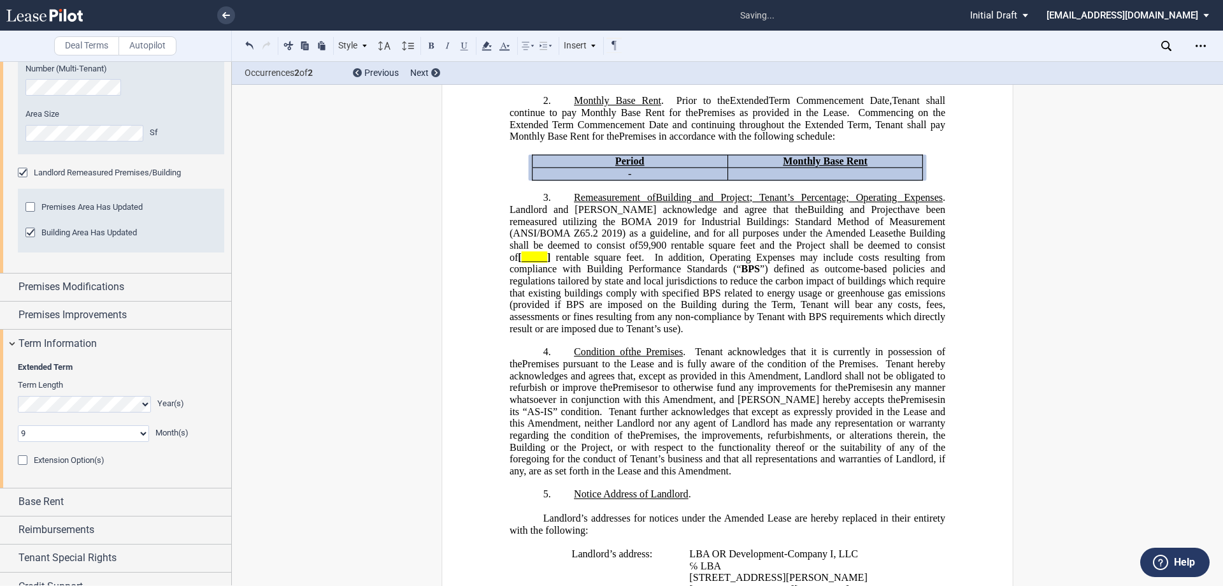
scroll to position [828, 0]
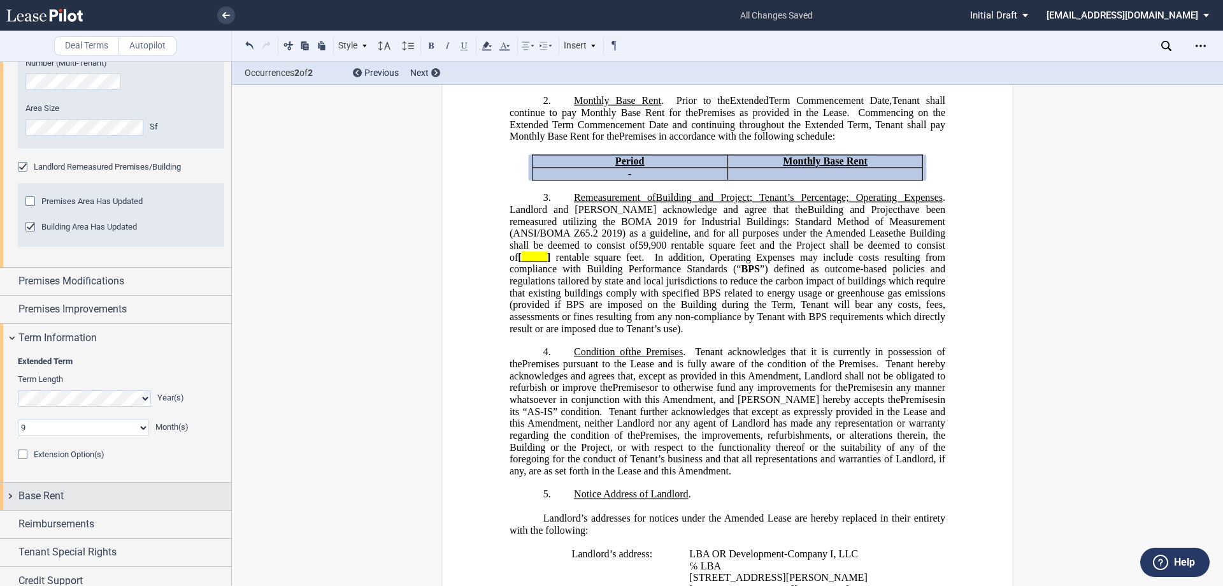
click at [42, 493] on span "Base Rent" at bounding box center [40, 495] width 45 height 15
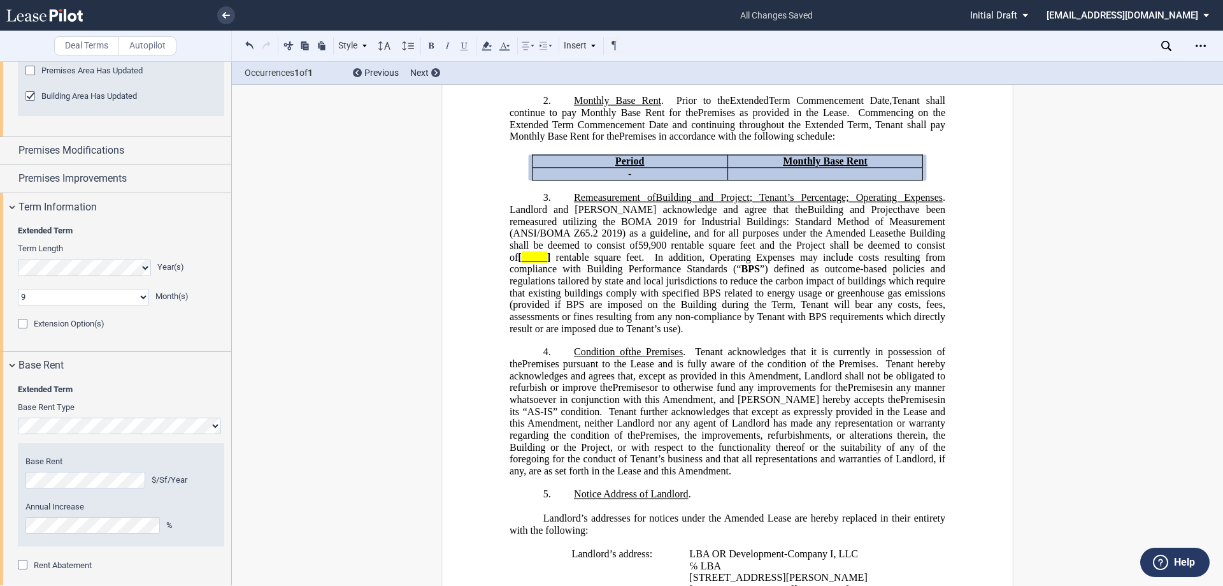
scroll to position [888, 0]
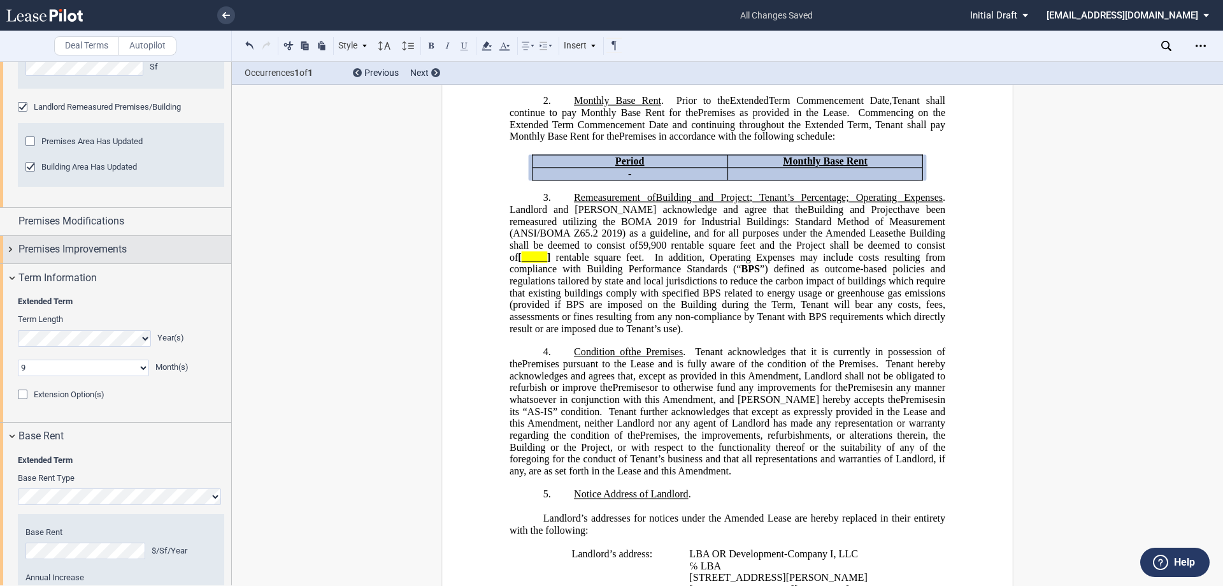
click at [79, 240] on div "Premises Improvements" at bounding box center [115, 249] width 231 height 27
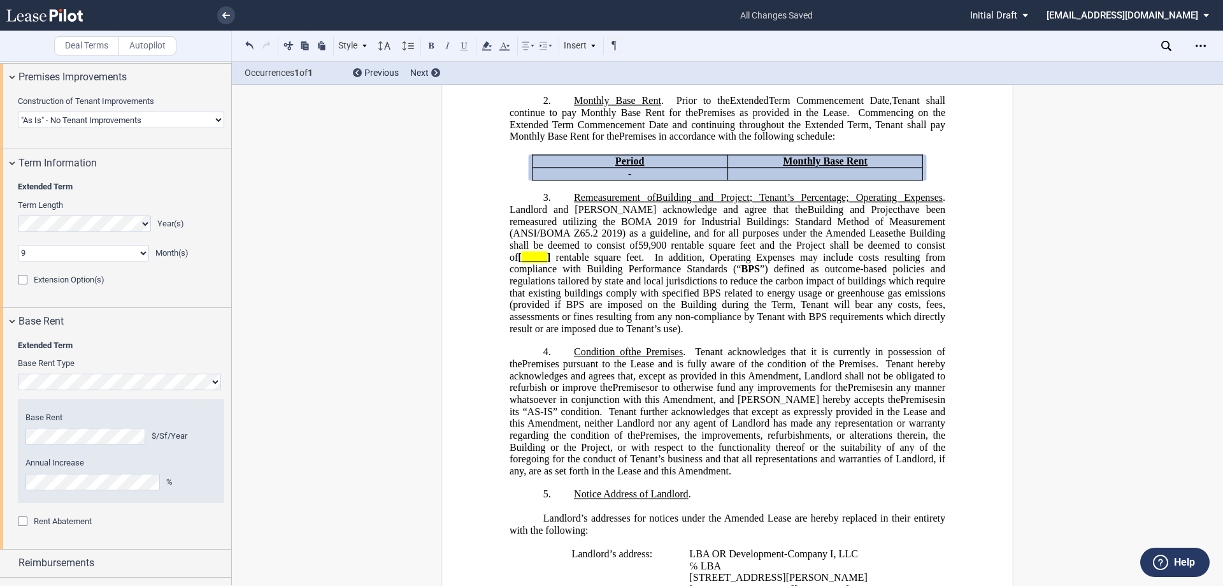
scroll to position [1079, 0]
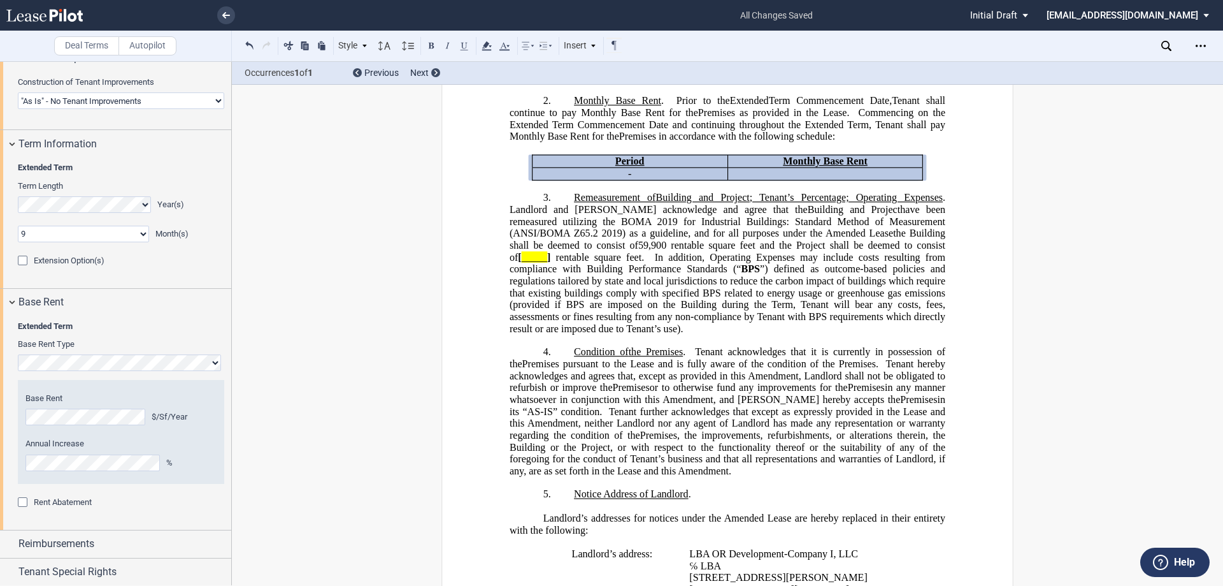
click at [36, 259] on span "Extension Option(s)" at bounding box center [69, 261] width 71 height 10
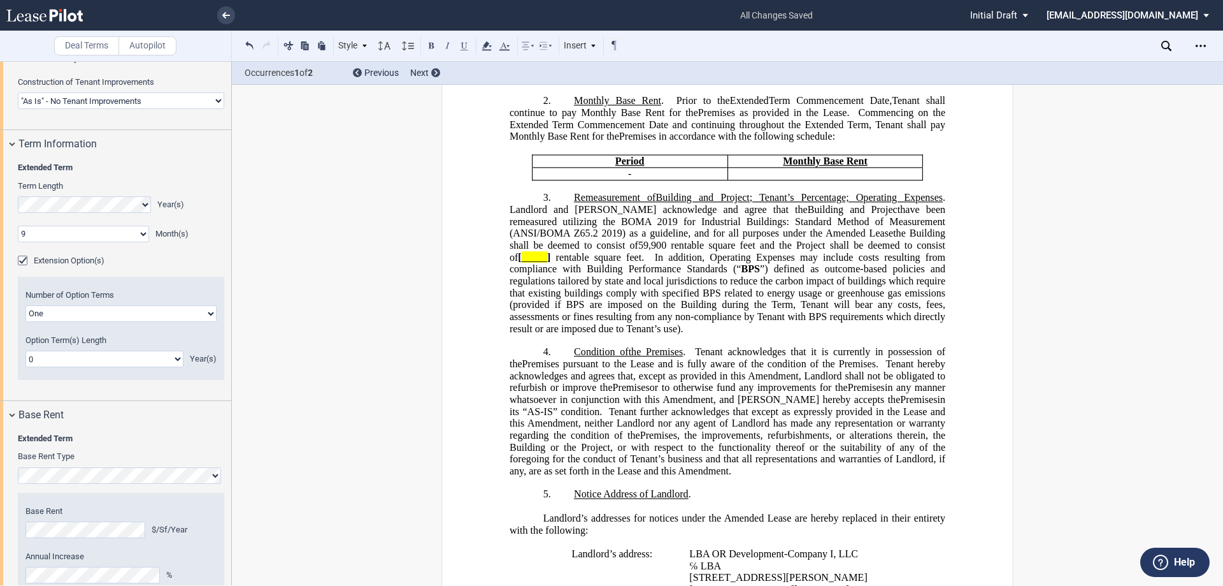
click at [45, 316] on select "One Two" at bounding box center [120, 313] width 191 height 17
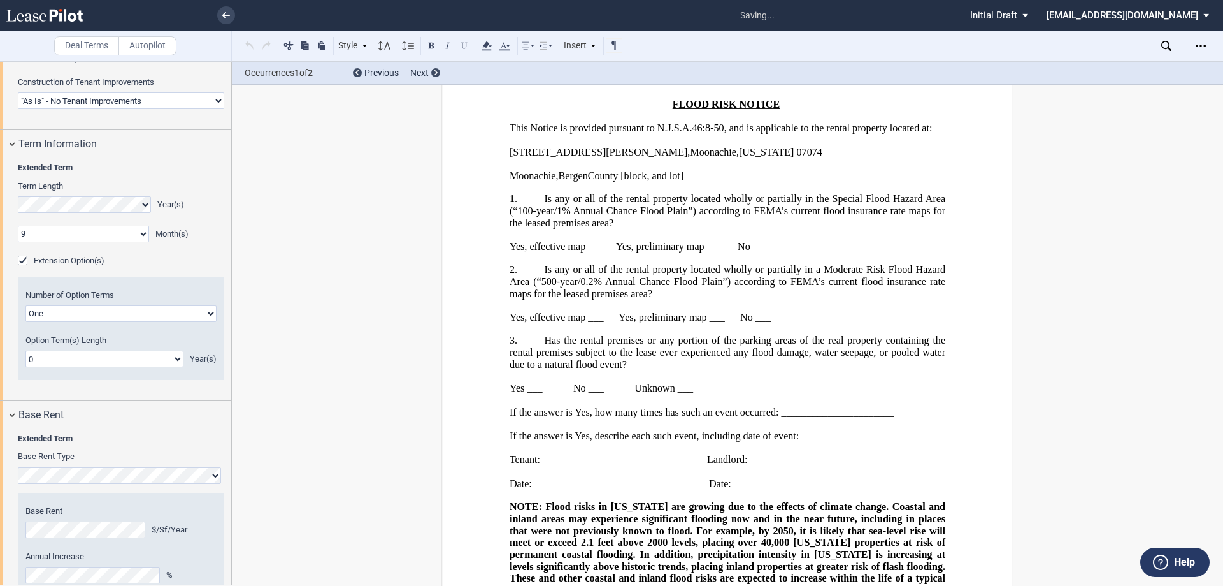
scroll to position [3003, 0]
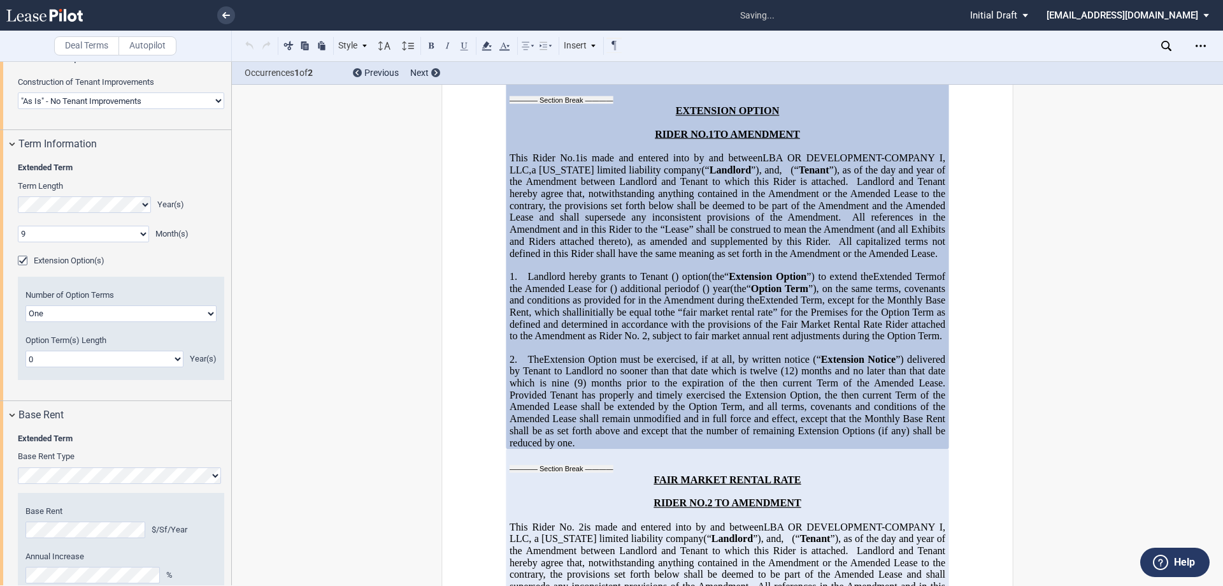
select select "2"
click at [25, 305] on select "One Two" at bounding box center [120, 313] width 191 height 17
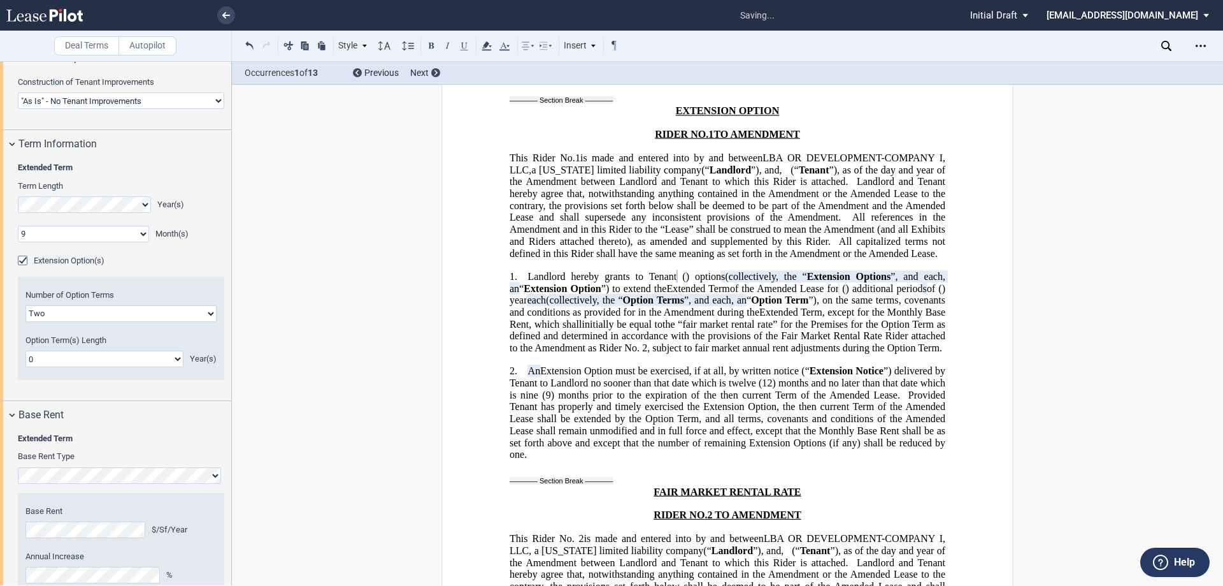
click at [57, 357] on select "0 1 2 3 4 5 6 7 8 9 10 11 12 13 14 15 16 17 18 19 20" at bounding box center [104, 358] width 158 height 17
select select "number:5"
click at [25, 350] on select "0 1 2 3 4 5 6 7 8 9 10 11 12 13 14 15 16 17 18 19 20" at bounding box center [104, 358] width 158 height 17
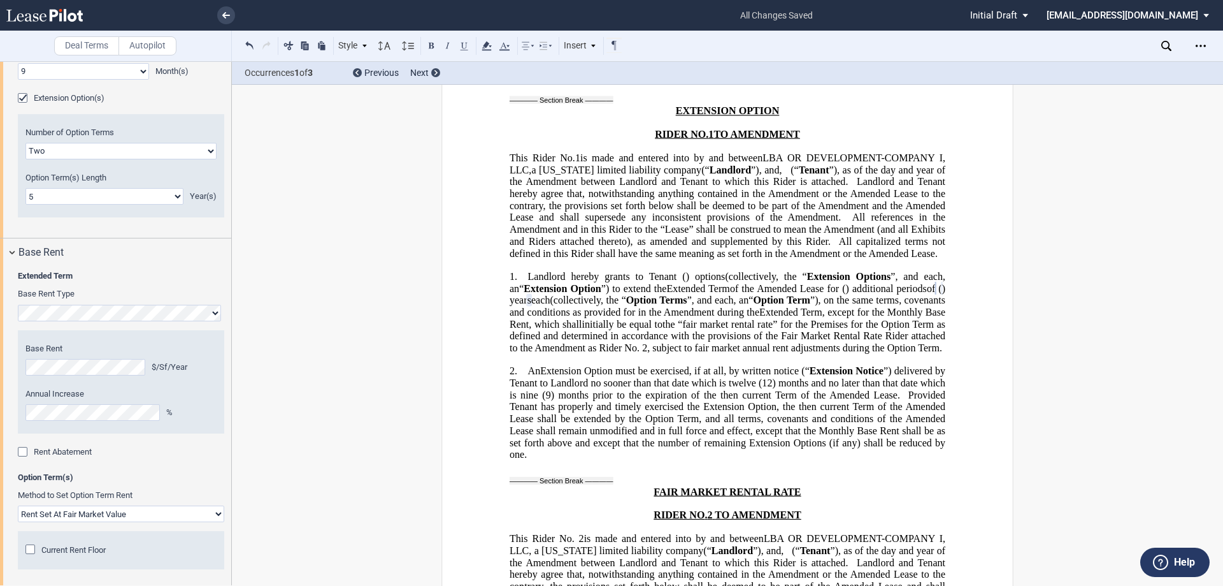
scroll to position [1271, 0]
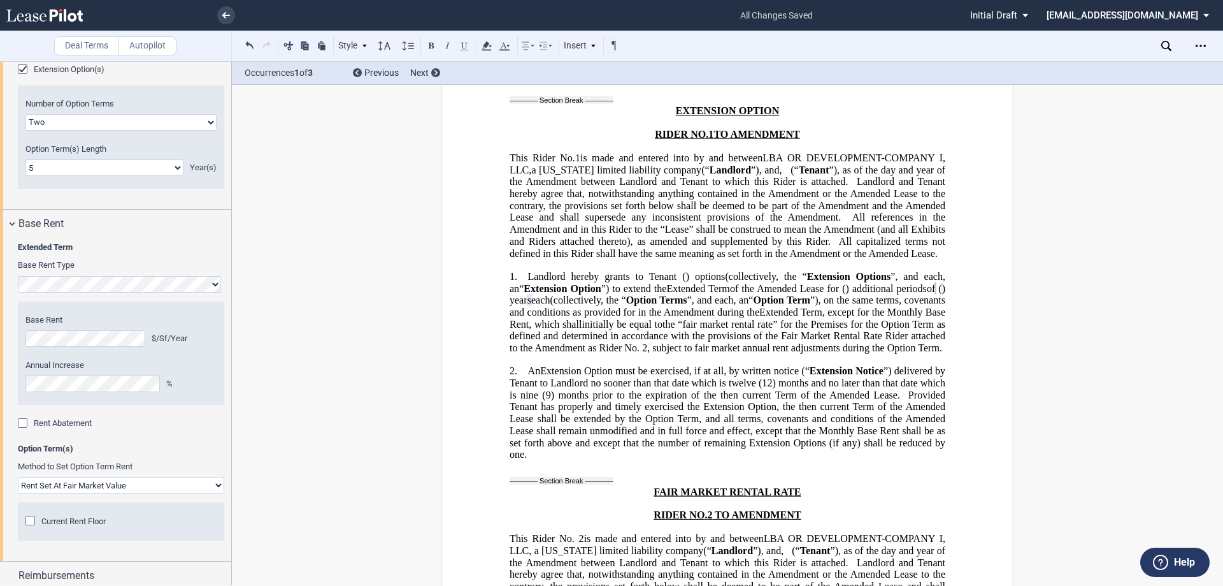
click at [78, 126] on select "One Two" at bounding box center [120, 122] width 191 height 17
select select "1"
click at [25, 114] on select "One Two" at bounding box center [120, 122] width 191 height 17
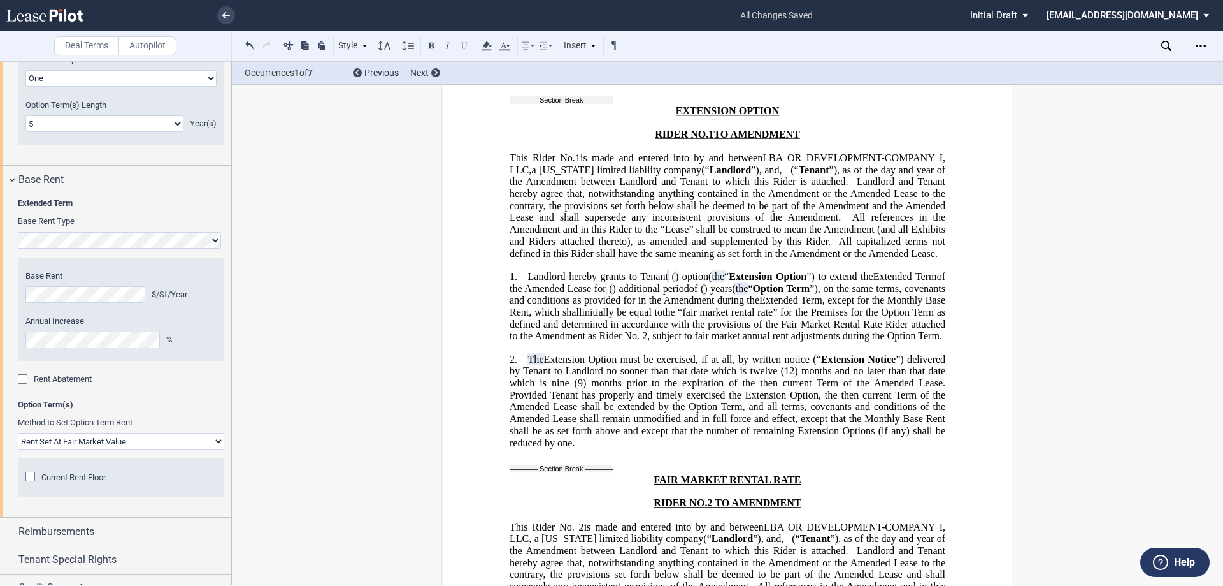
scroll to position [1360, 0]
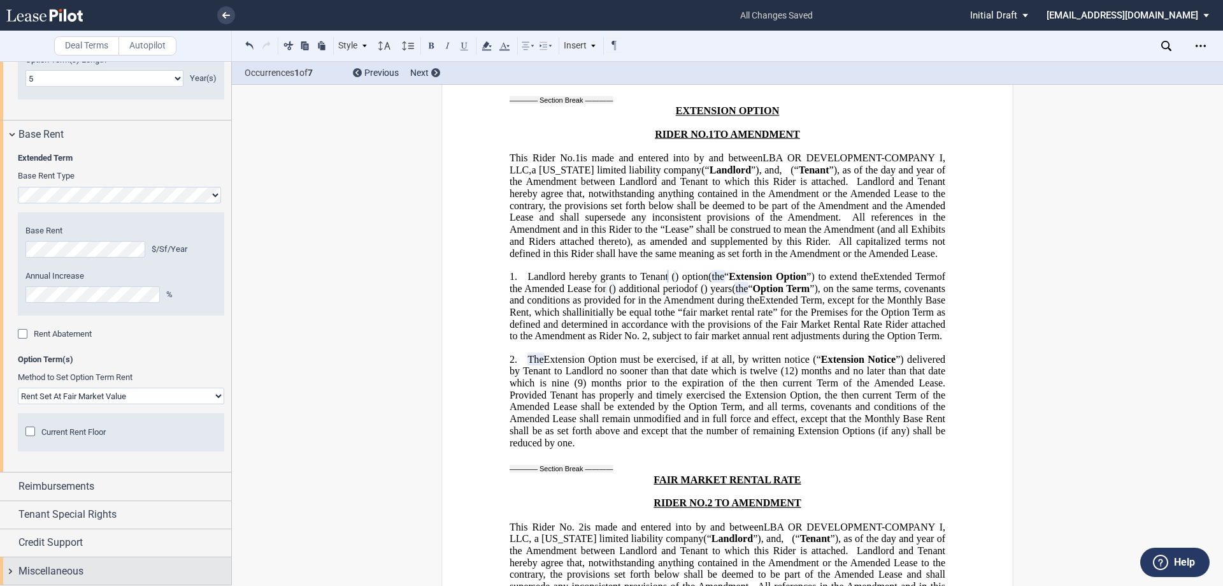
click at [52, 579] on div "Miscellaneous" at bounding box center [115, 570] width 231 height 27
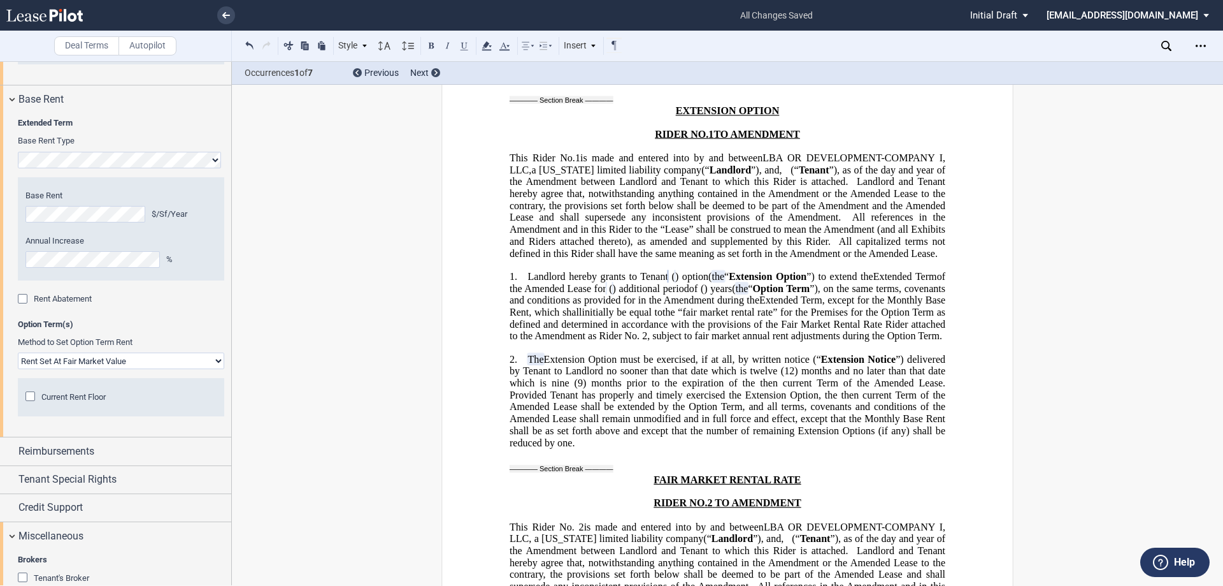
scroll to position [1441, 0]
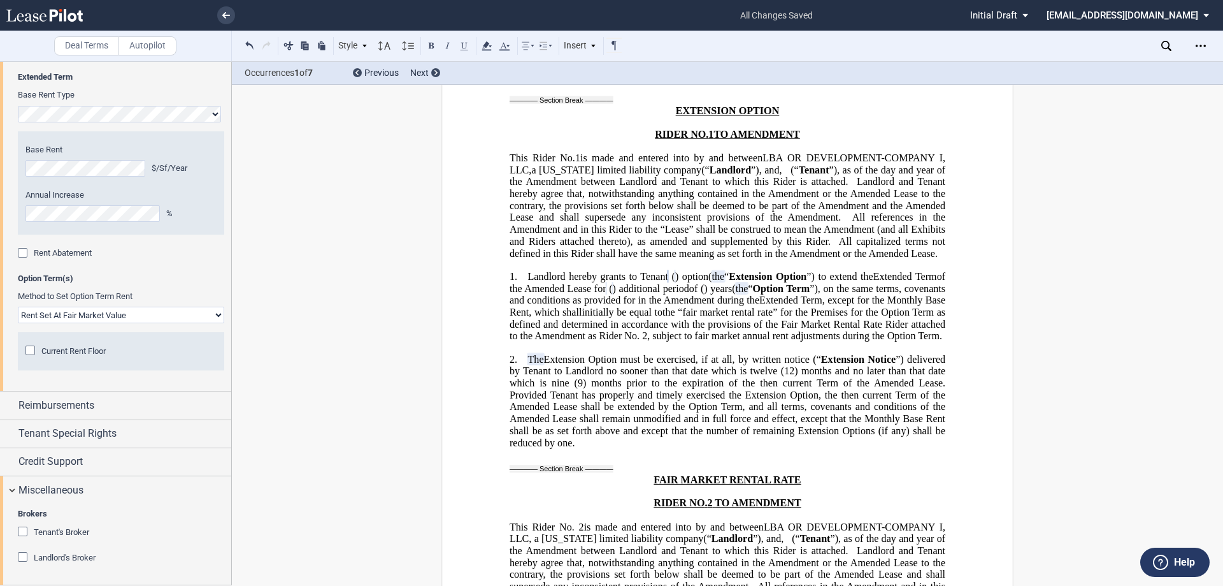
click at [64, 535] on span "Tenant's Broker" at bounding box center [61, 532] width 55 height 10
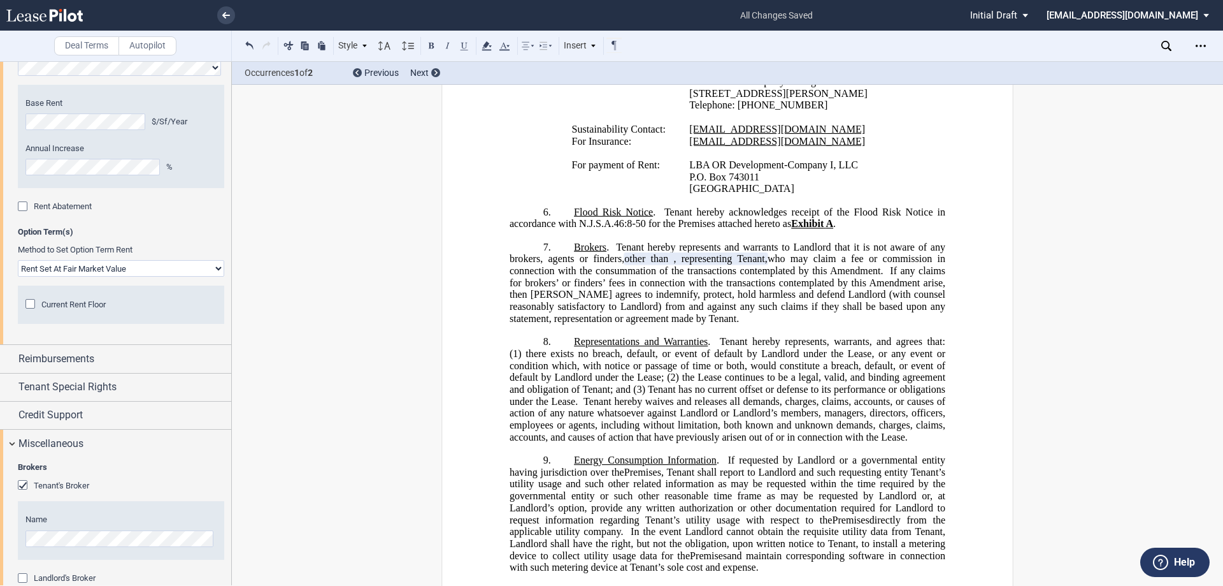
scroll to position [1508, 0]
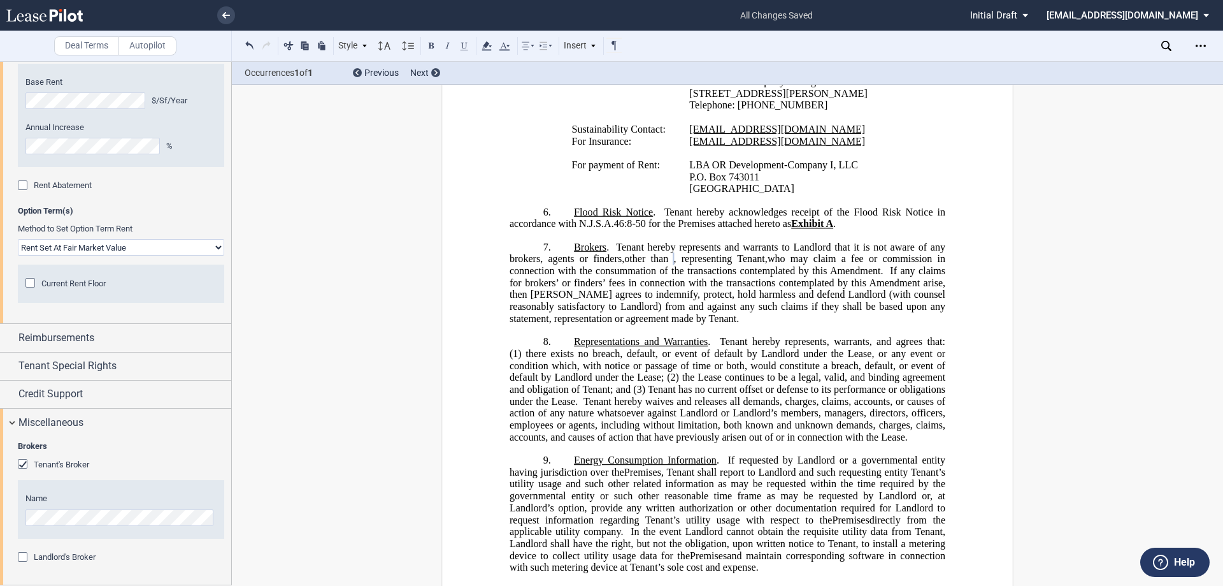
click at [67, 554] on span "Landlord's Broker" at bounding box center [65, 557] width 62 height 10
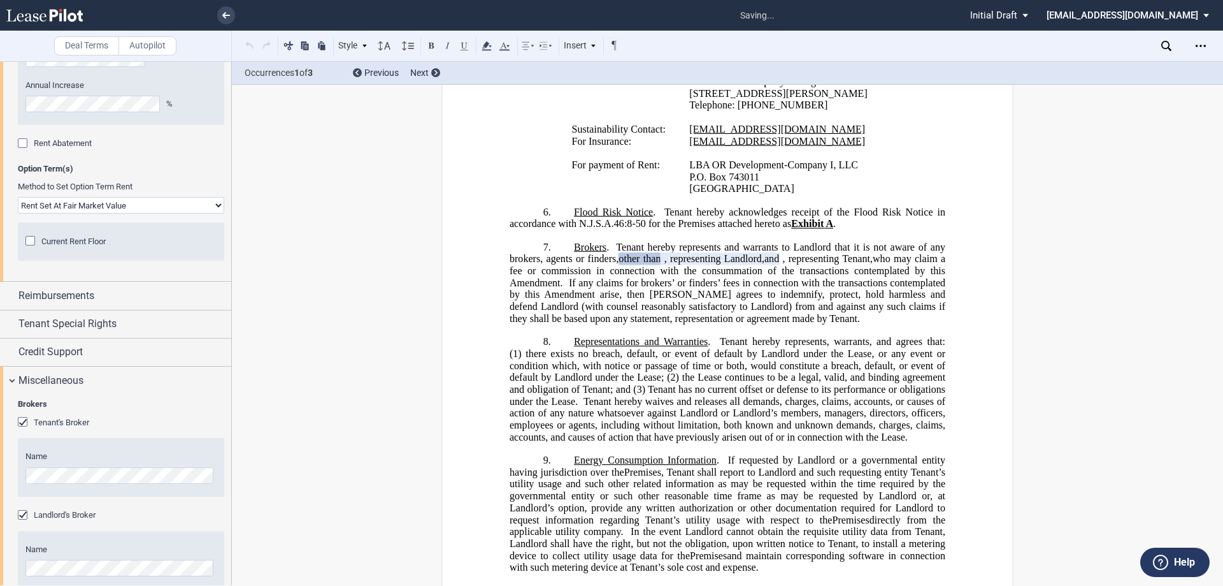
scroll to position [1575, 0]
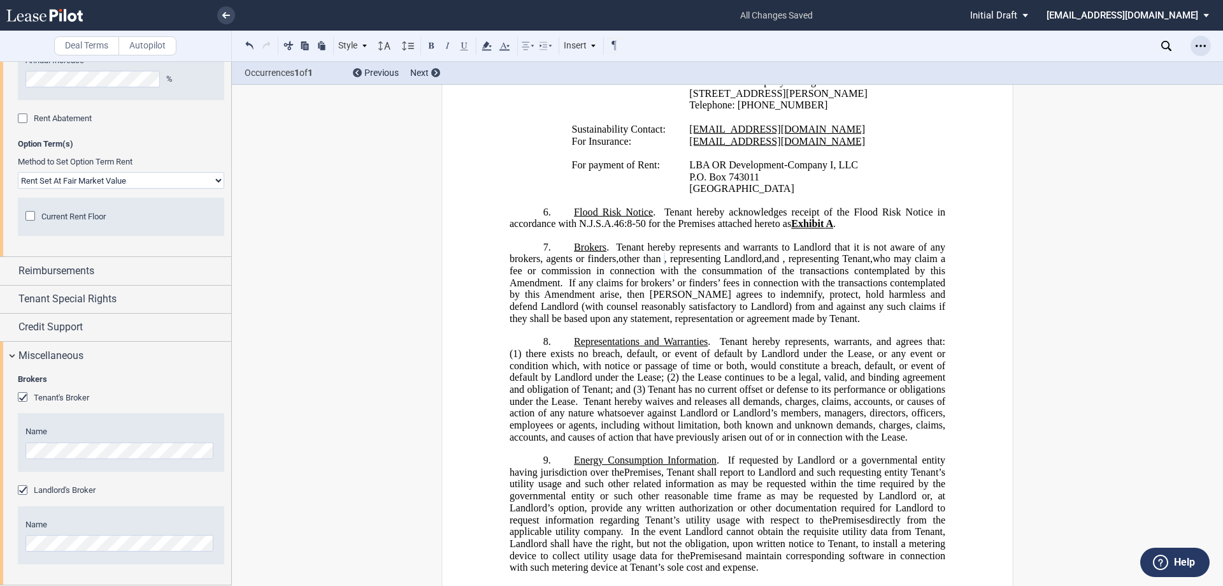
click at [1193, 43] on div "Open Lease options menu" at bounding box center [1201, 46] width 20 height 20
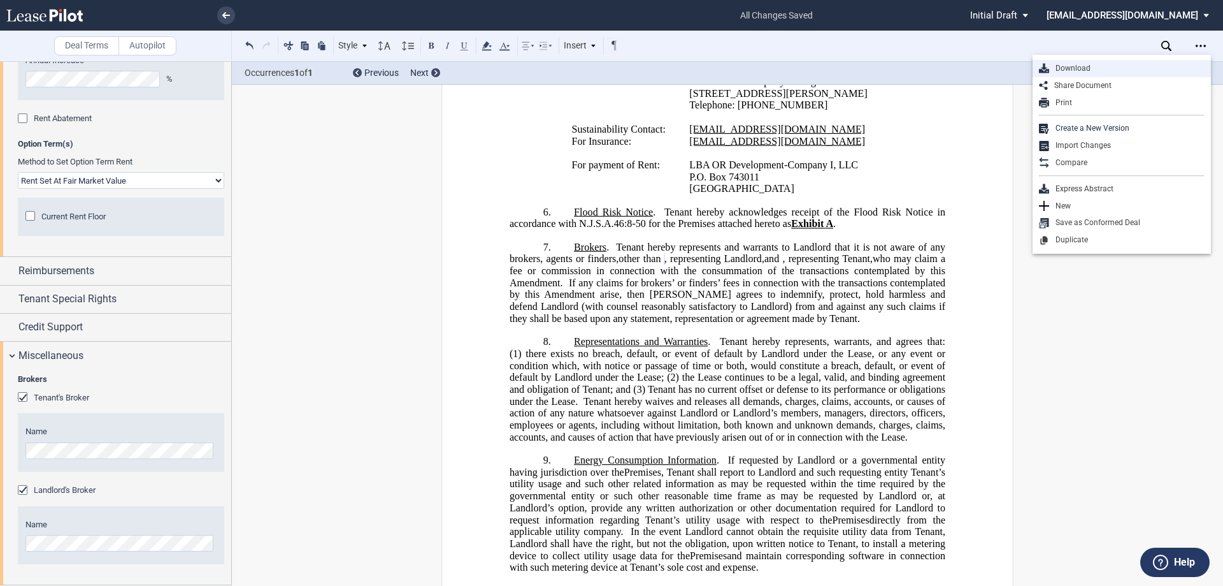
click at [1077, 68] on div "Download" at bounding box center [1126, 68] width 155 height 11
